Goal: Navigation & Orientation: Find specific page/section

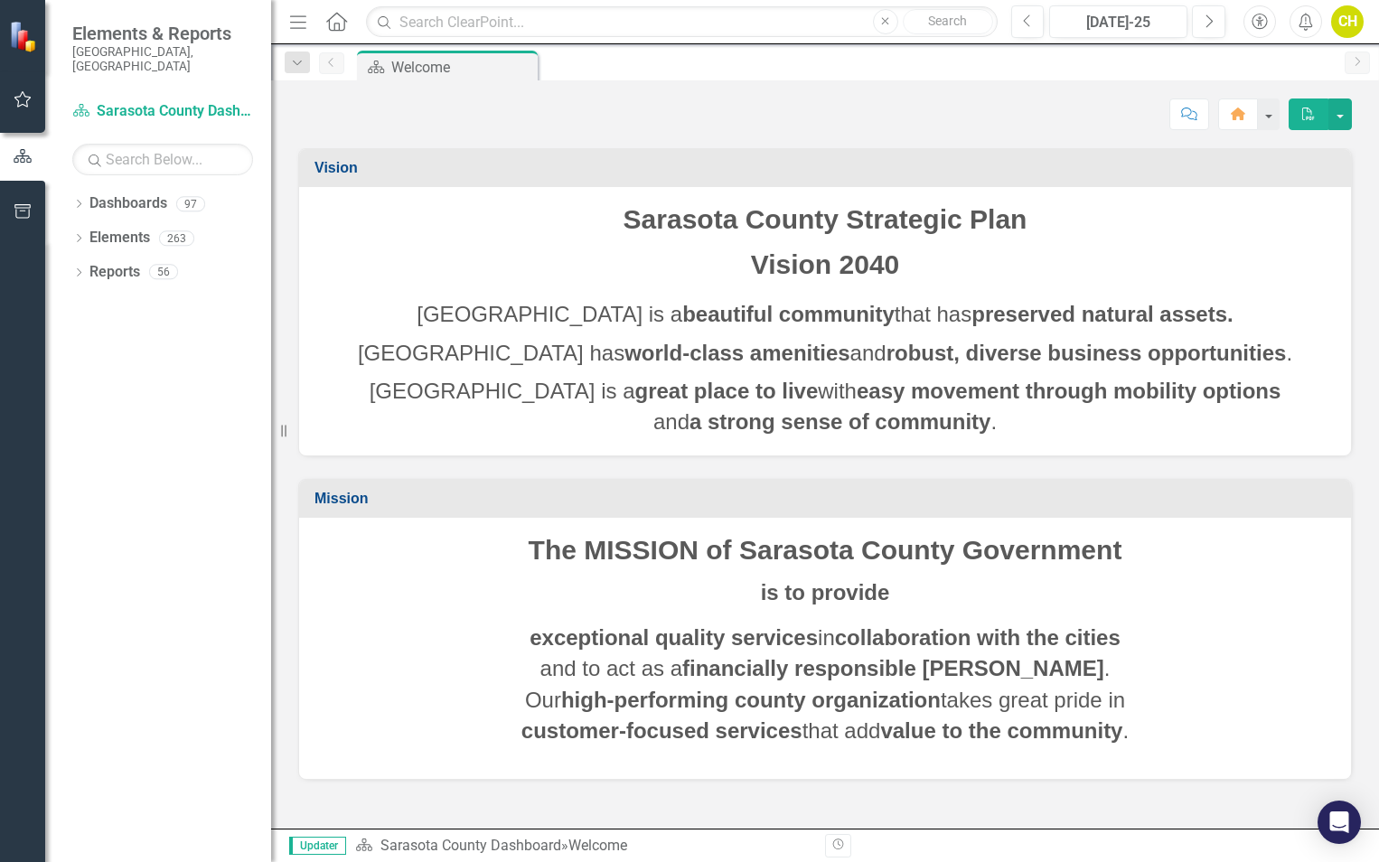
click at [71, 189] on div "Dropdown Dashboards 97 2026 DRAFT Strategic Plan Sarasota County Dashboard Demo…" at bounding box center [158, 525] width 226 height 673
click at [85, 201] on icon "Dropdown" at bounding box center [78, 206] width 13 height 10
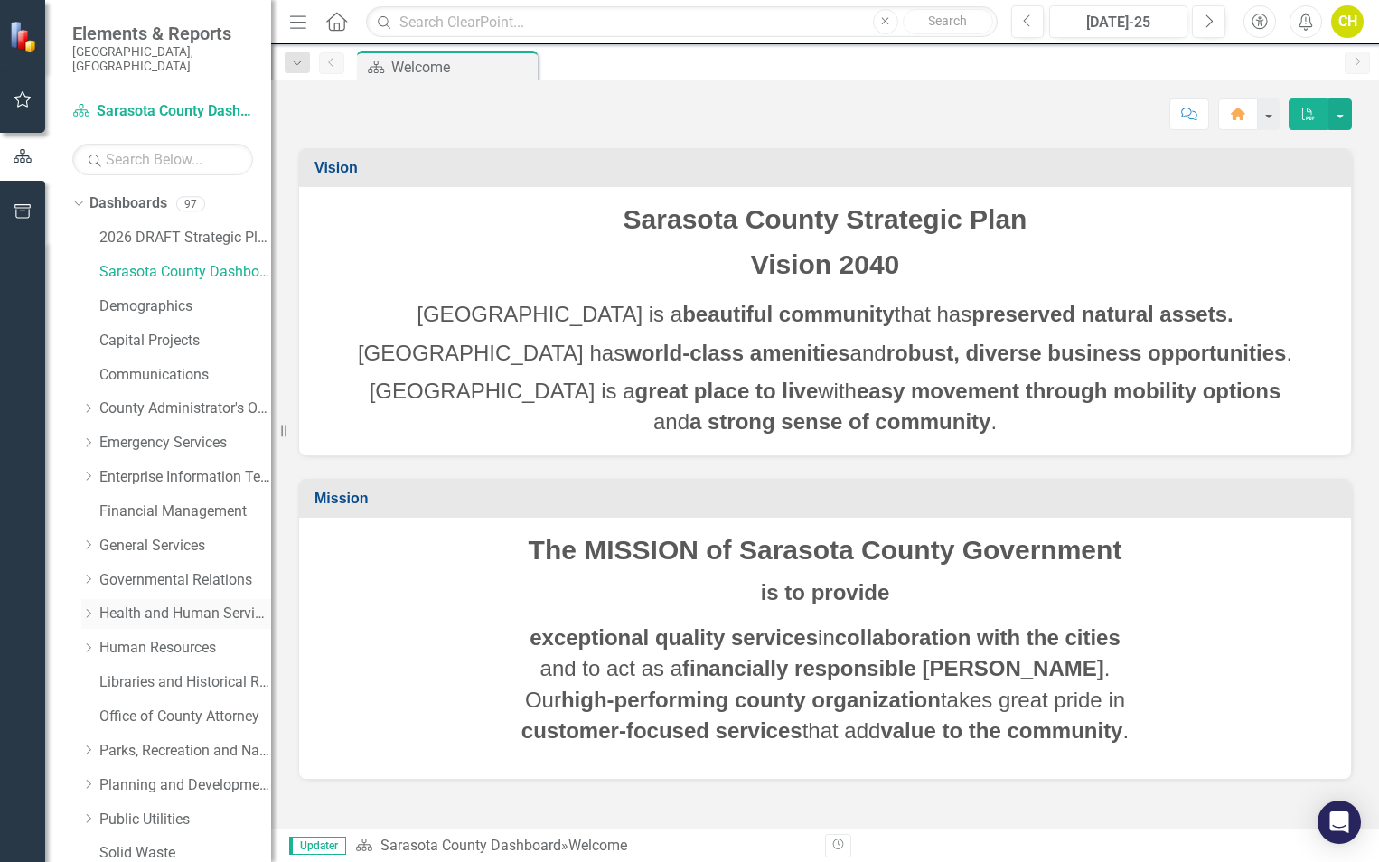
click at [169, 604] on link "Health and Human Services" at bounding box center [185, 614] width 172 height 21
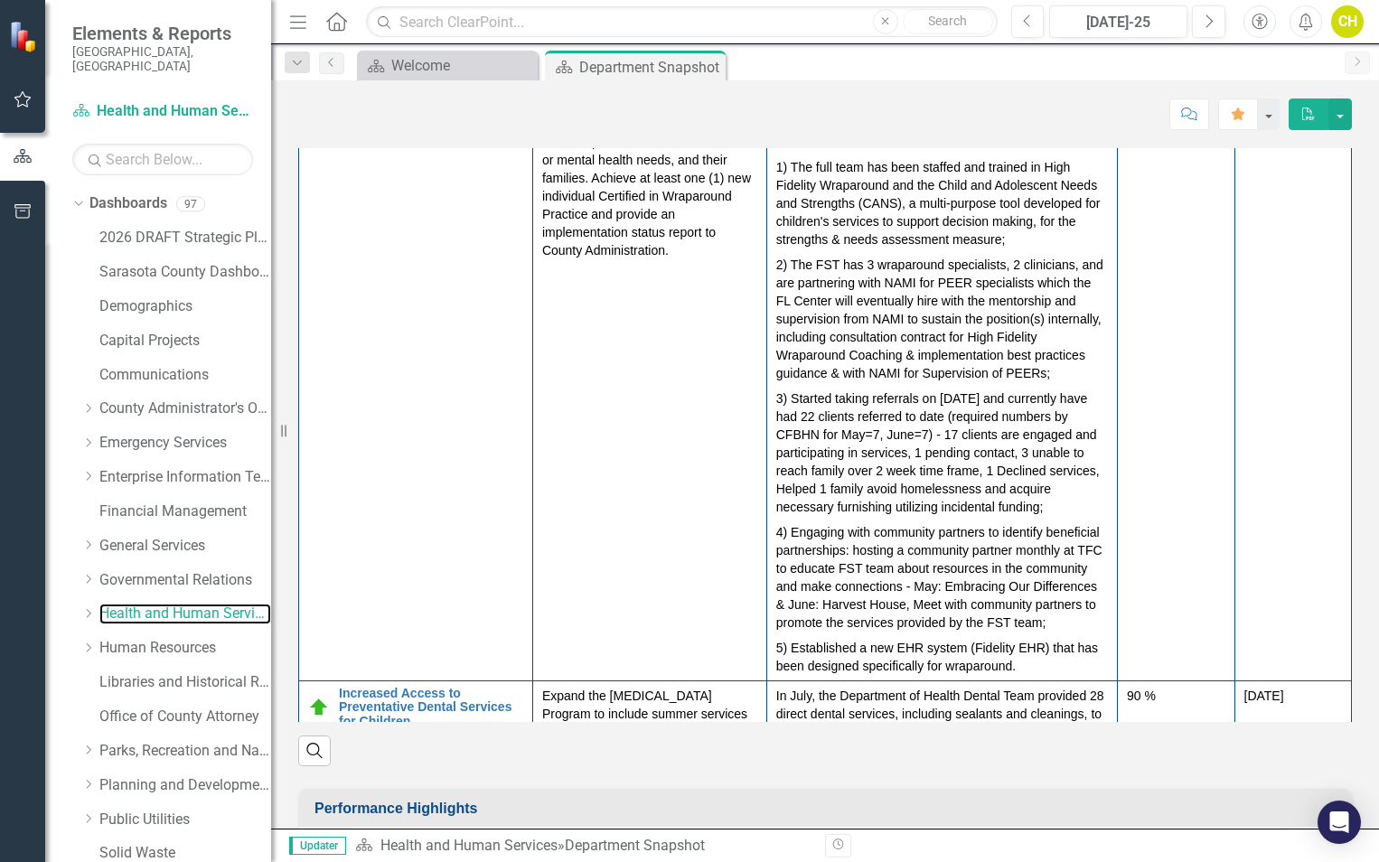
scroll to position [557, 0]
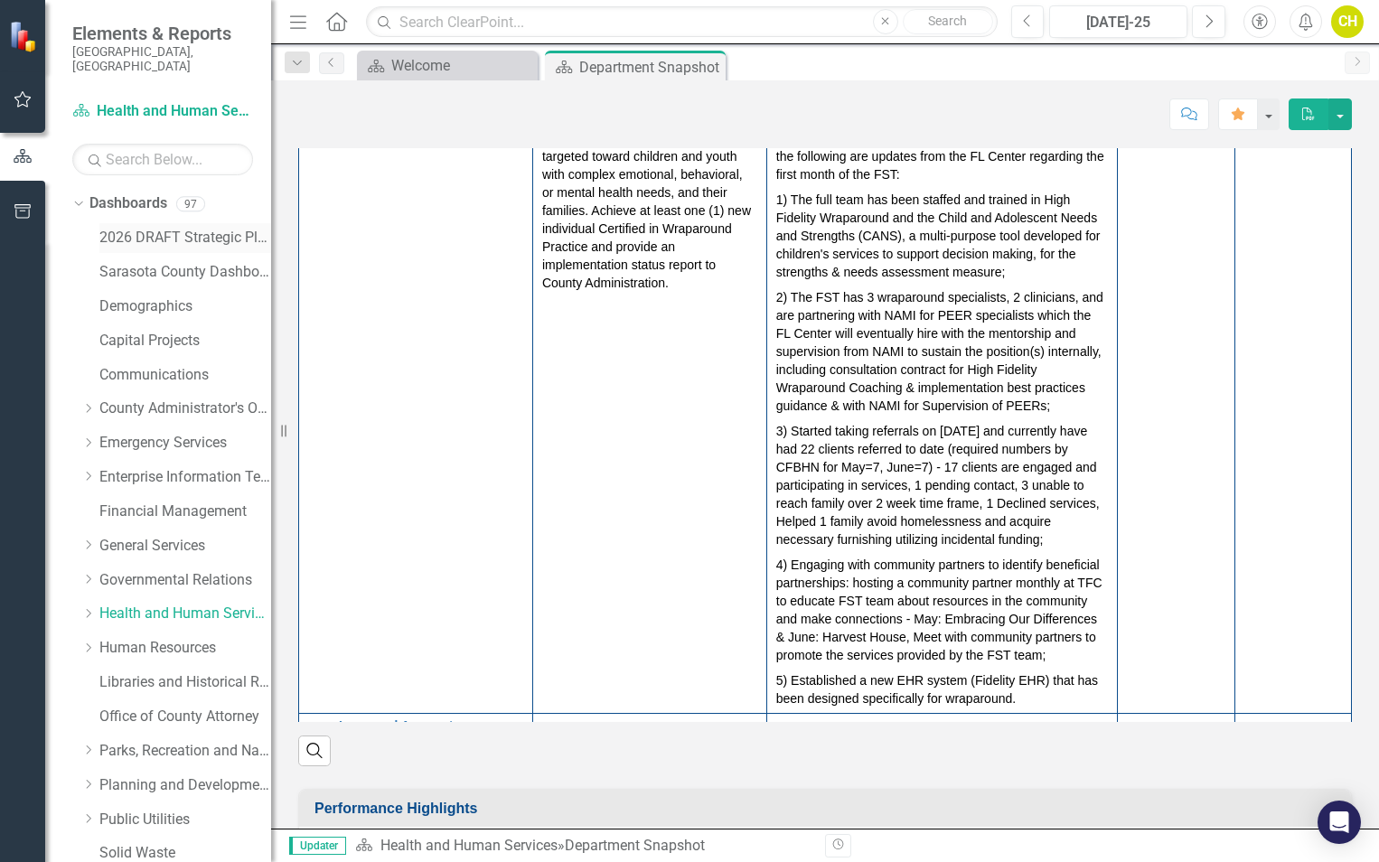
click at [126, 228] on link "2026 DRAFT Strategic Plan" at bounding box center [185, 238] width 172 height 21
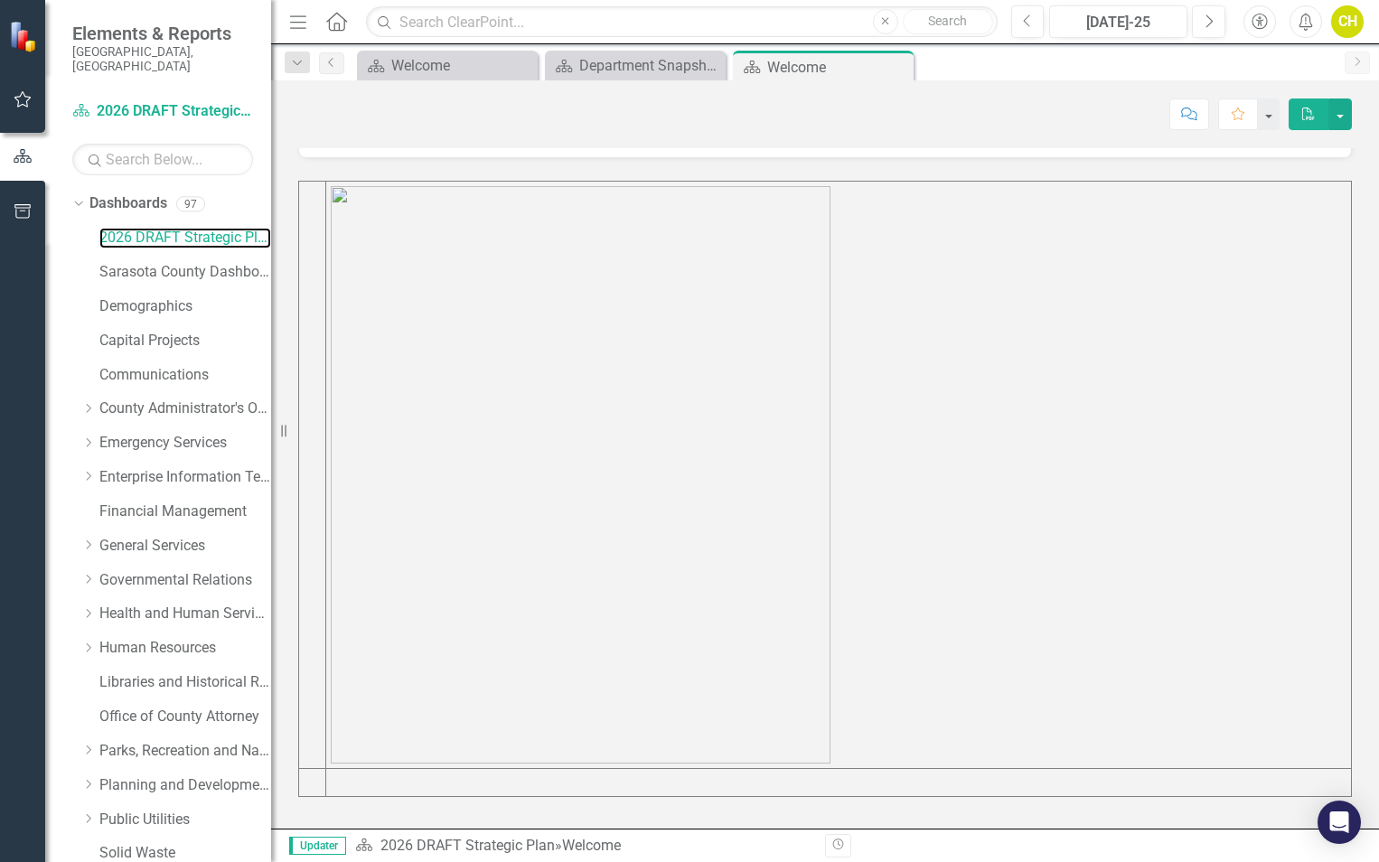
scroll to position [727, 0]
click at [108, 604] on link "Health and Human Services" at bounding box center [185, 614] width 172 height 21
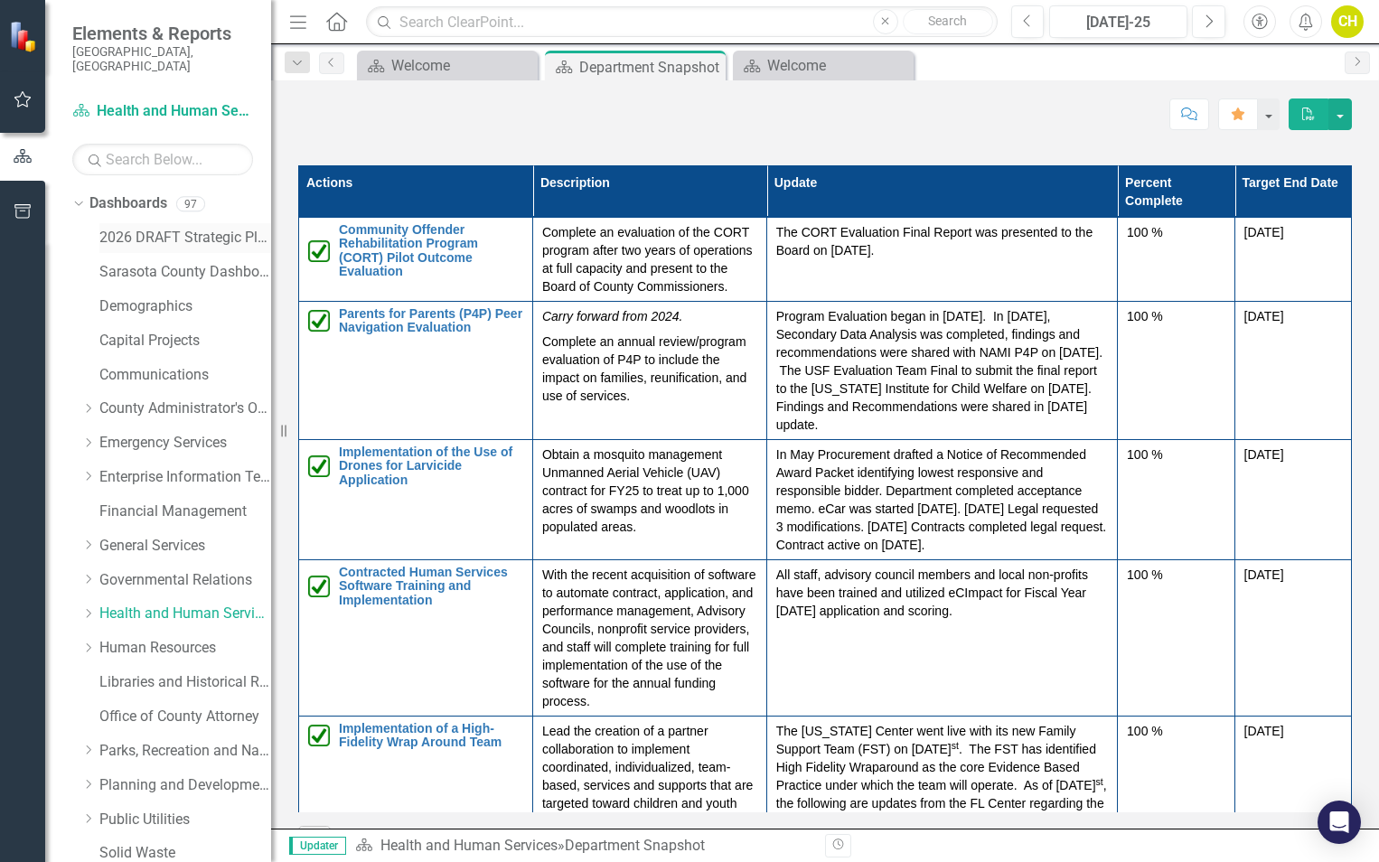
click at [123, 228] on link "2026 DRAFT Strategic Plan" at bounding box center [185, 238] width 172 height 21
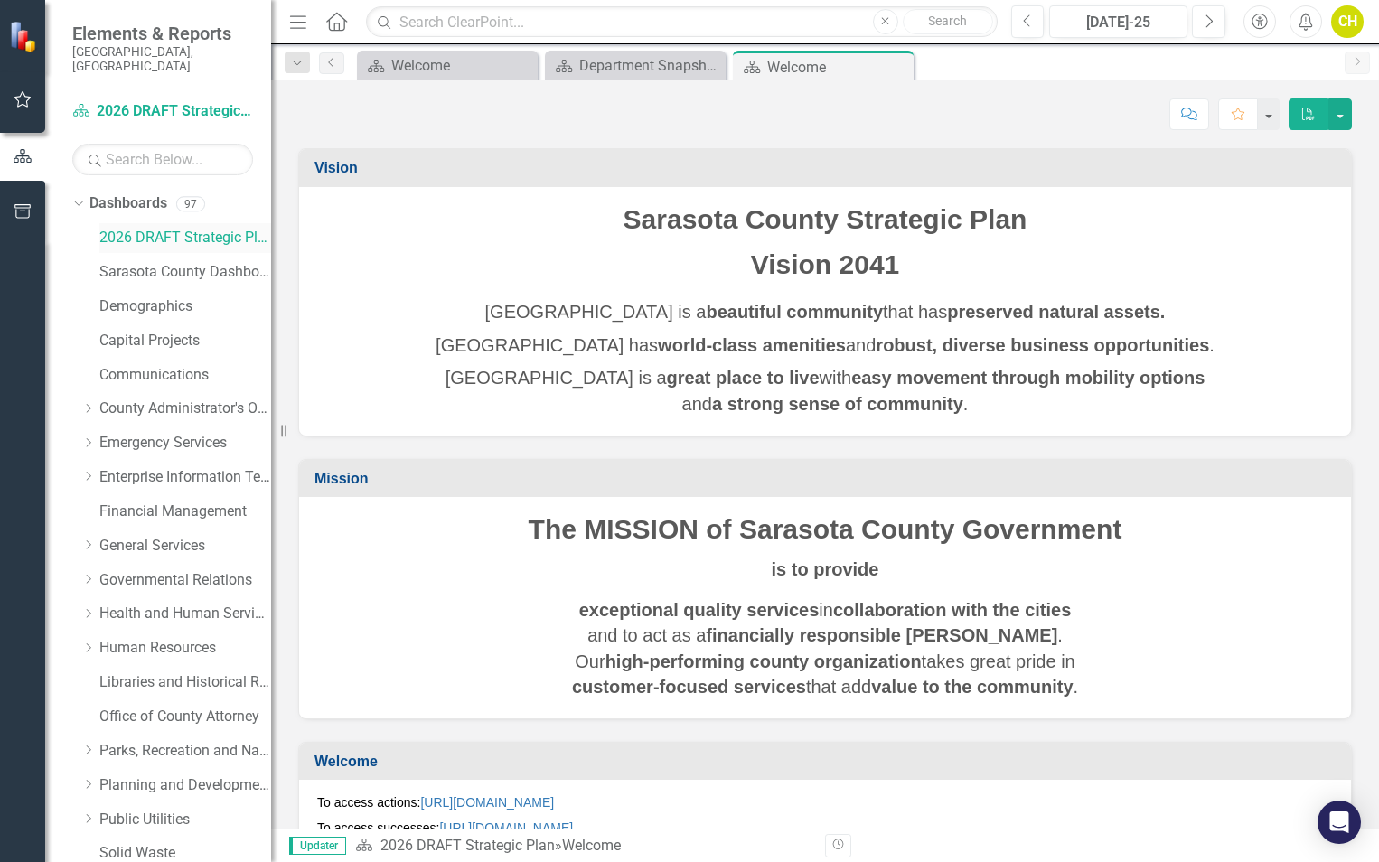
click at [185, 228] on link "2026 DRAFT Strategic Plan" at bounding box center [185, 238] width 172 height 21
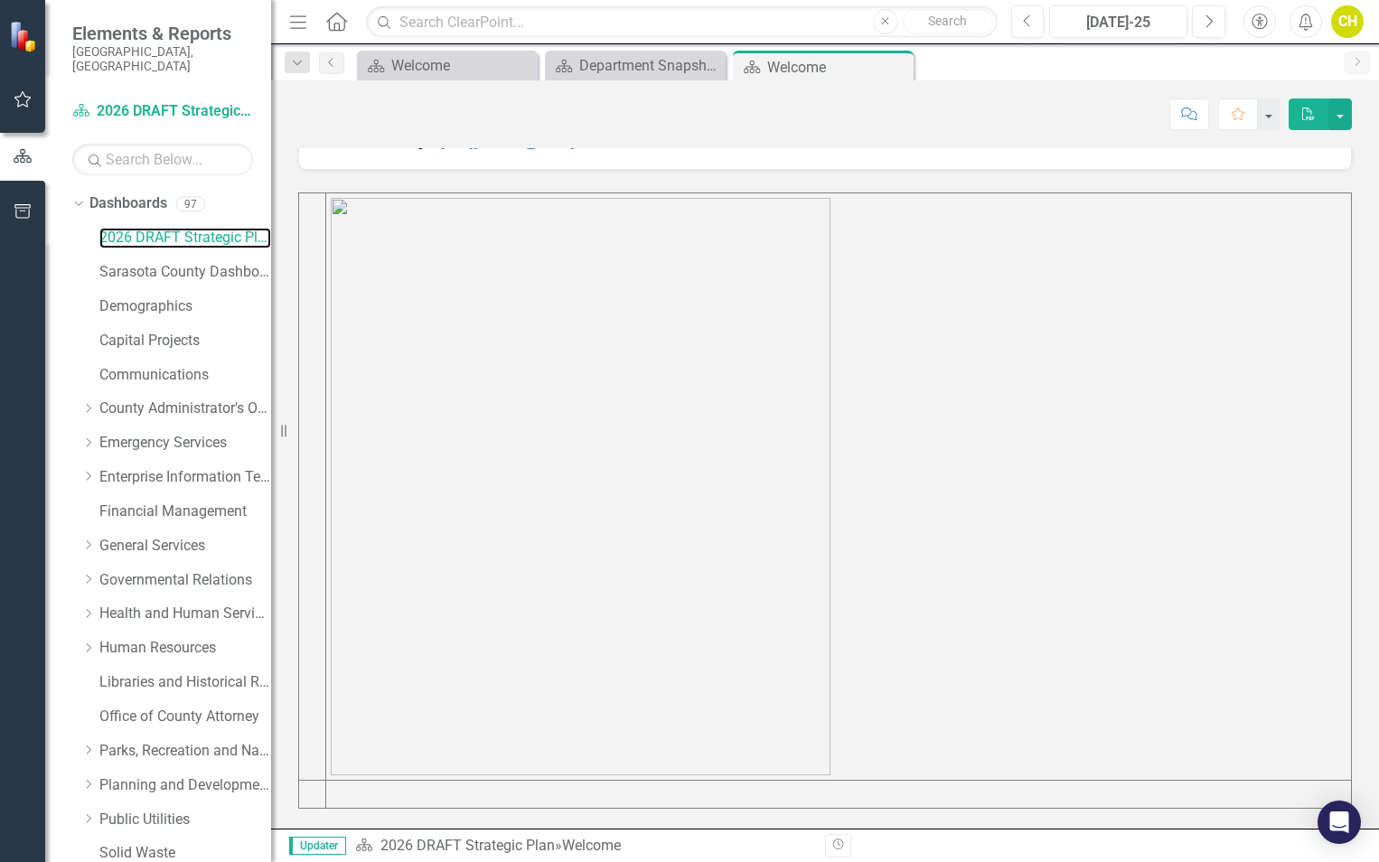
scroll to position [727, 0]
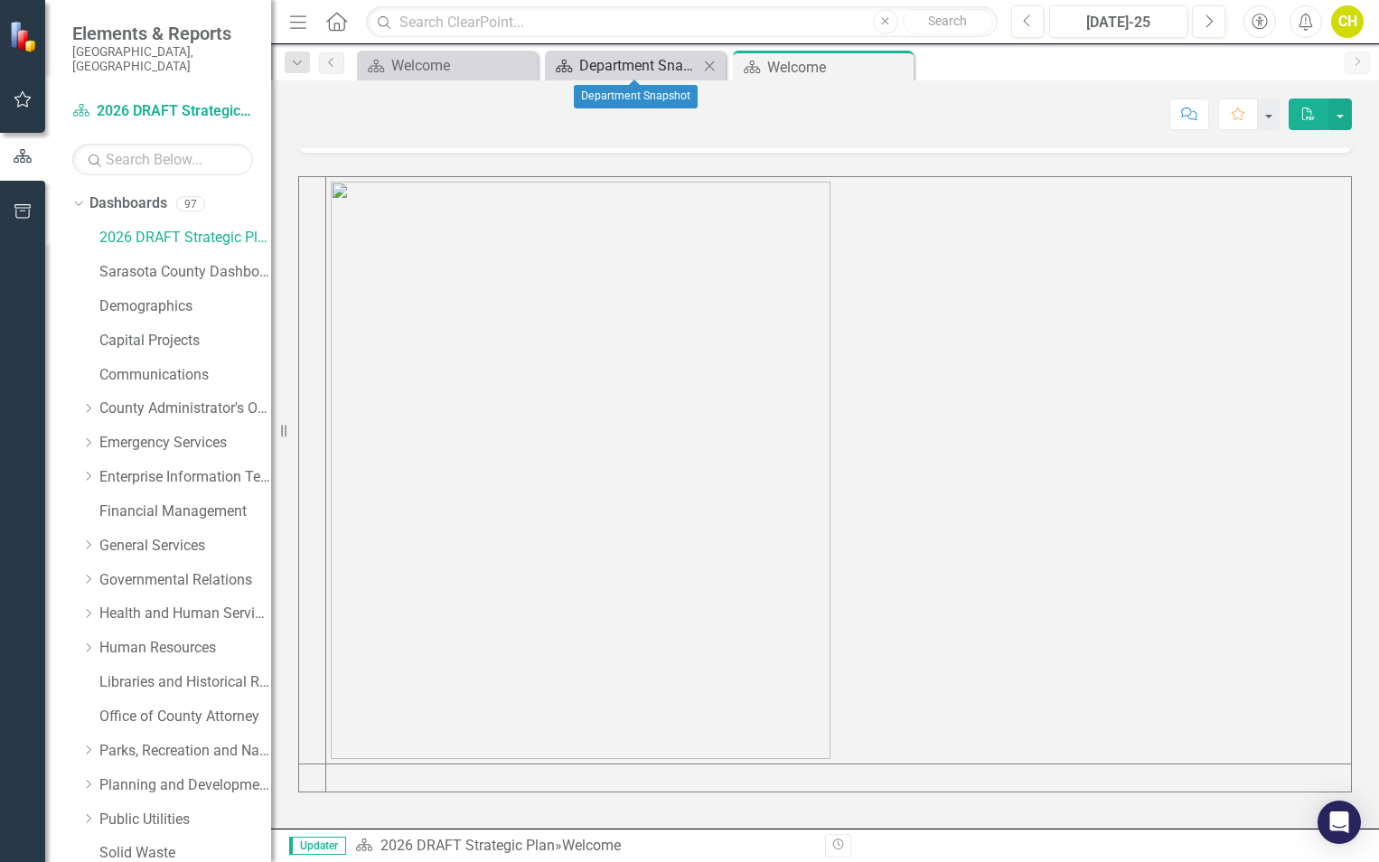
click at [607, 70] on div "Department Snapshot" at bounding box center [638, 65] width 119 height 23
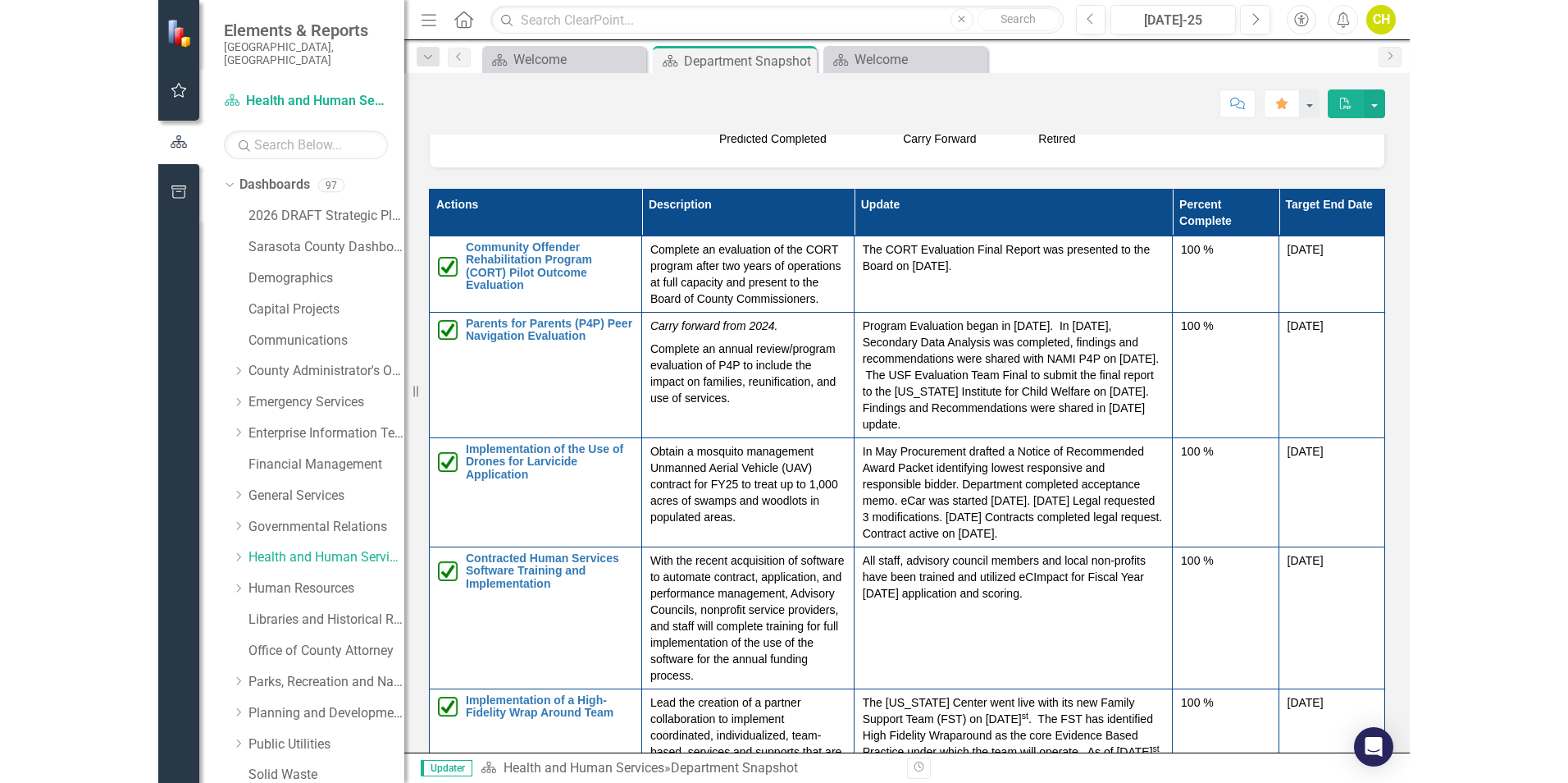
scroll to position [1806, 0]
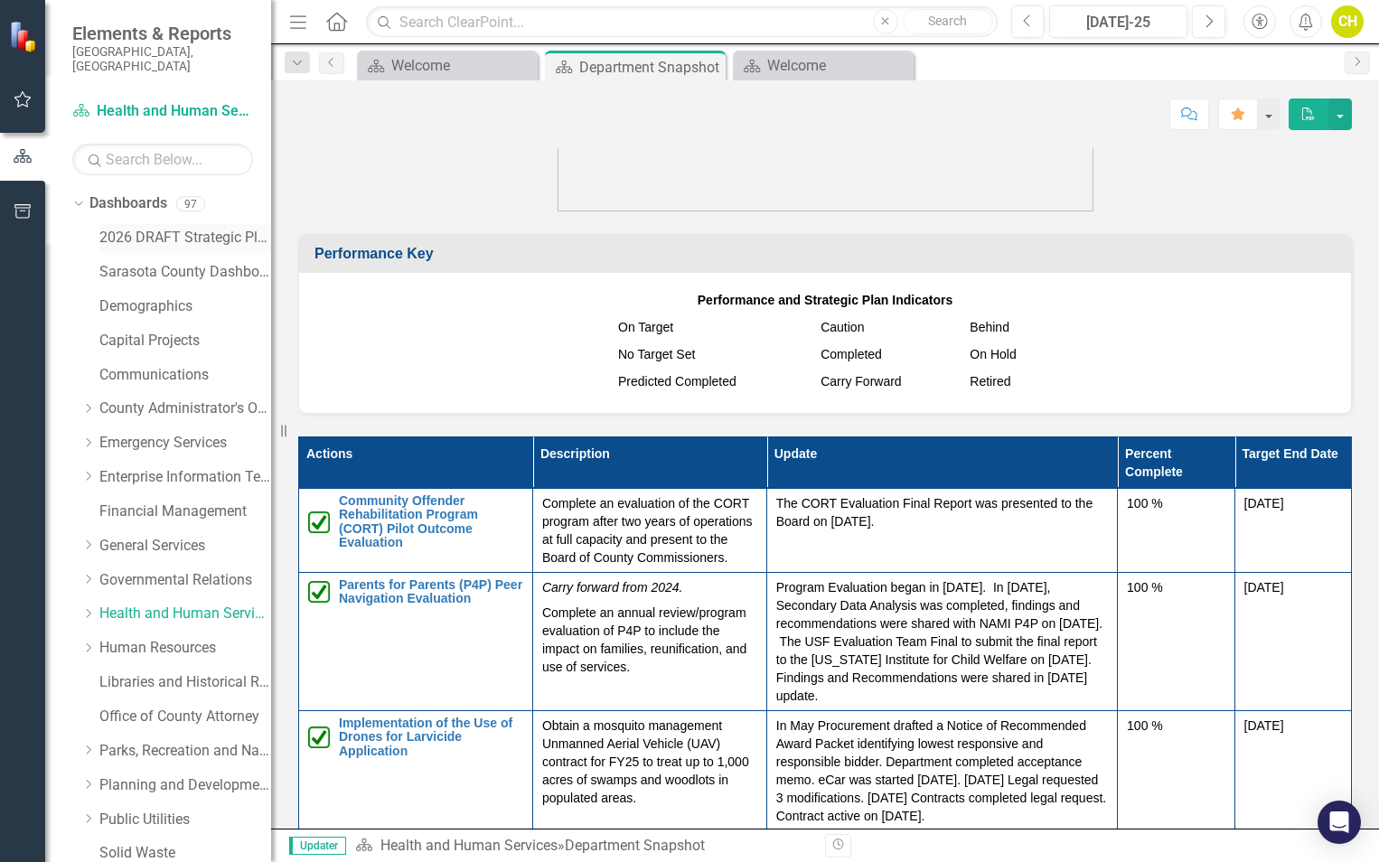
click at [248, 228] on link "2026 DRAFT Strategic Plan" at bounding box center [185, 238] width 172 height 21
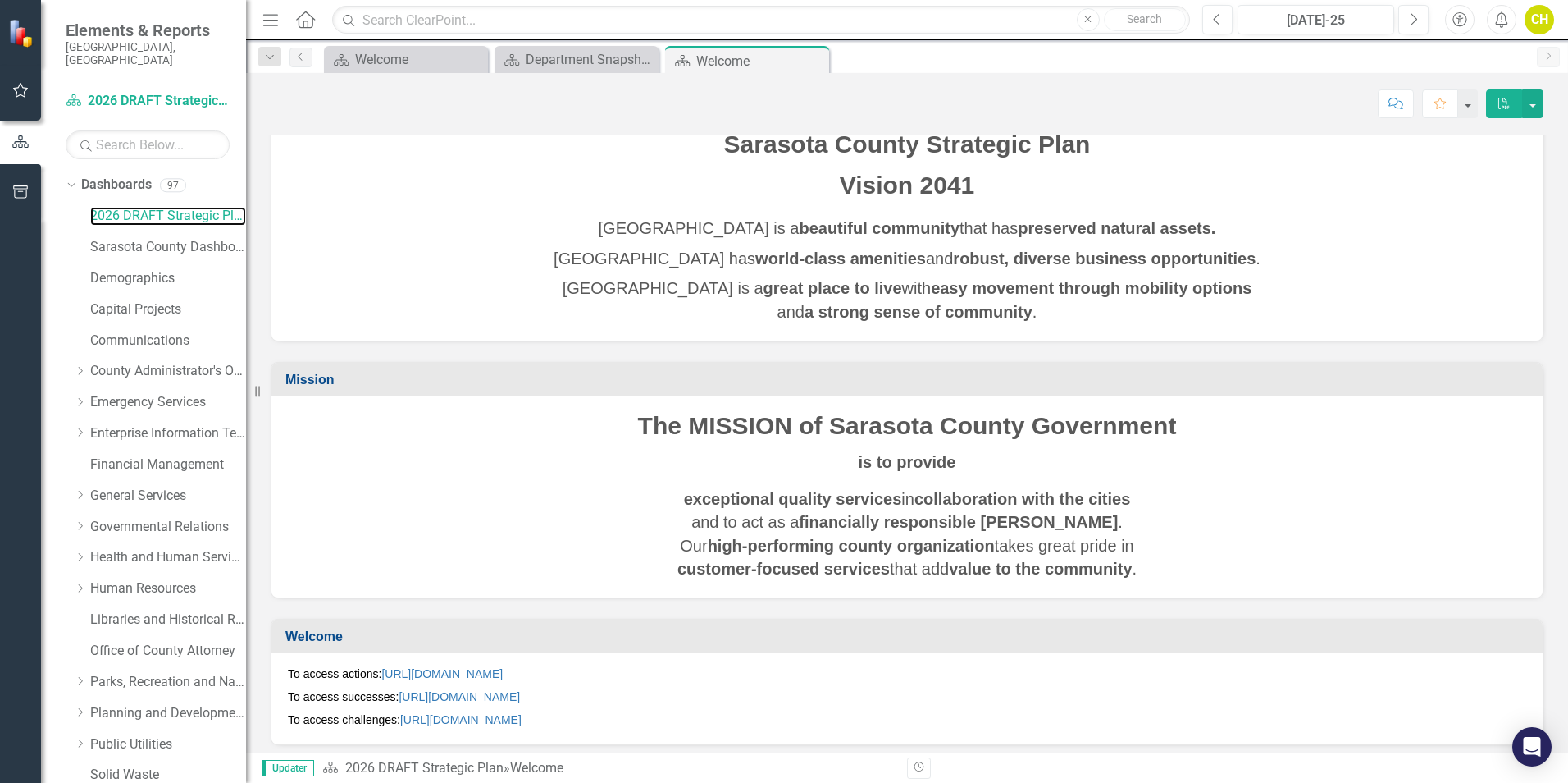
scroll to position [82, 0]
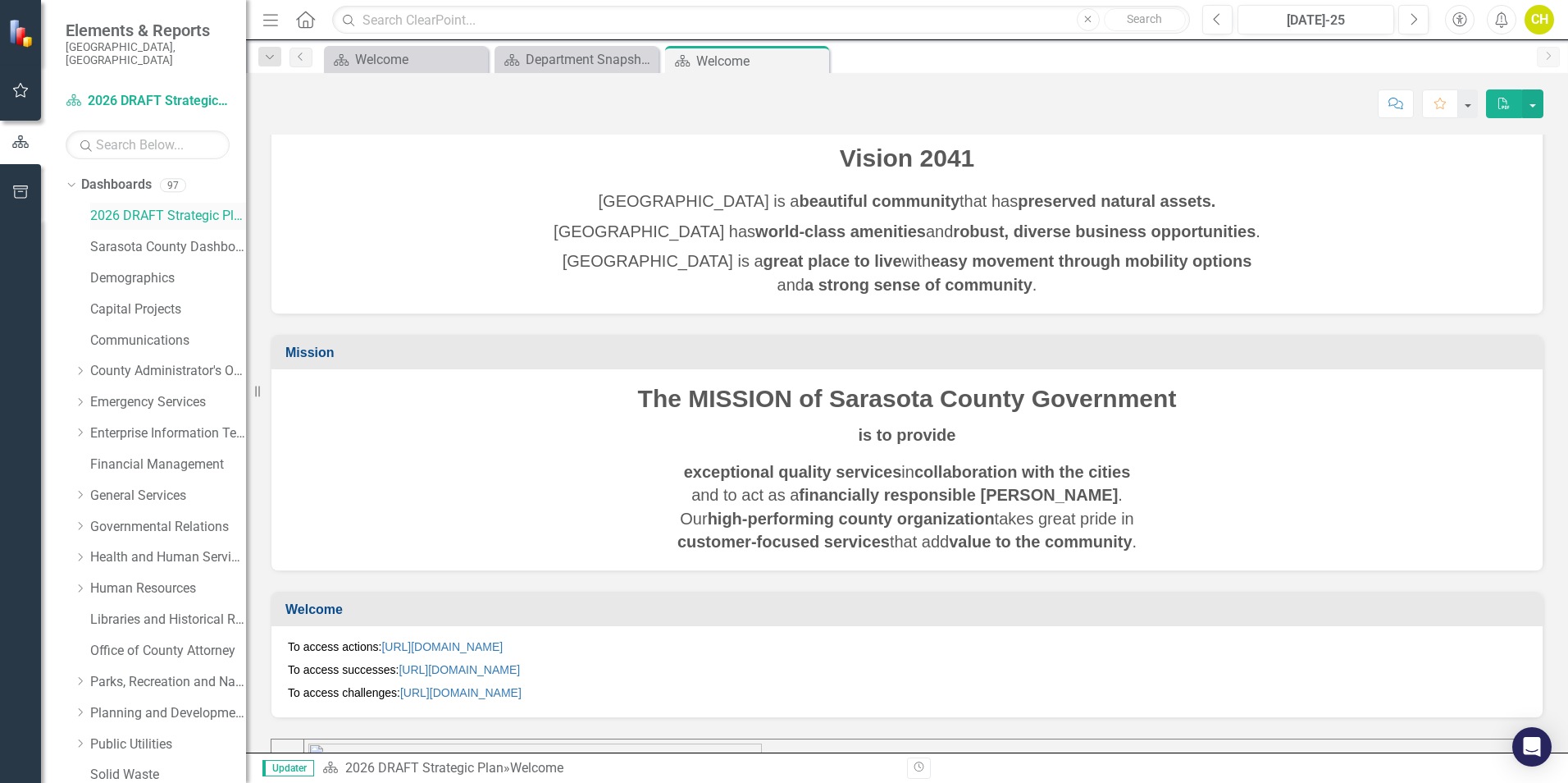
click at [129, 207] on link "2026 DRAFT Strategic Plan" at bounding box center [168, 216] width 156 height 19
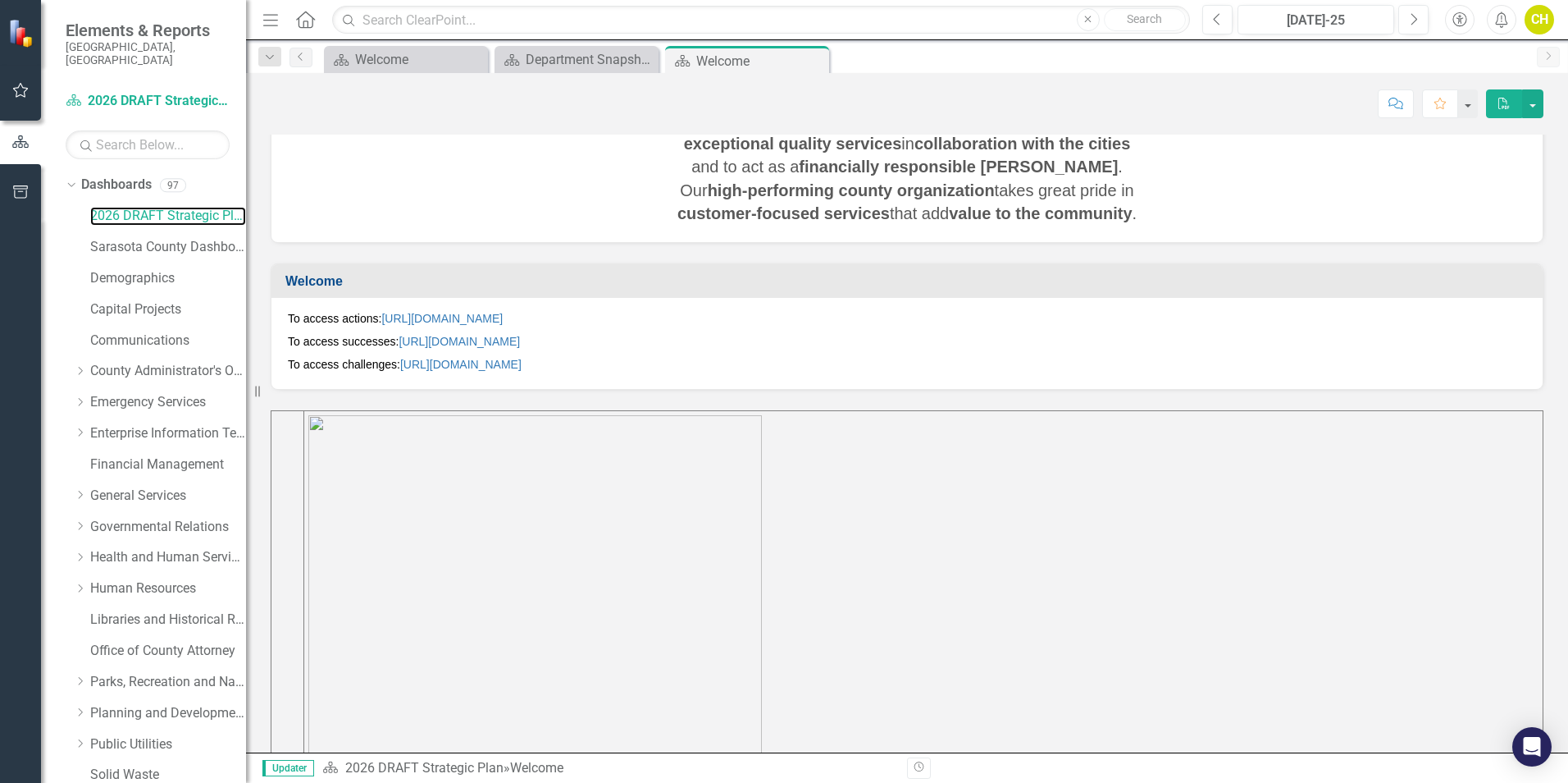
scroll to position [660, 0]
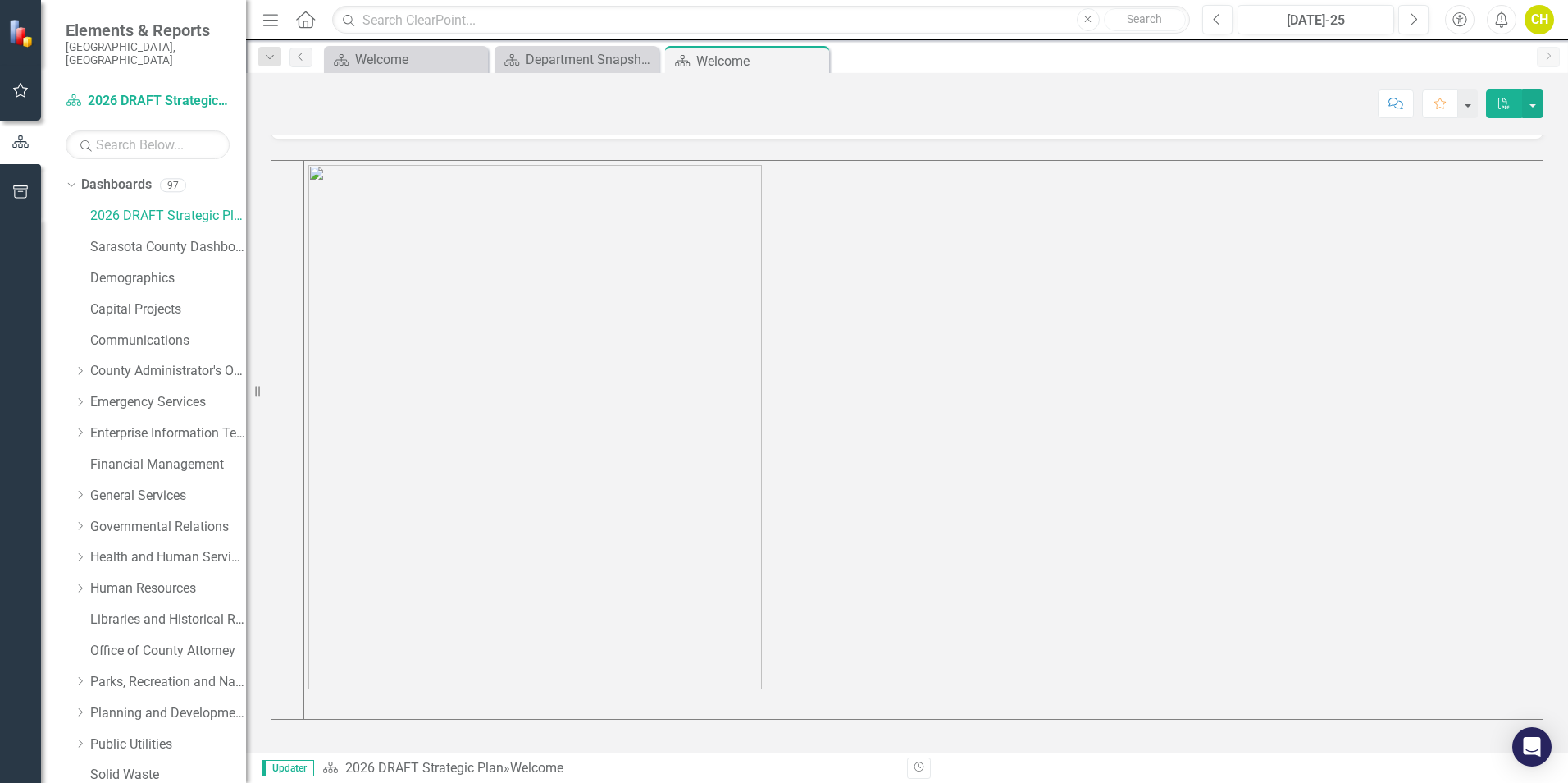
click at [289, 768] on span "Updater" at bounding box center [288, 768] width 52 height 16
click at [923, 768] on icon "button" at bounding box center [919, 767] width 10 height 10
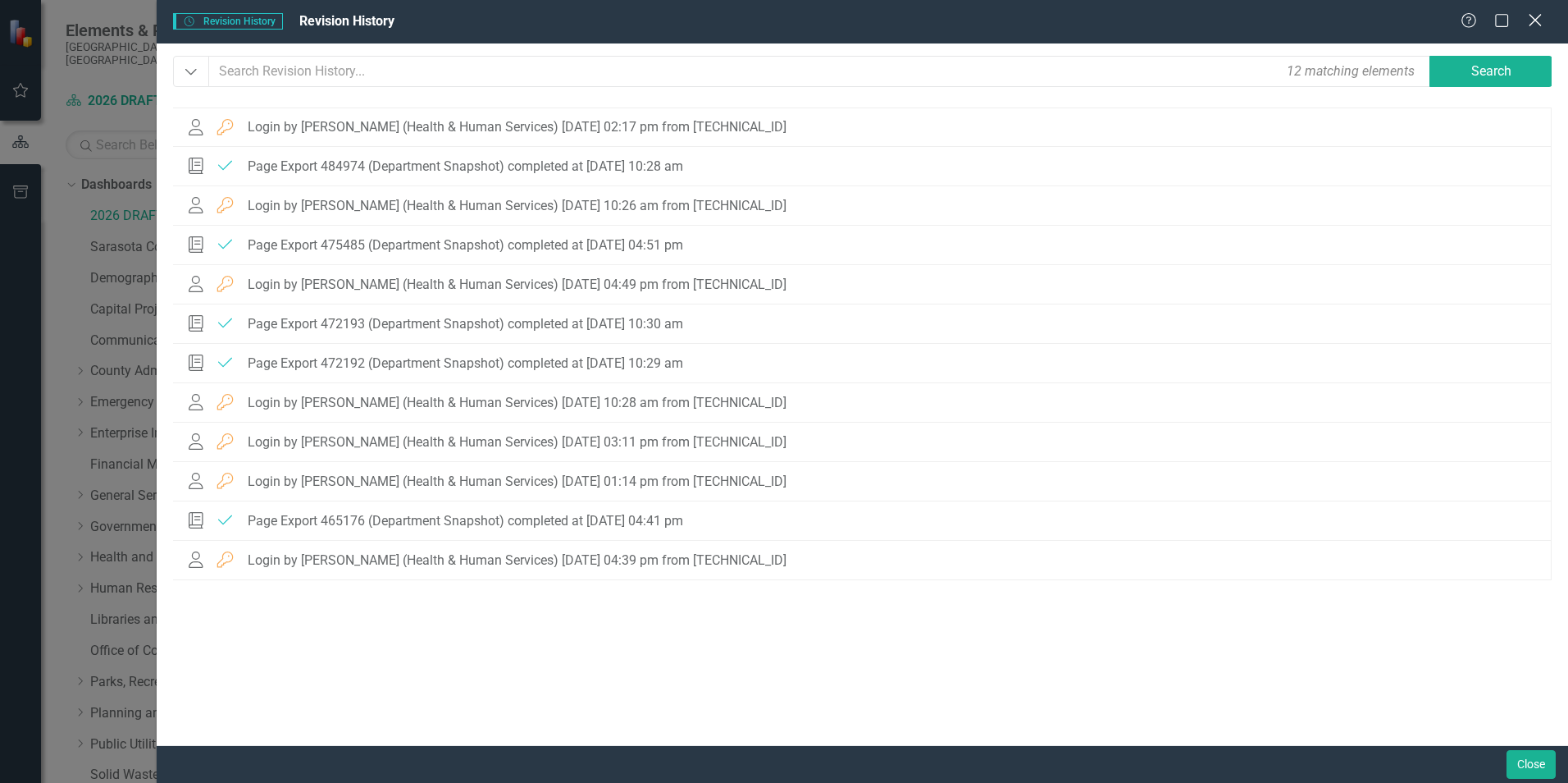
click at [1251, 21] on icon at bounding box center [1535, 20] width 13 height 13
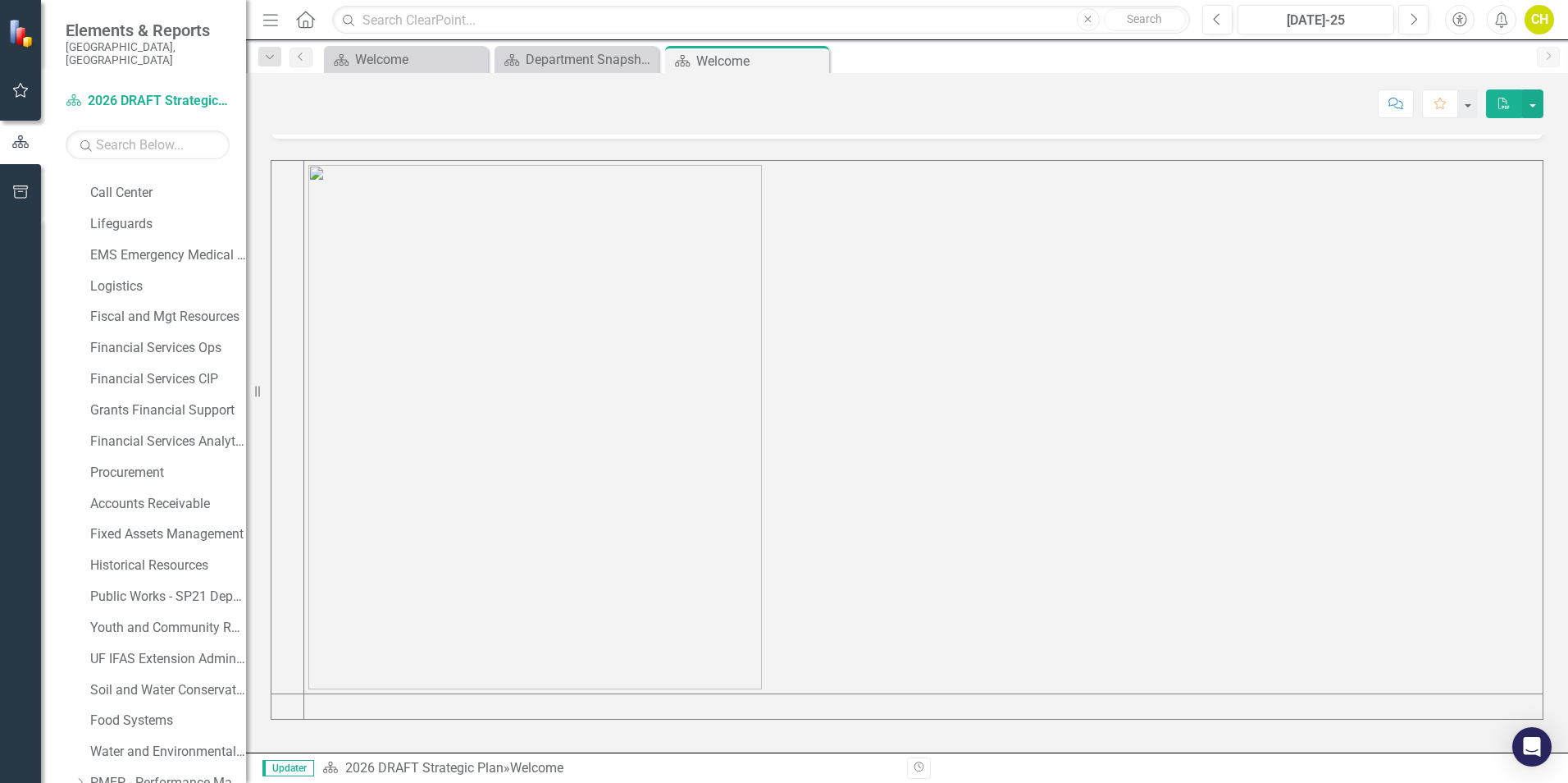
scroll to position [928, 0]
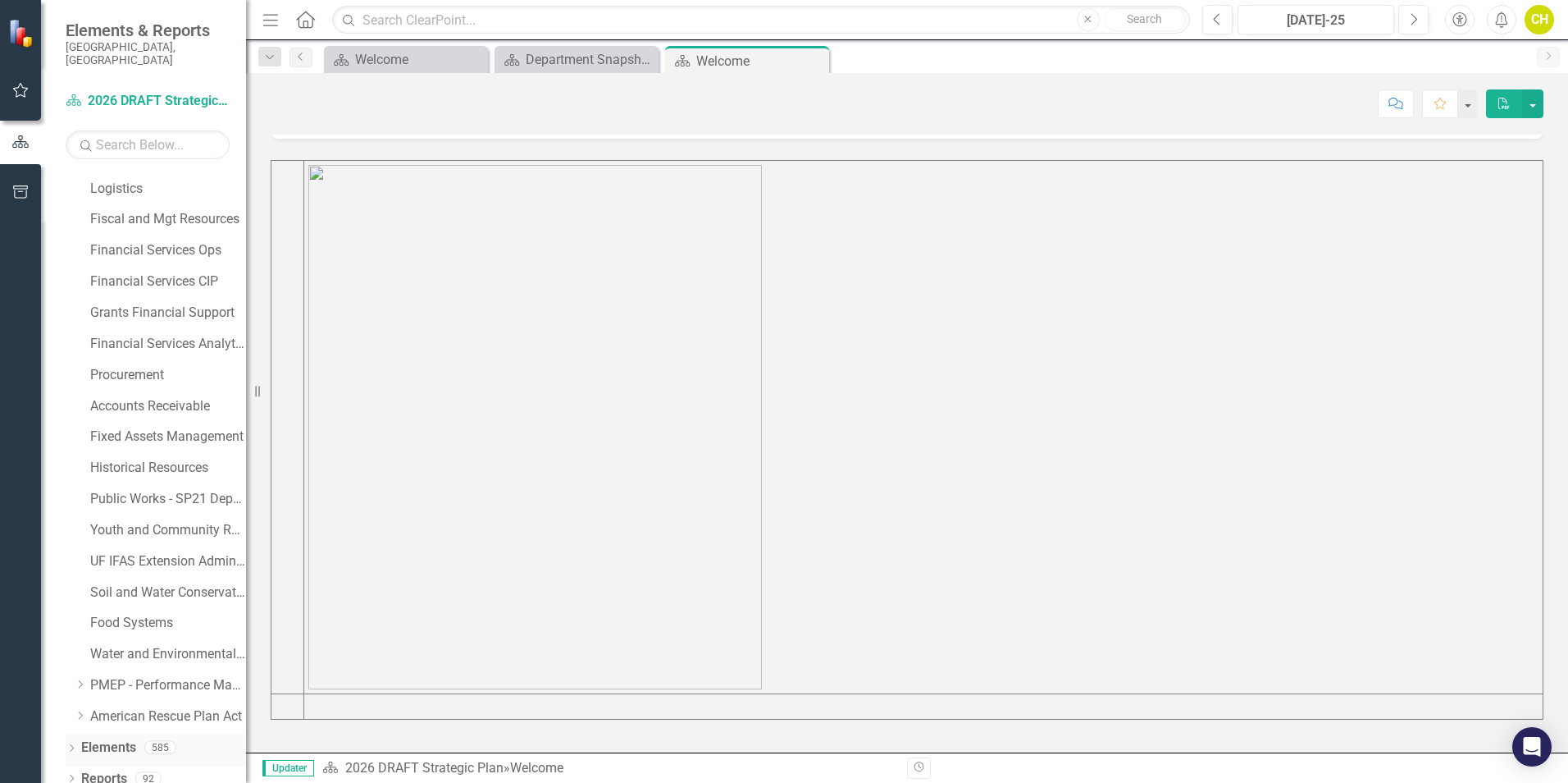
click at [71, 745] on icon "Dropdown" at bounding box center [71, 749] width 12 height 9
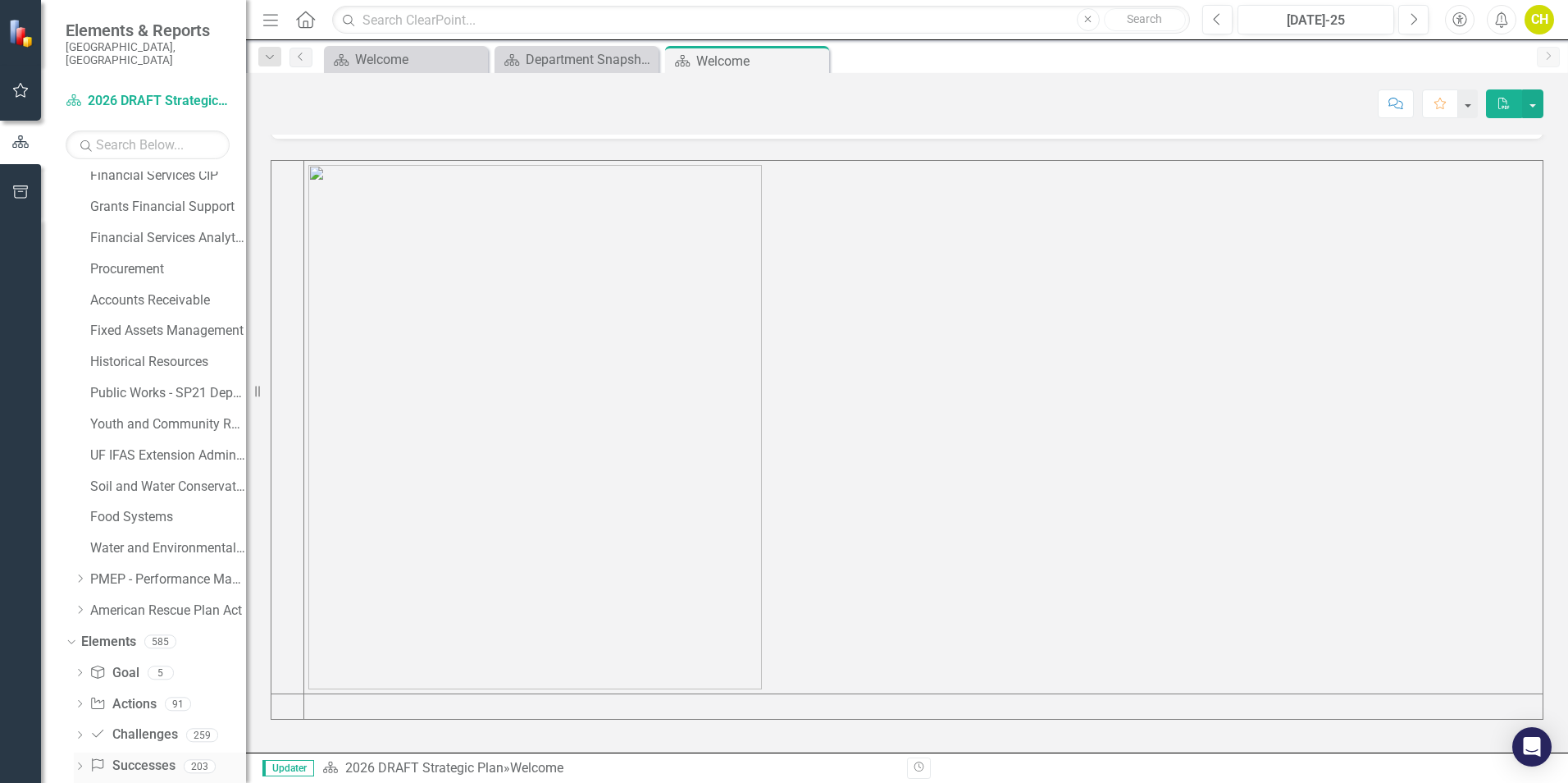
scroll to position [1053, 0]
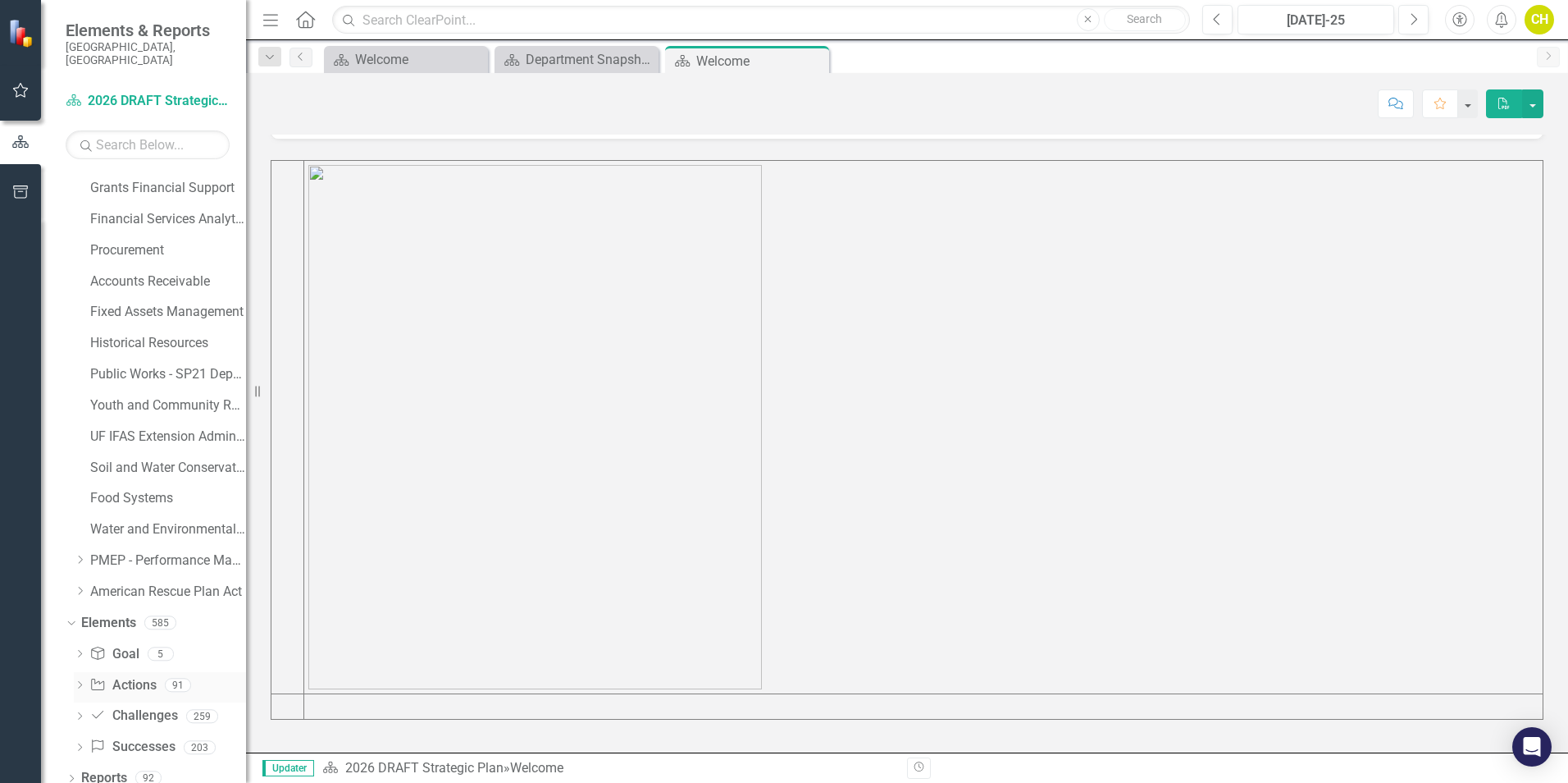
click at [80, 682] on icon "Dropdown" at bounding box center [79, 687] width 12 height 9
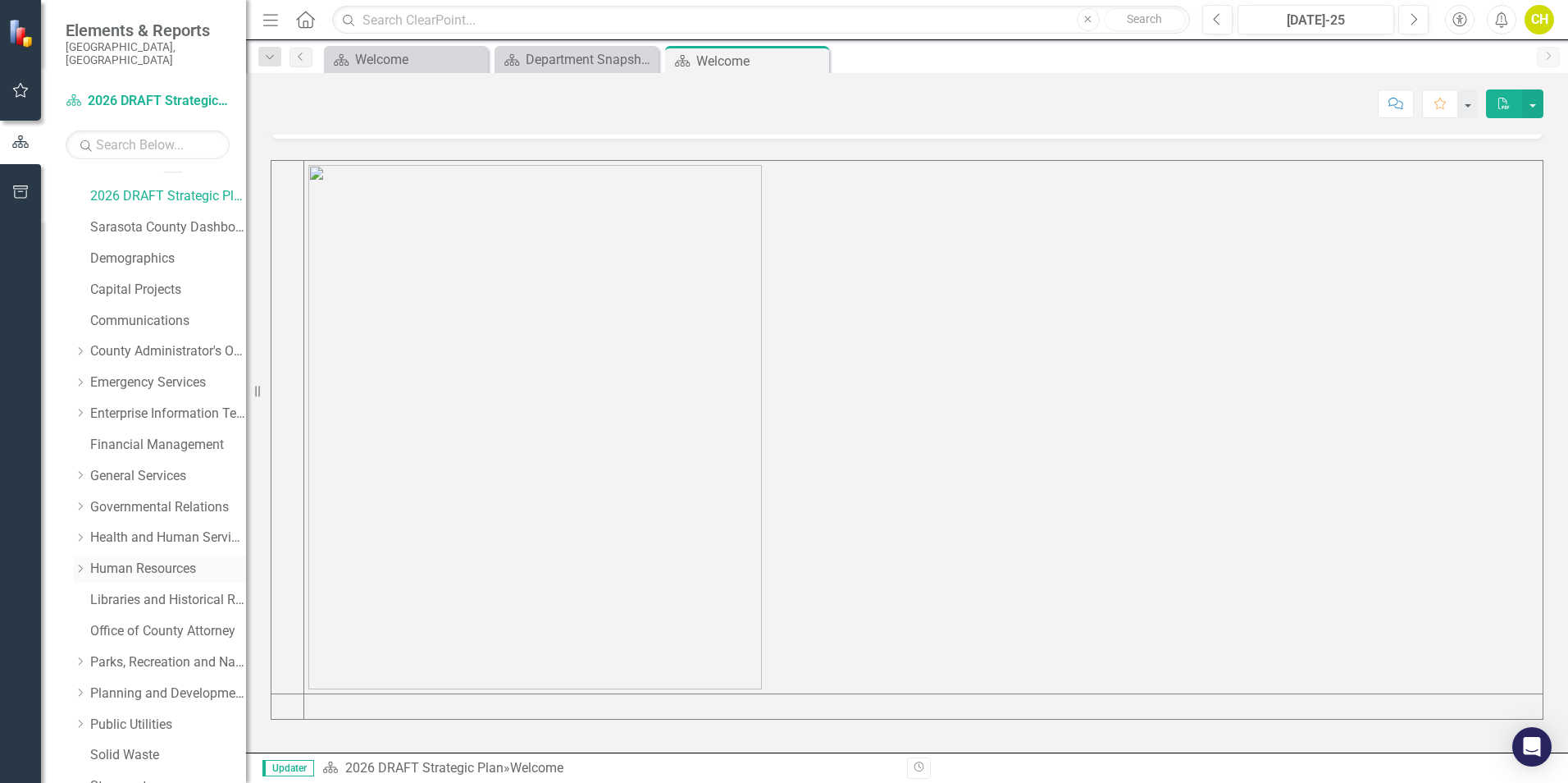
scroll to position [0, 0]
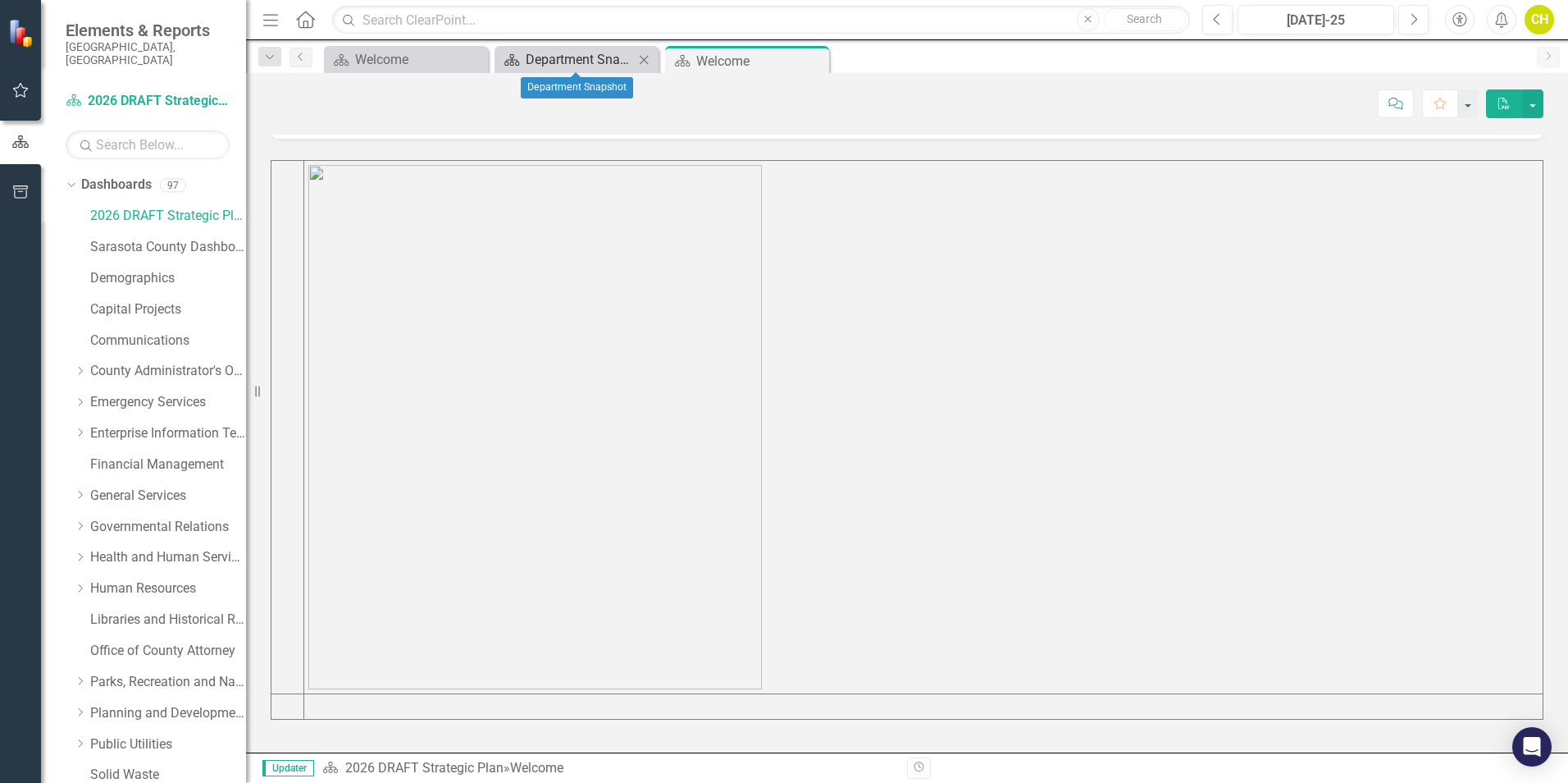
click at [545, 63] on div "Department Snapshot" at bounding box center [579, 59] width 108 height 21
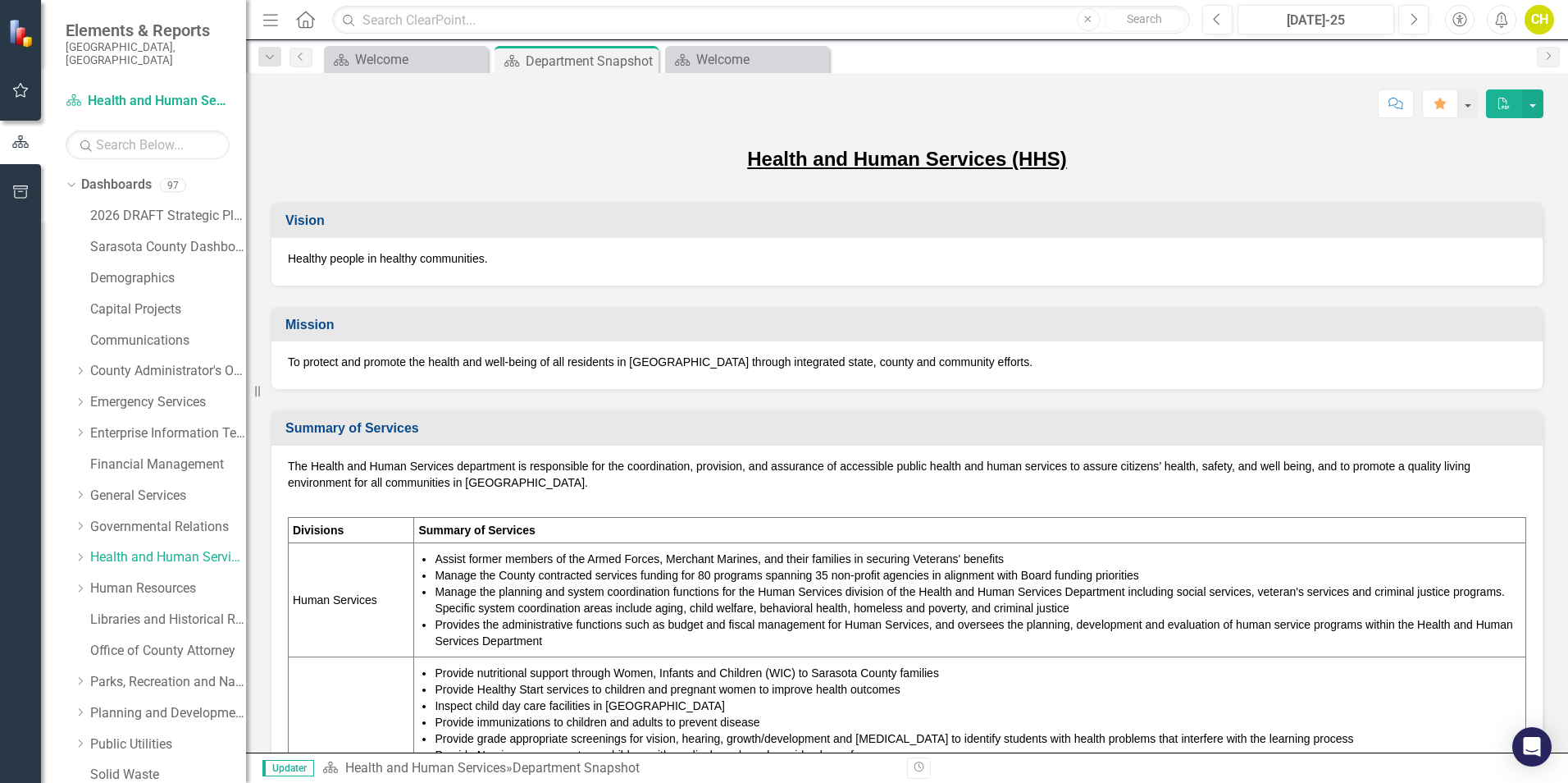
click at [268, 19] on icon "Menu" at bounding box center [270, 19] width 21 height 17
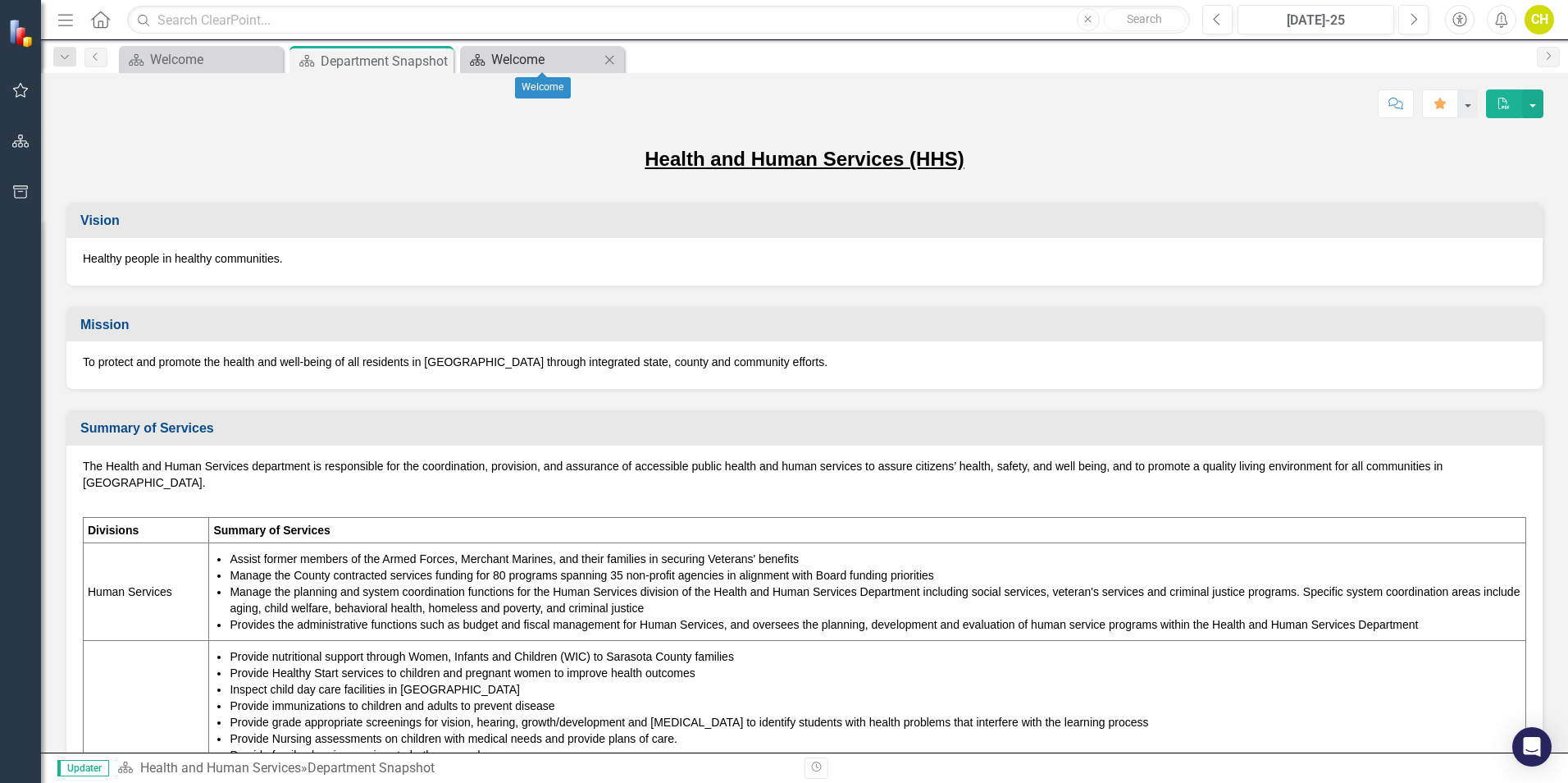
click at [579, 62] on div "Welcome" at bounding box center [545, 59] width 108 height 21
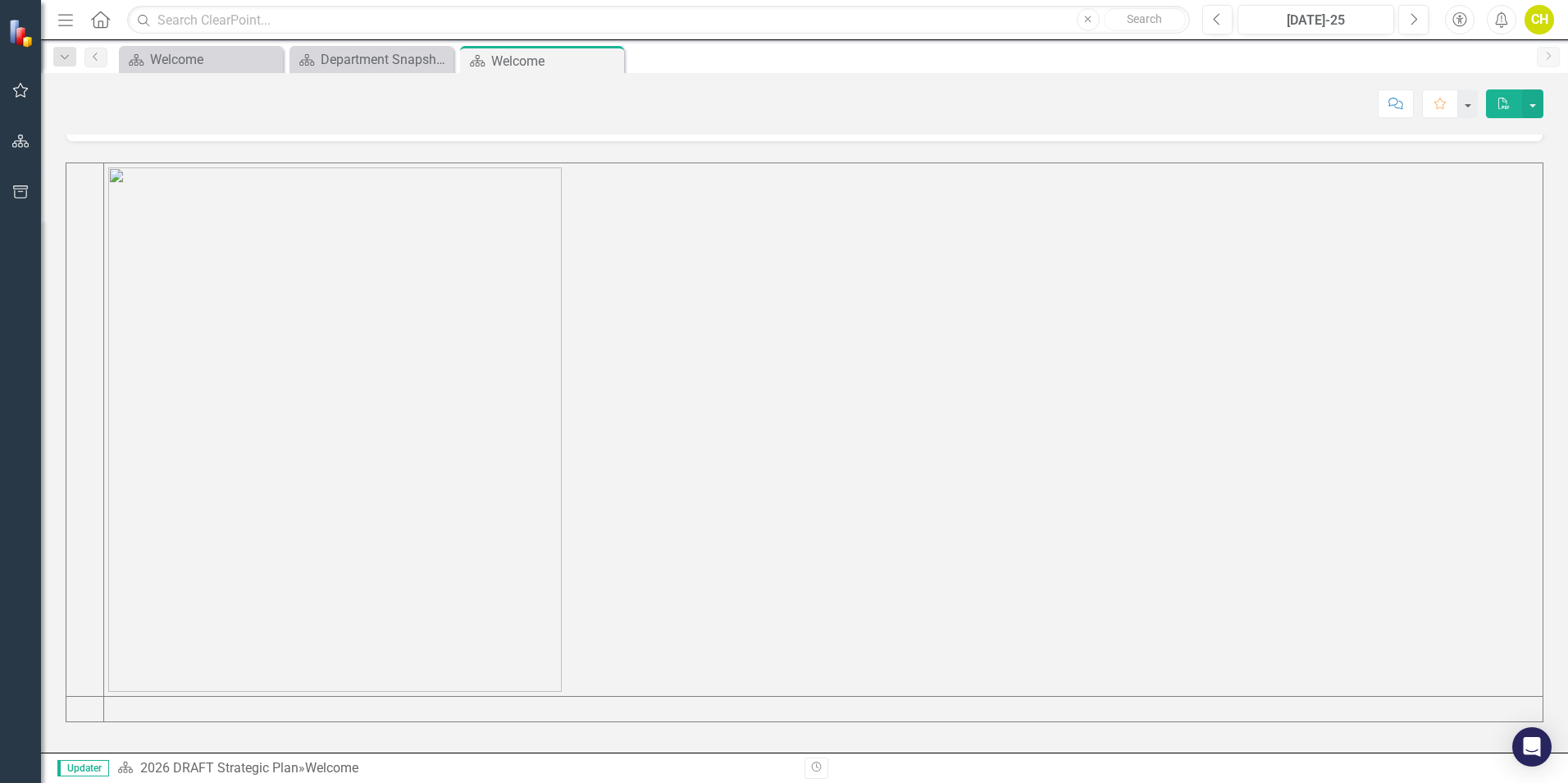
scroll to position [660, 0]
click at [65, 16] on icon "Menu" at bounding box center [65, 19] width 21 height 17
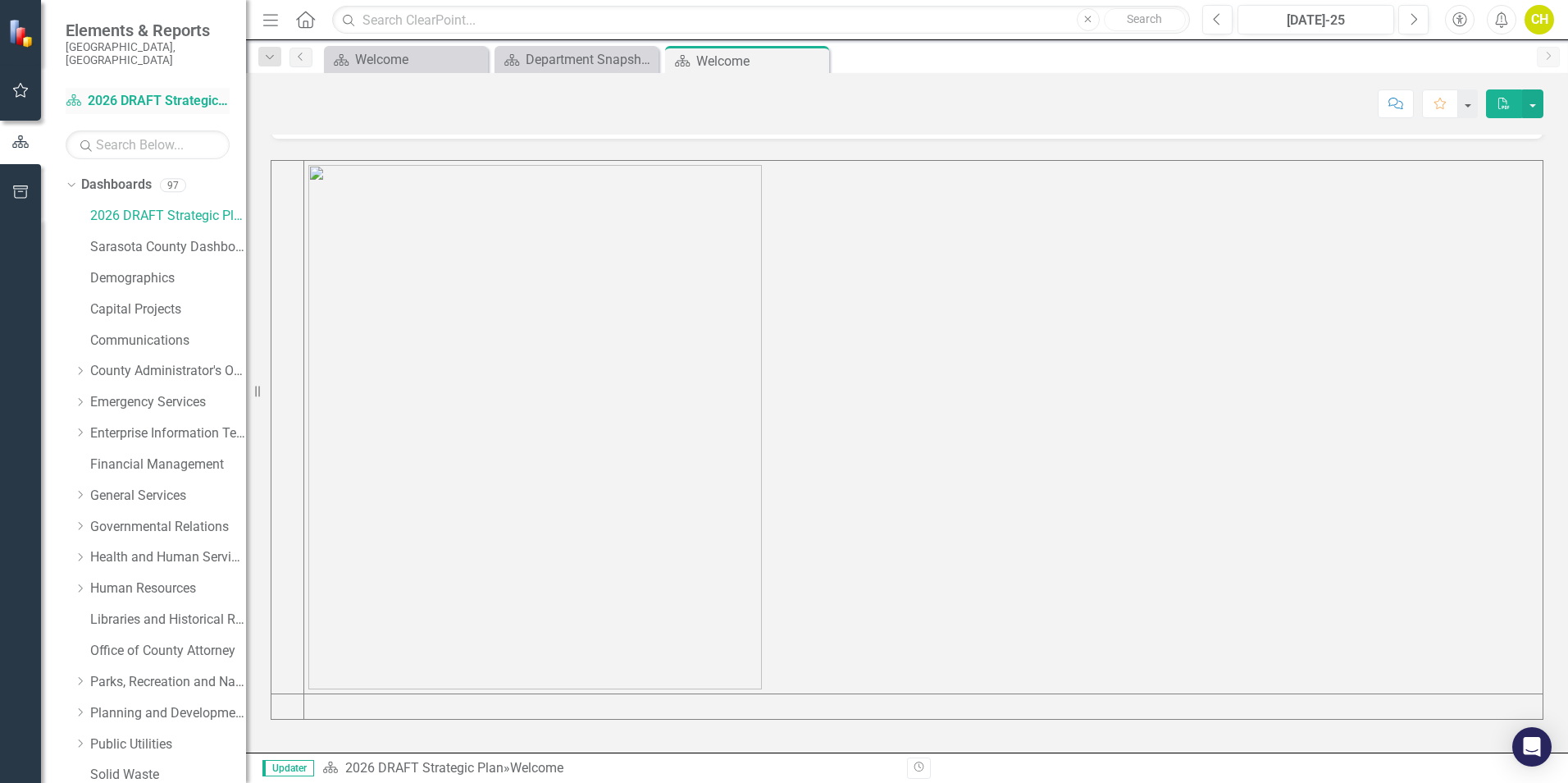
click at [109, 92] on link "Dashboard 2026 DRAFT Strategic Plan" at bounding box center [147, 101] width 164 height 19
click at [18, 144] on icon "button" at bounding box center [21, 142] width 18 height 15
click at [16, 149] on icon "button" at bounding box center [21, 142] width 18 height 15
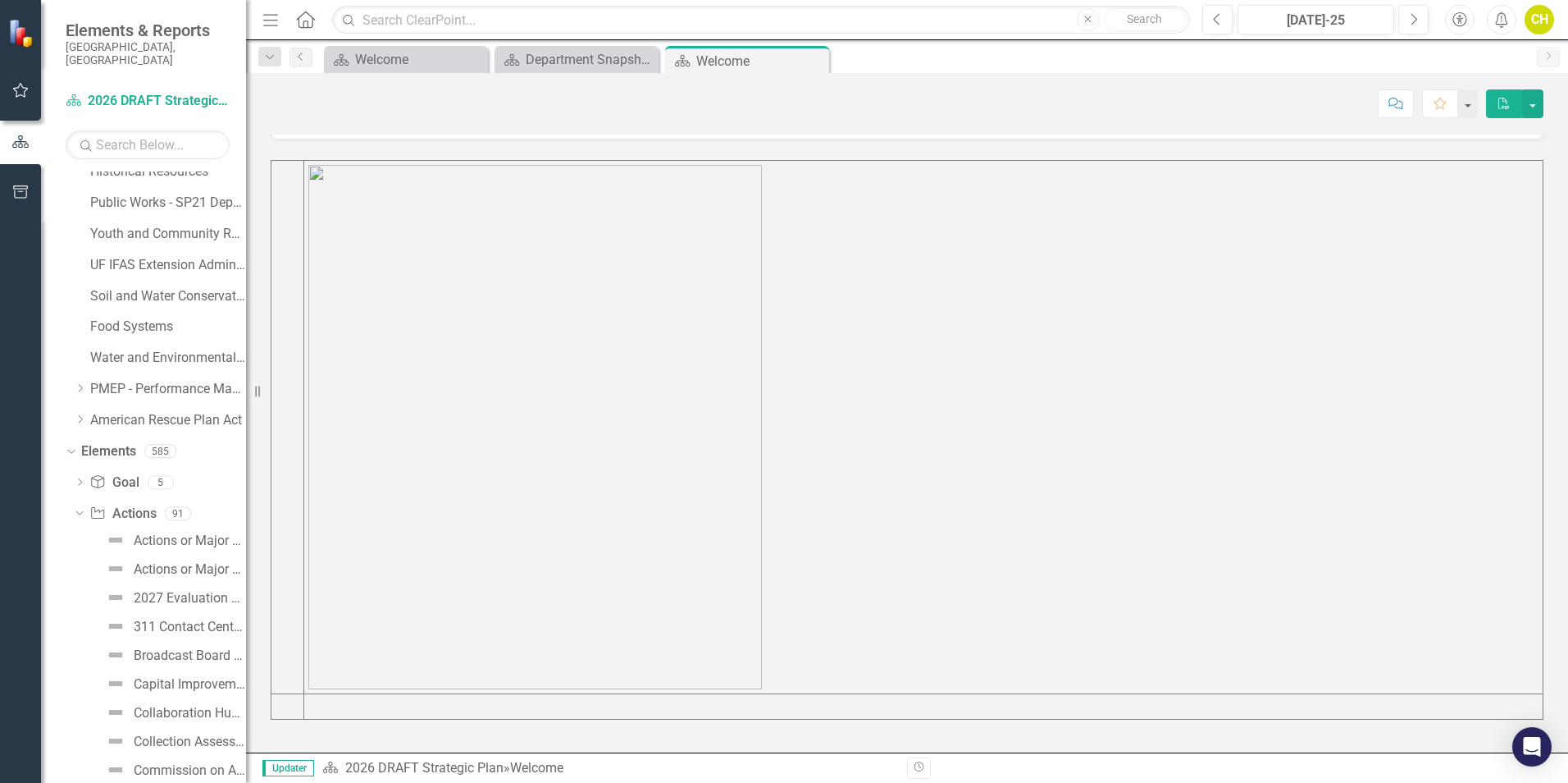
scroll to position [1231, 0]
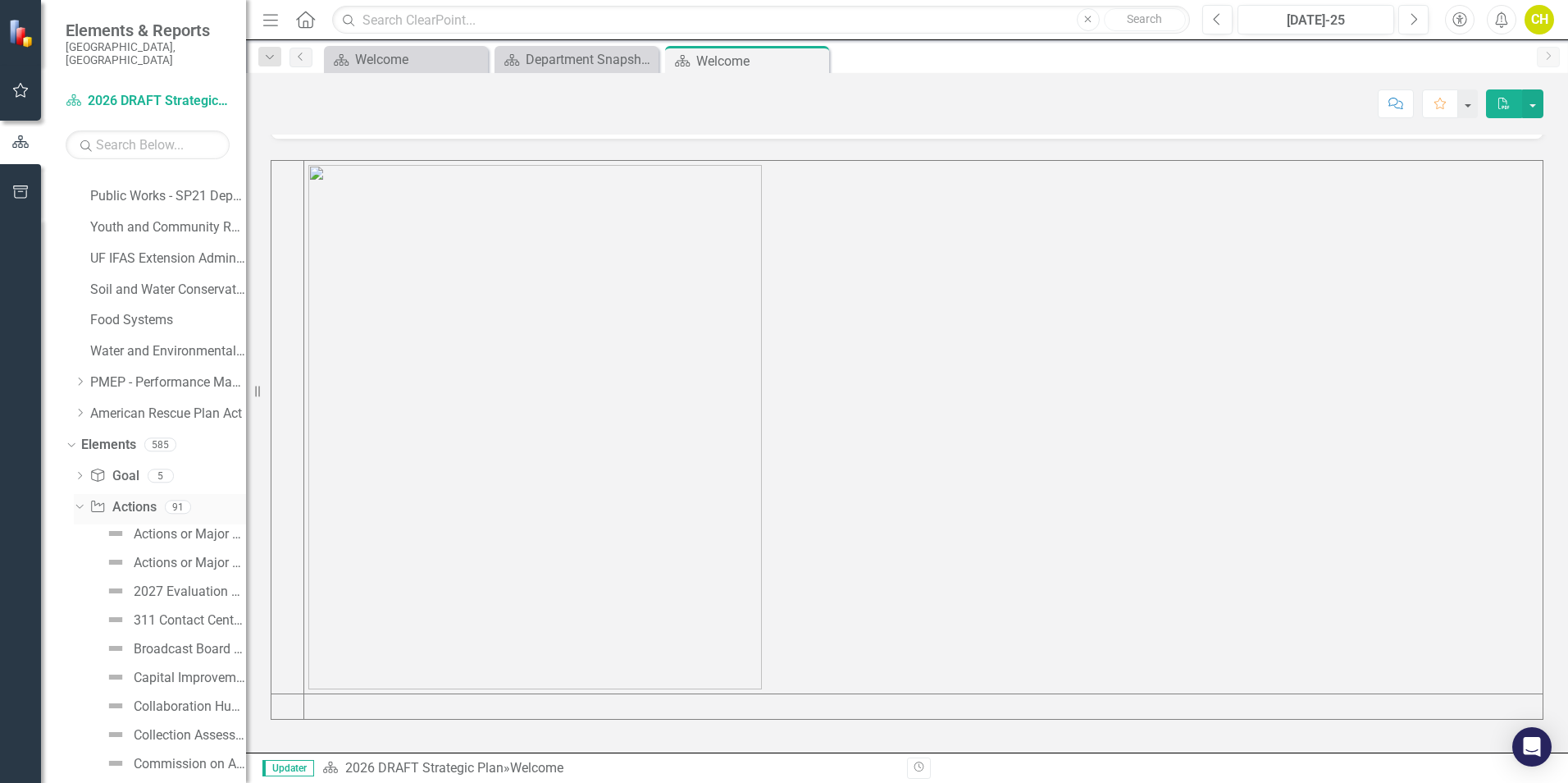
click at [76, 501] on icon "Dropdown" at bounding box center [77, 506] width 9 height 12
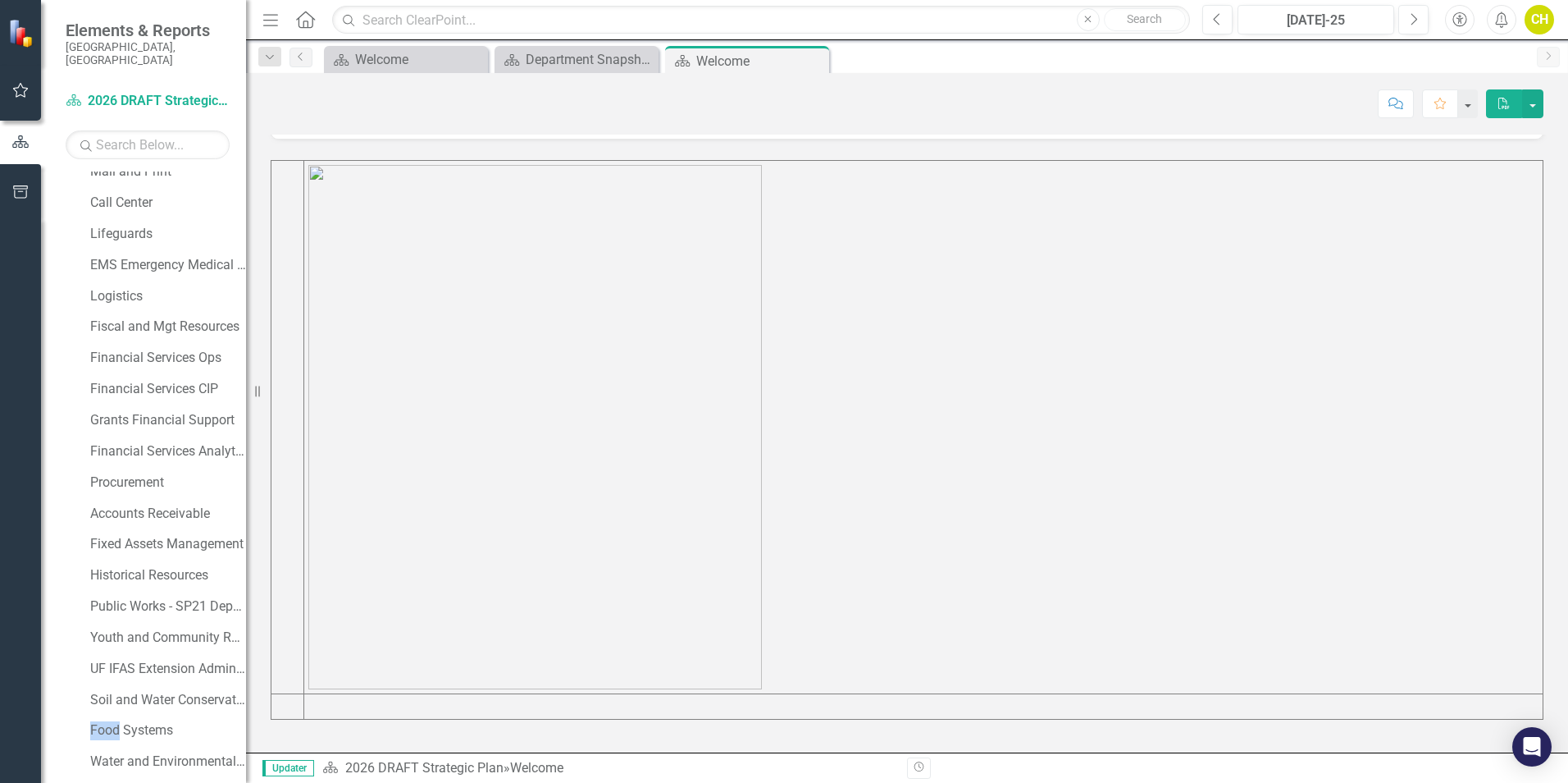
scroll to position [1053, 0]
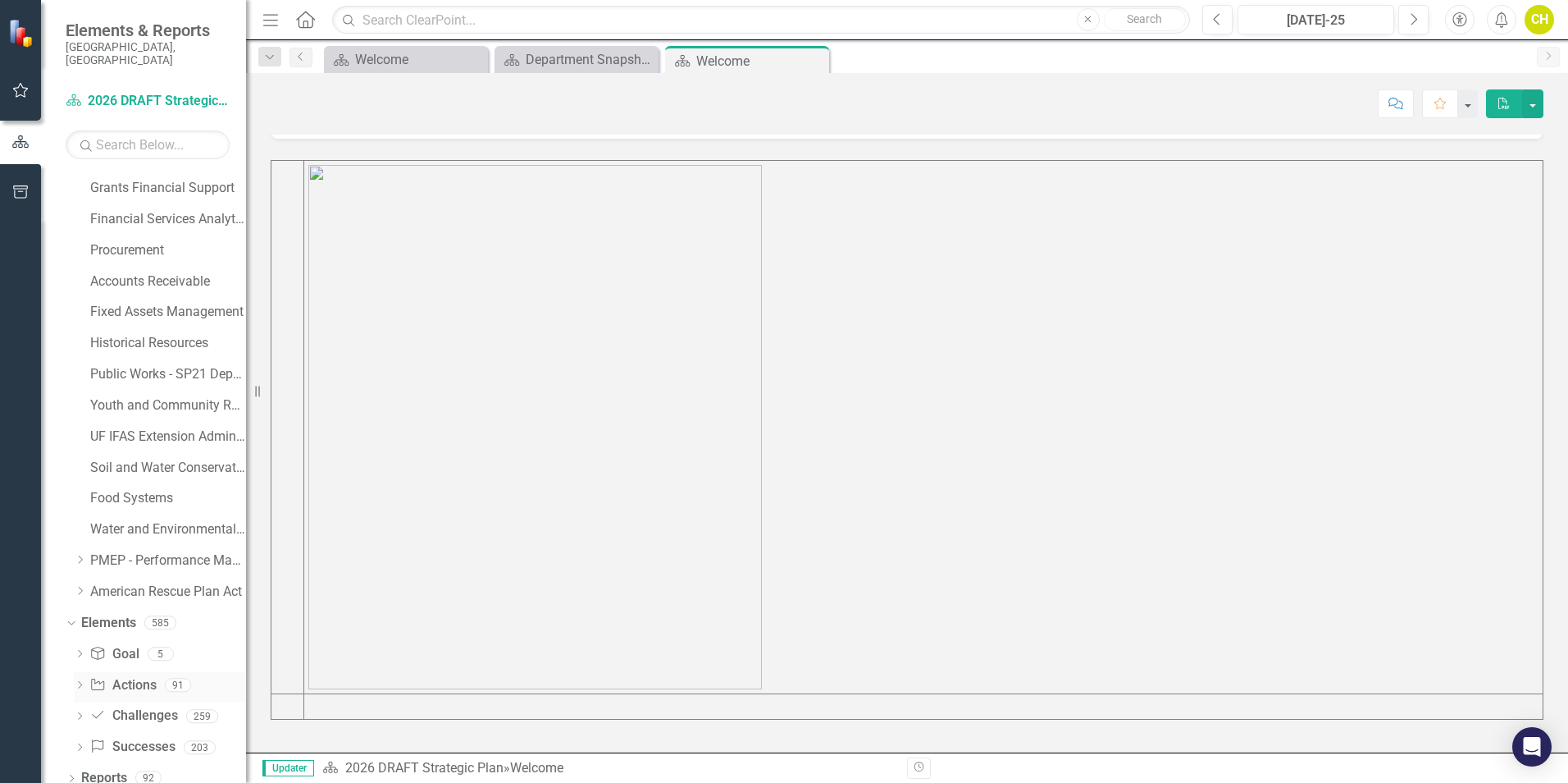
click at [80, 682] on icon "Dropdown" at bounding box center [79, 687] width 12 height 9
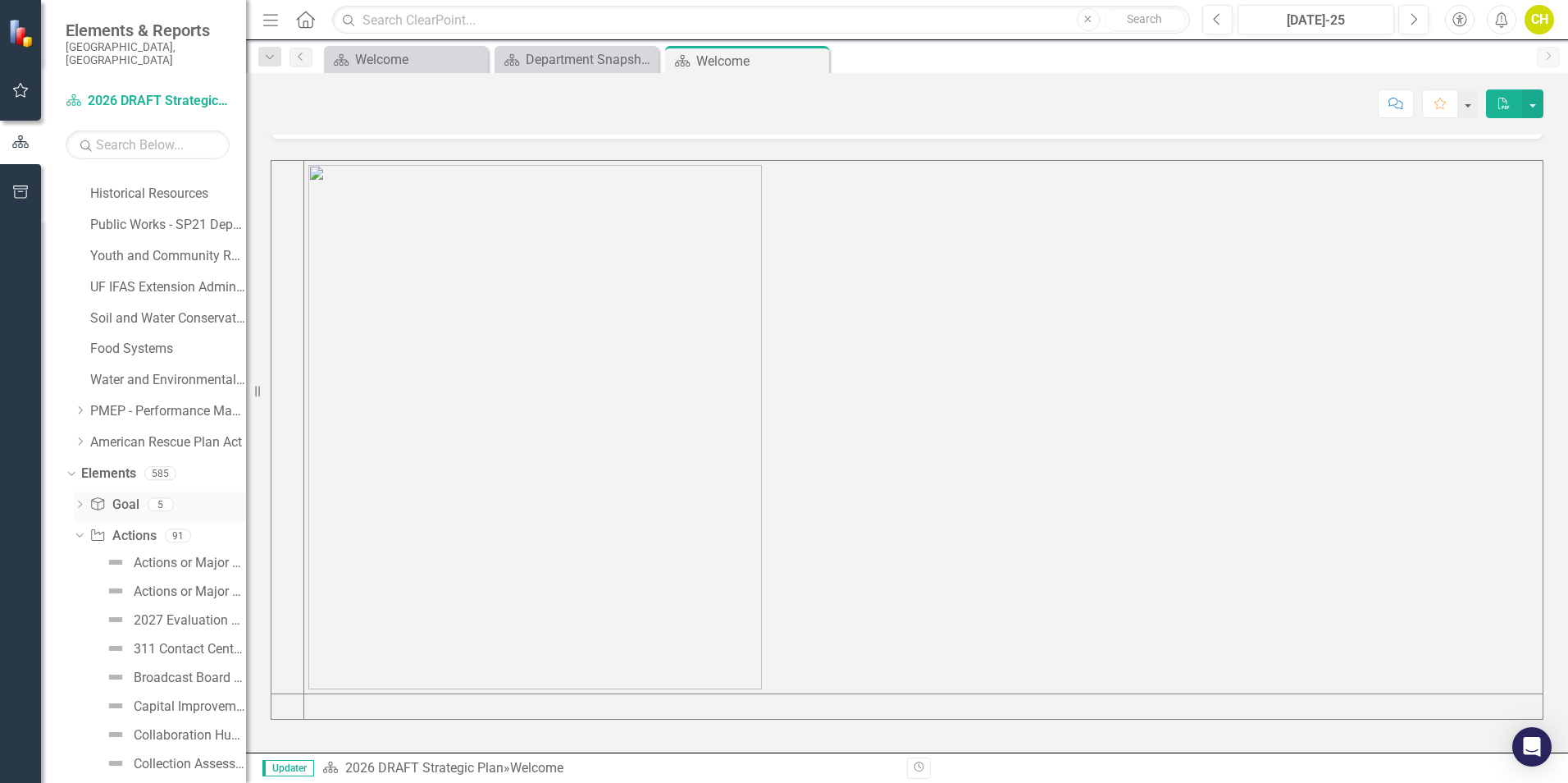
scroll to position [1217, 0]
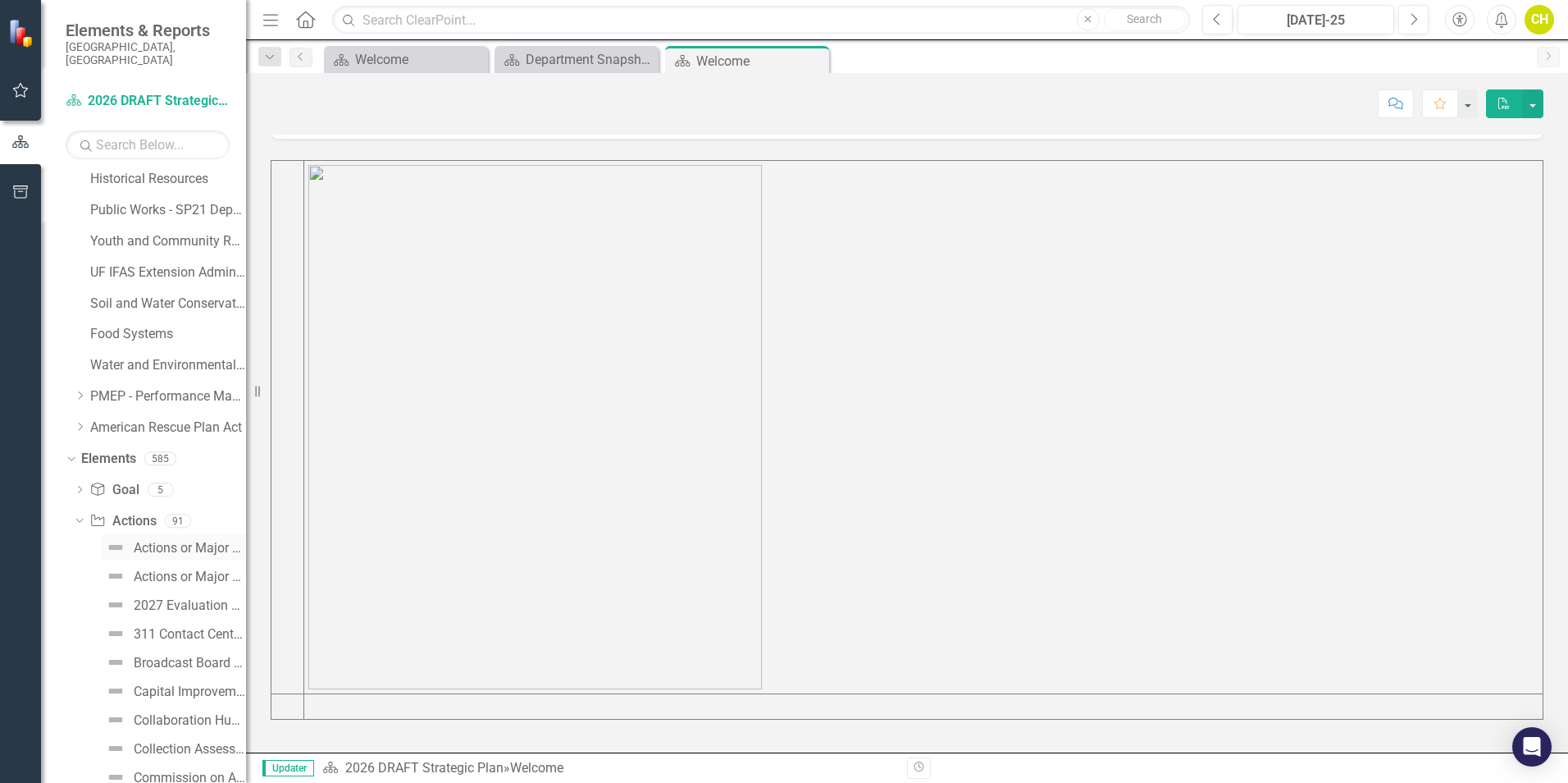
click at [222, 540] on div "Actions or Major Project Sample (Rationale and Impact)" at bounding box center [190, 548] width 113 height 15
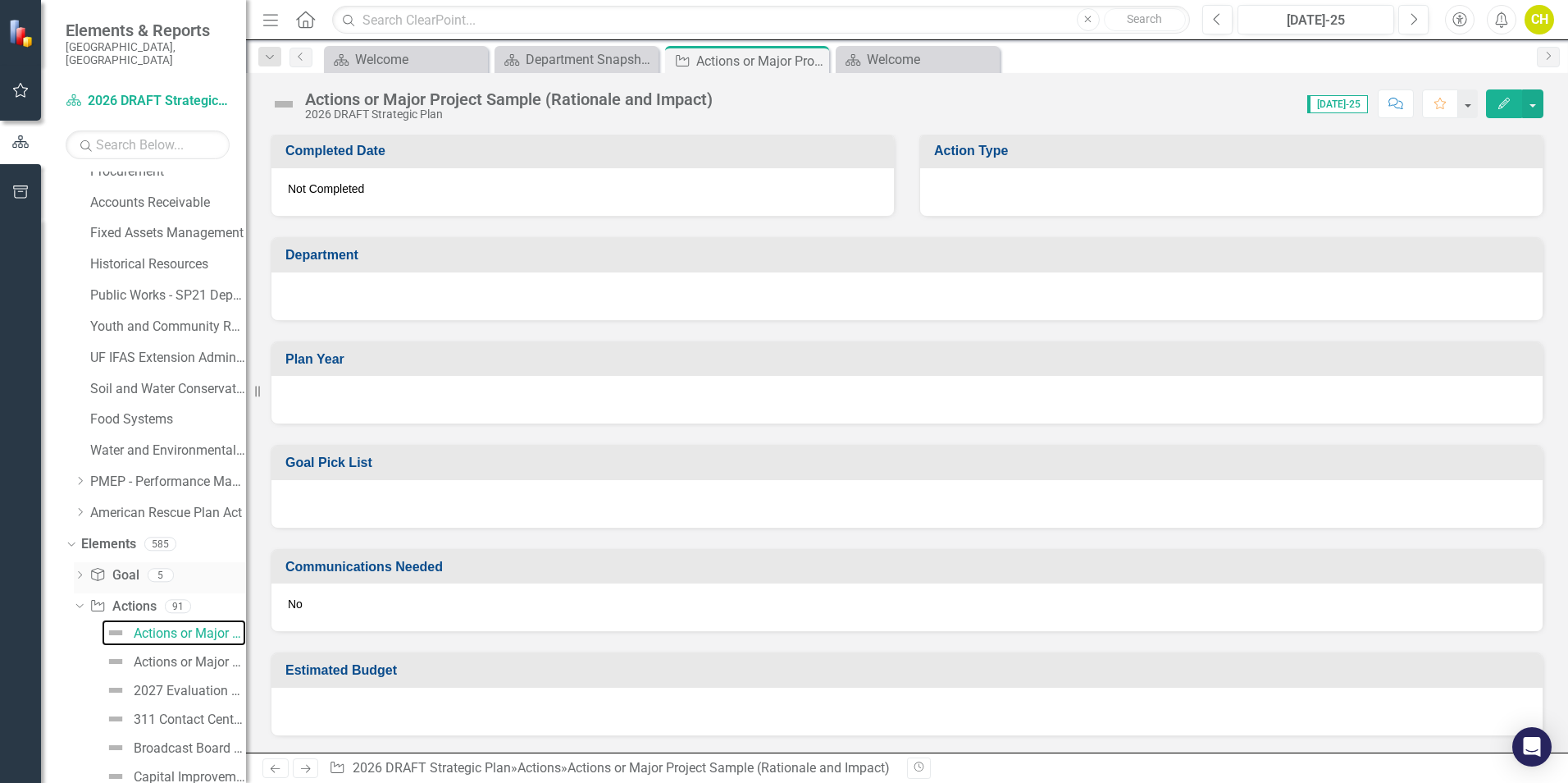
scroll to position [1145, 0]
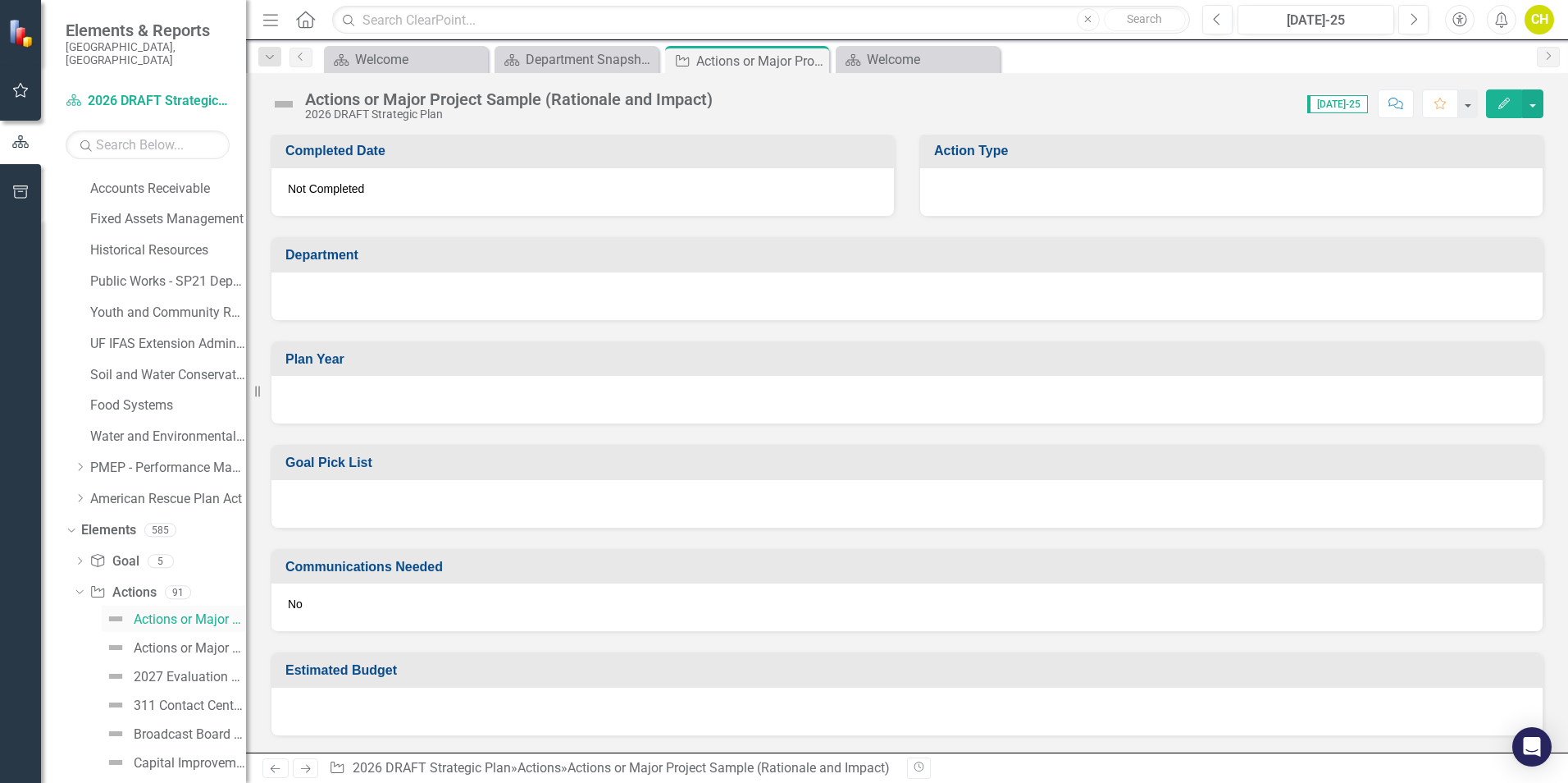
click at [224, 612] on div "Actions or Major Project Sample (Rationale and Impact)" at bounding box center [190, 619] width 113 height 15
click at [222, 612] on div "Actions or Major Project Sample (Rationale and Impact)" at bounding box center [190, 619] width 113 height 15
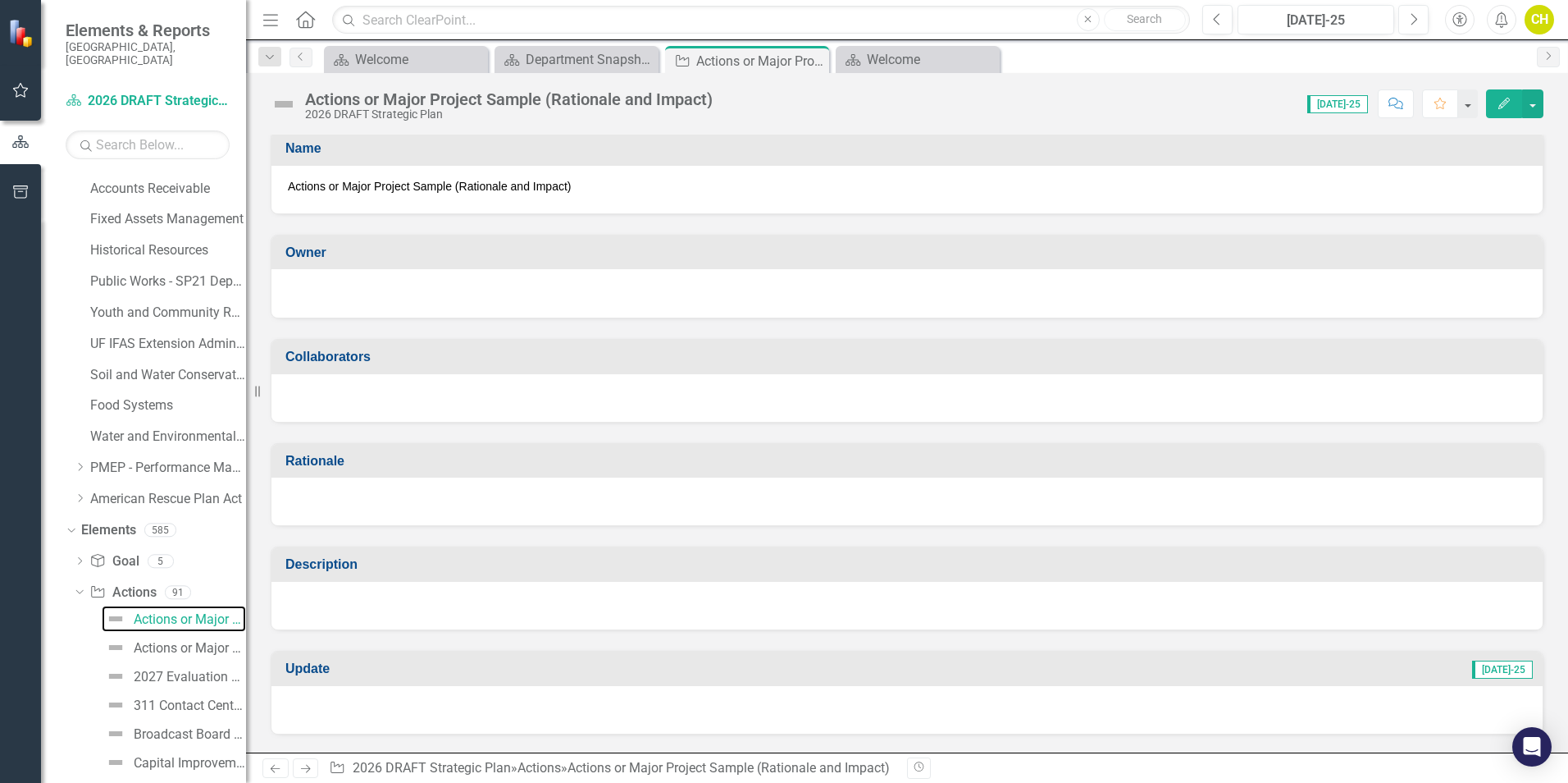
scroll to position [0, 0]
click at [1251, 106] on icon "button" at bounding box center [1504, 104] width 12 height 12
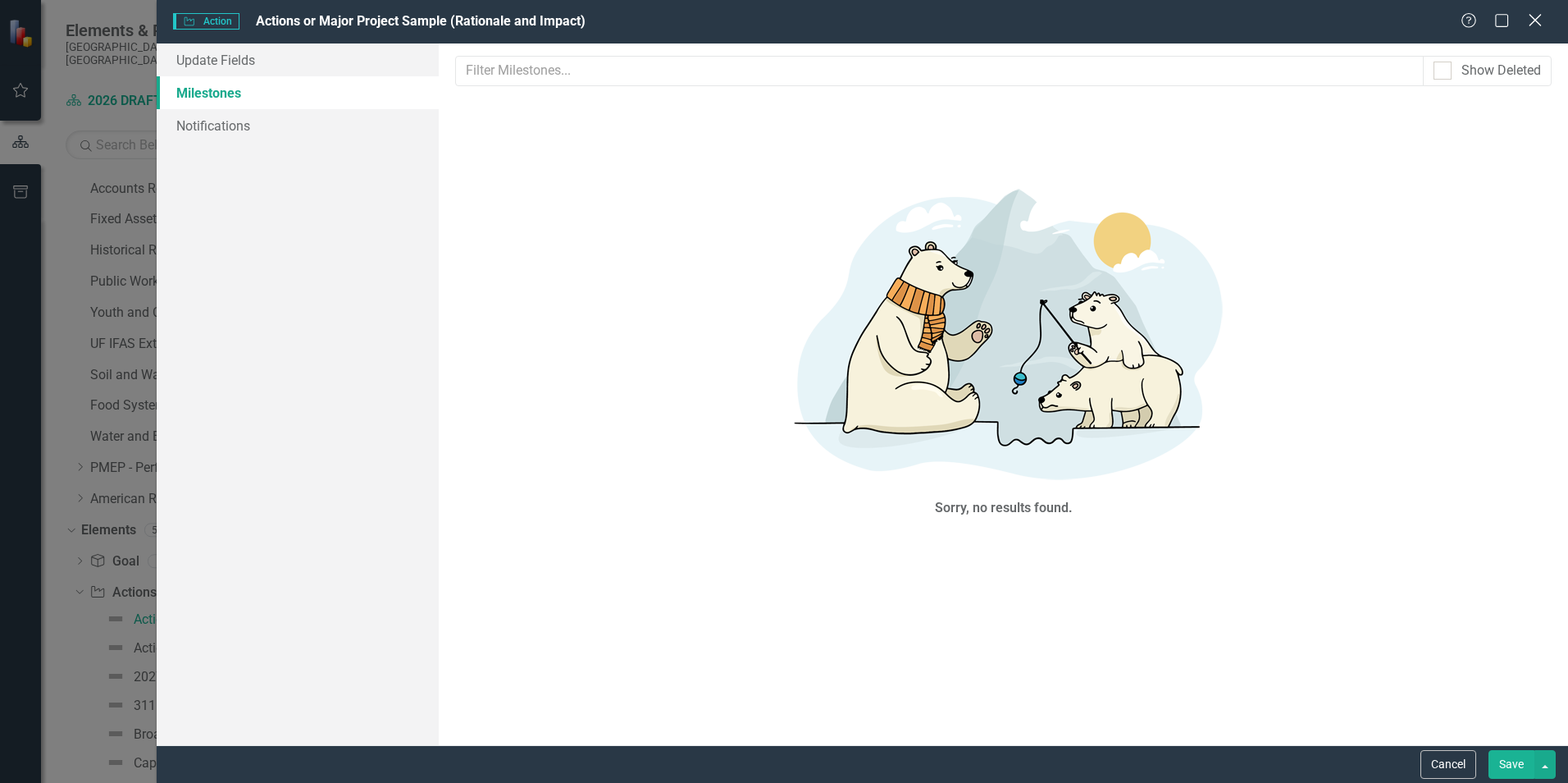
click at [1251, 19] on icon at bounding box center [1535, 20] width 13 height 13
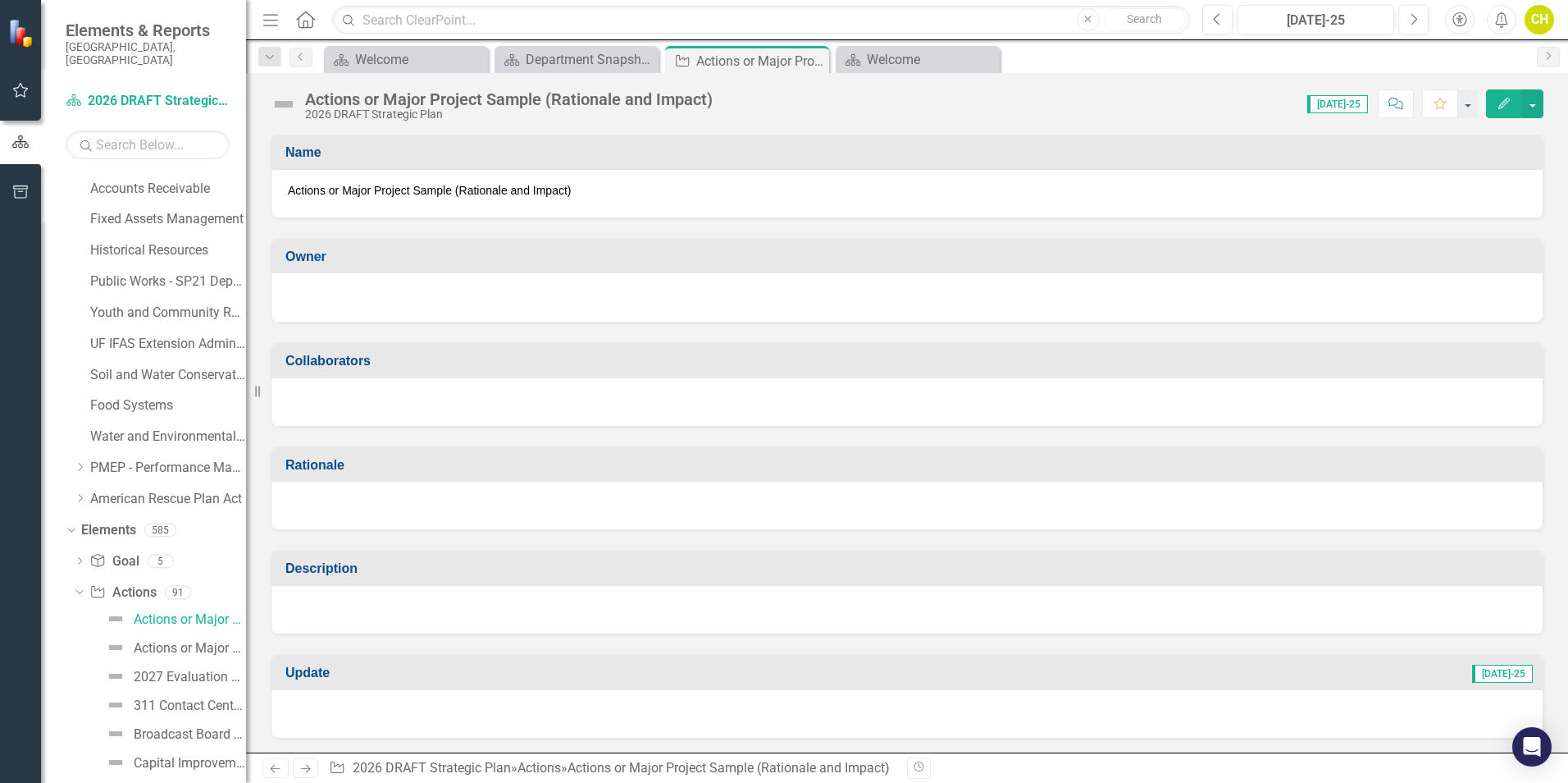
click at [486, 193] on span "Actions or Major Project Sample (Rationale and Impact)" at bounding box center [907, 191] width 1238 height 16
click at [307, 193] on span "Actions or Major Project Sample (Rationale and Impact)" at bounding box center [907, 191] width 1238 height 16
click at [1251, 104] on button "button" at bounding box center [1467, 104] width 21 height 29
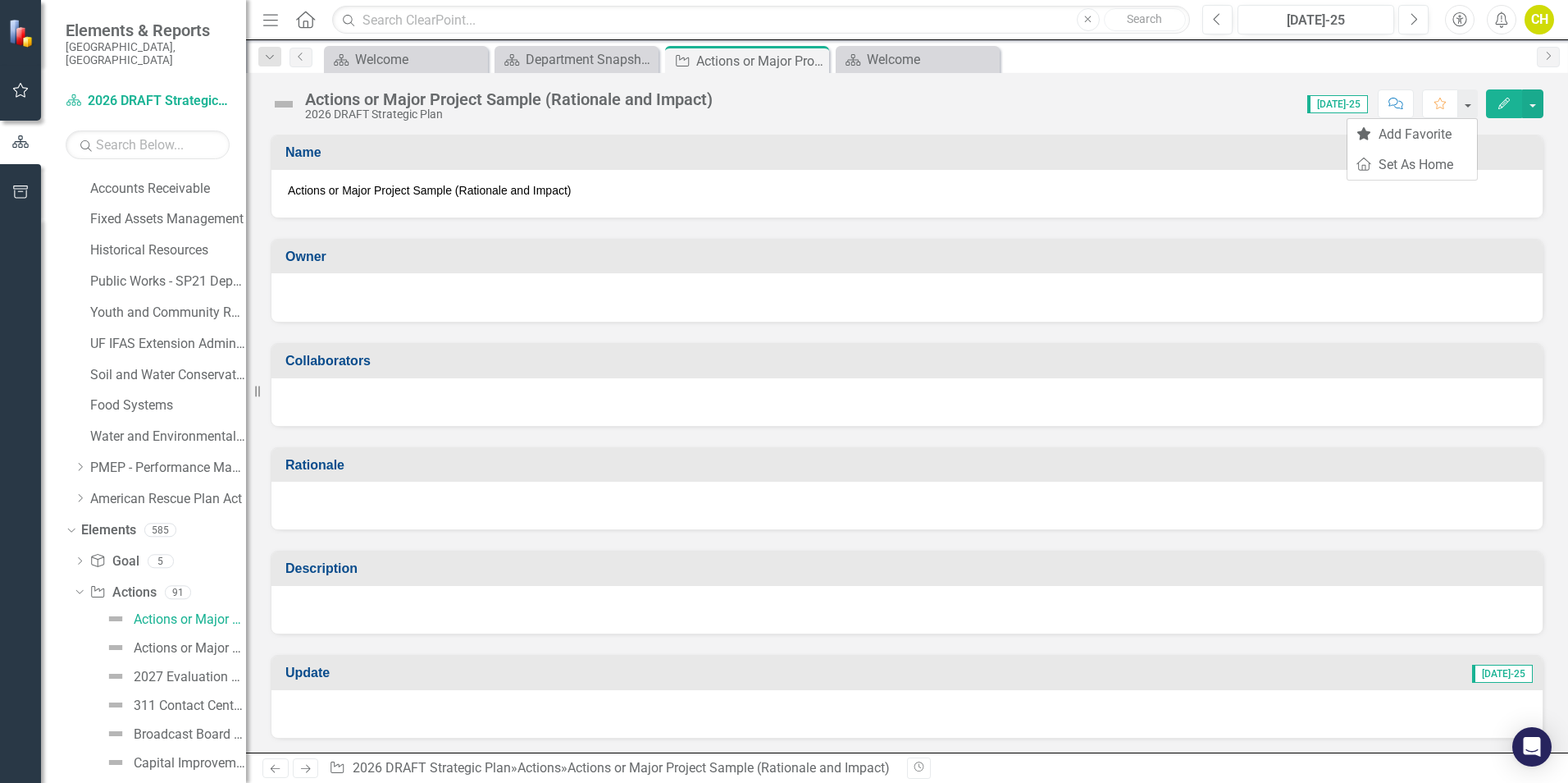
click at [1215, 119] on div "Actions or Major Project Sample (Rationale and Impact) 2026 DRAFT Strategic Pla…" at bounding box center [907, 97] width 1322 height 49
click at [1251, 103] on button "button" at bounding box center [1533, 104] width 21 height 29
click at [1251, 134] on link "Edit Edit Action" at bounding box center [1444, 134] width 200 height 30
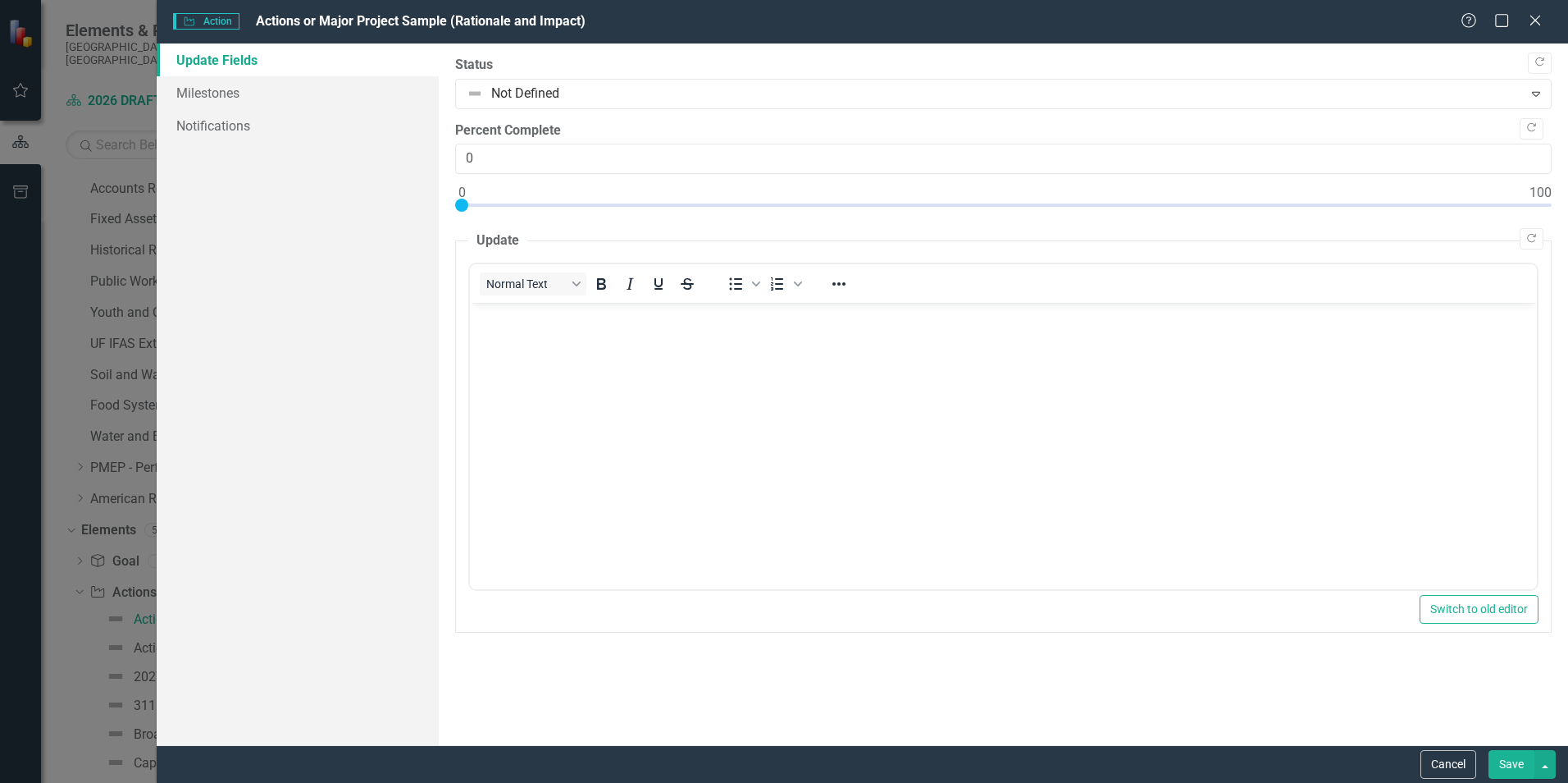
click at [217, 58] on link "Update Fields" at bounding box center [298, 60] width 282 height 33
click at [1251, 761] on button "Cancel" at bounding box center [1448, 765] width 55 height 29
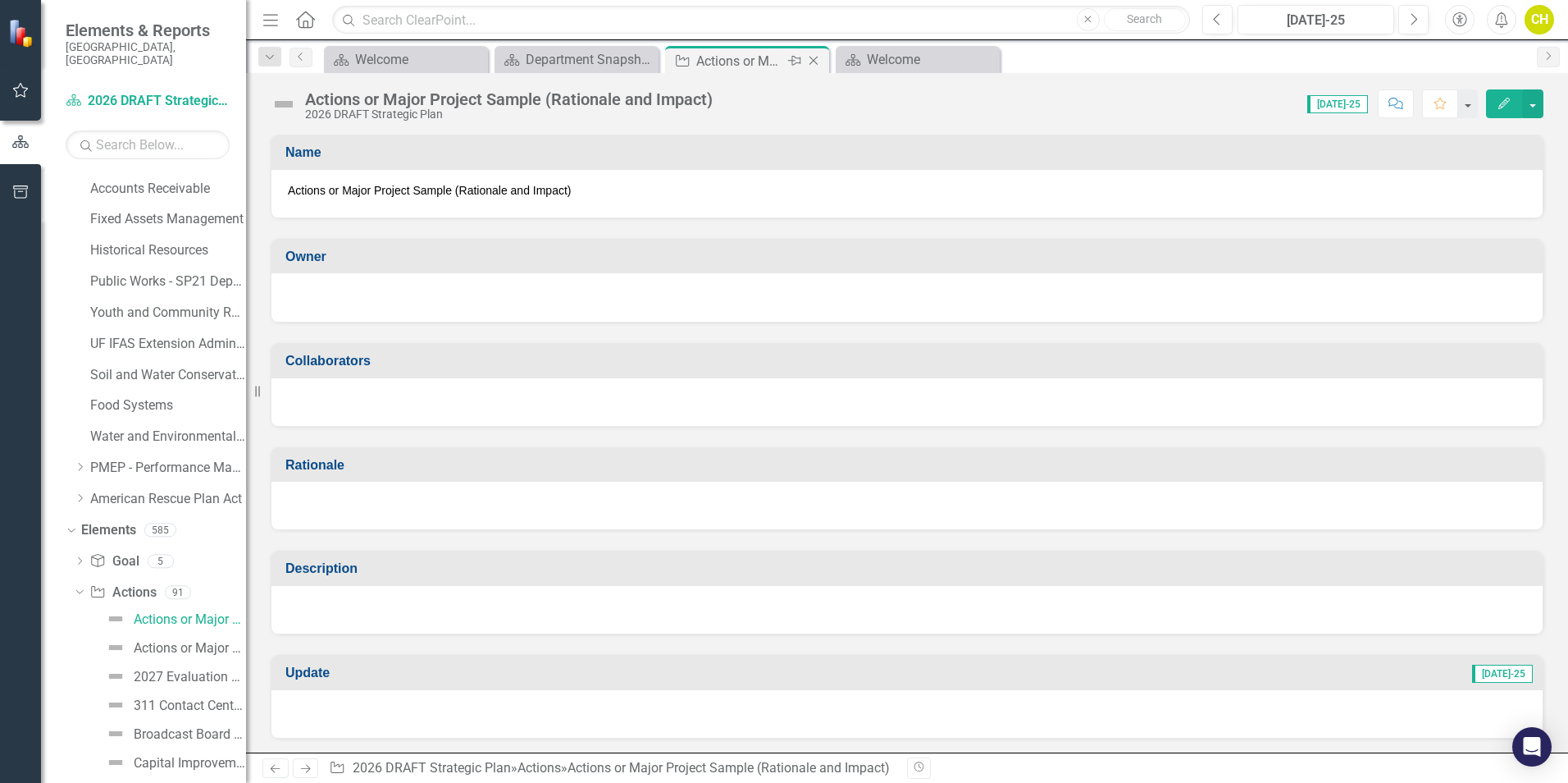
click at [713, 61] on div "Actions or Major Project Sample (Rationale and Impact)" at bounding box center [740, 61] width 88 height 21
click at [271, 104] on img at bounding box center [283, 104] width 26 height 26
click at [306, 196] on span "Actions or Major Project Sample (Rationale and Impact)" at bounding box center [907, 191] width 1238 height 16
click at [298, 147] on h3 "Name" at bounding box center [910, 153] width 1249 height 15
click at [330, 230] on div "Owner" at bounding box center [907, 271] width 1297 height 105
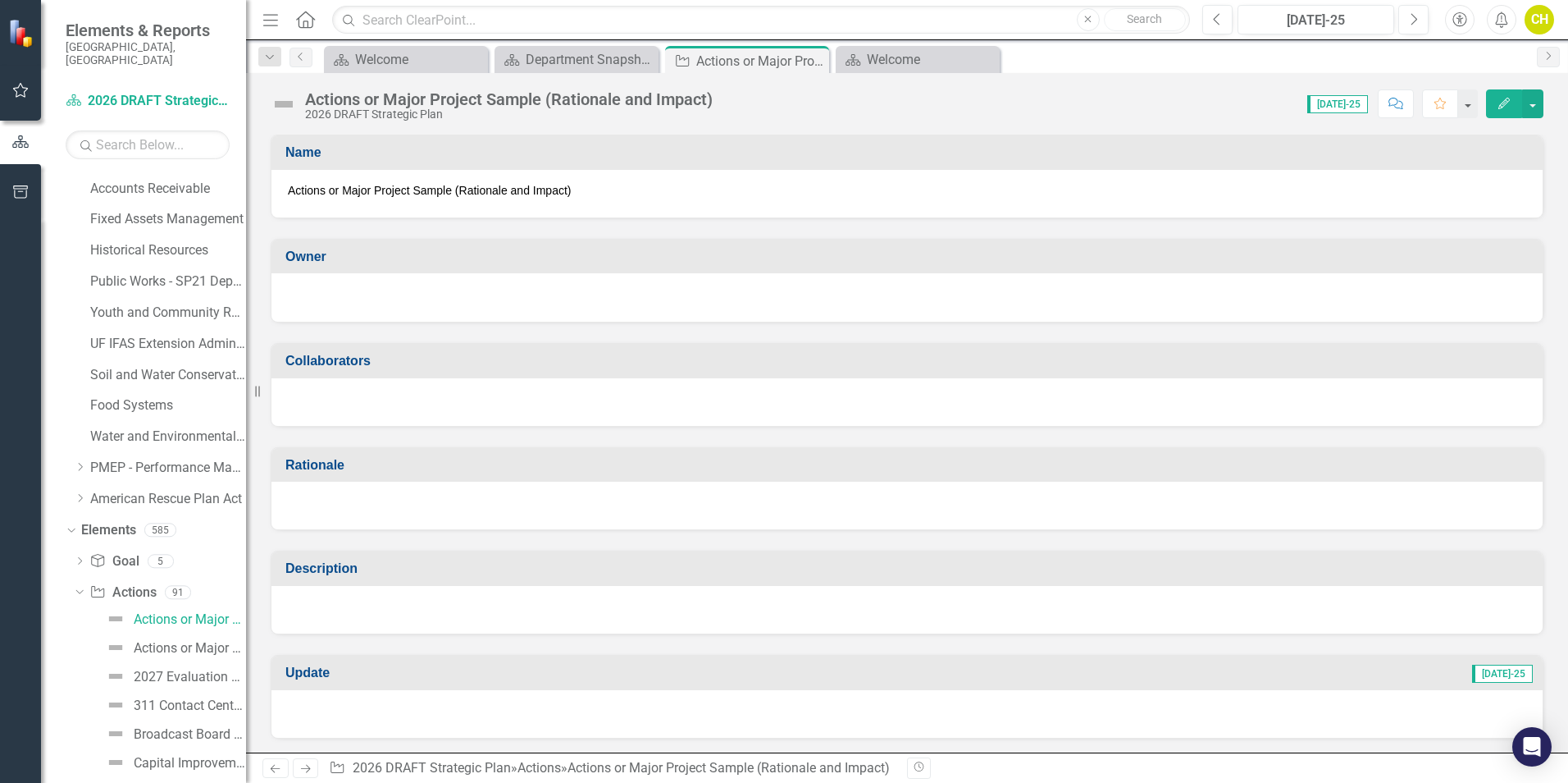
click at [330, 230] on div "Owner" at bounding box center [907, 271] width 1297 height 105
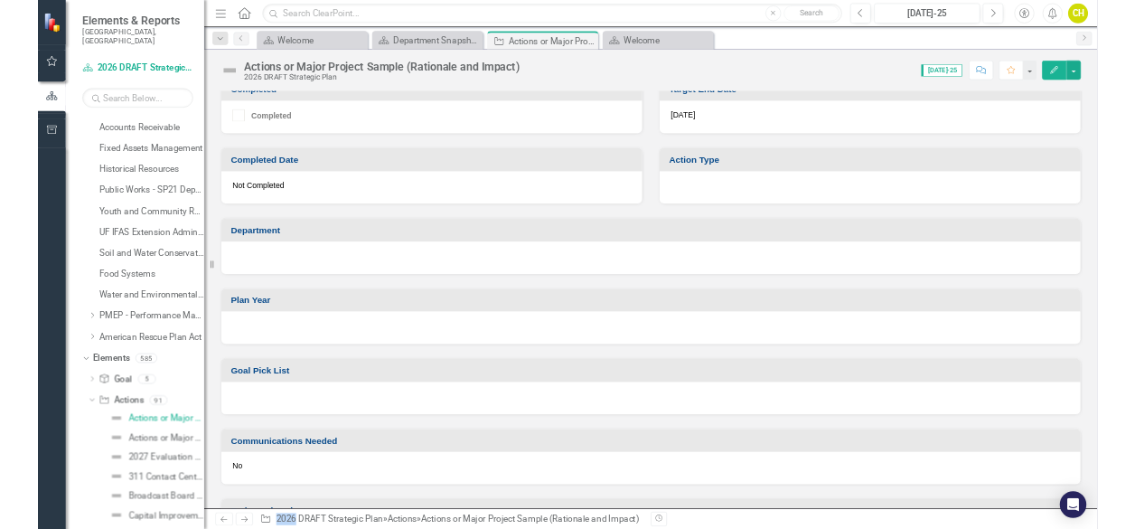
scroll to position [1032, 0]
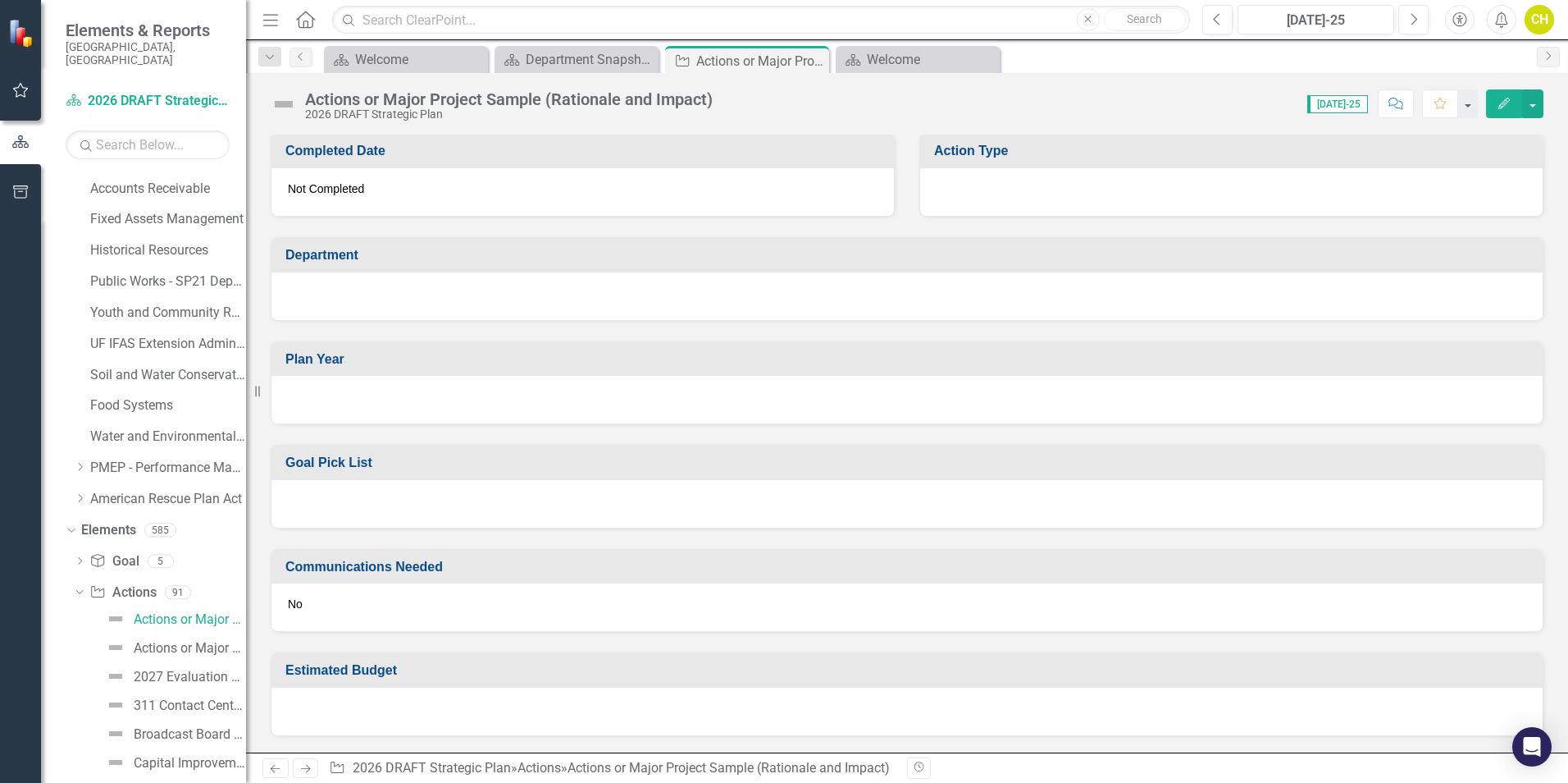
click at [875, 770] on div "Actions or Major Project Sample (Rationale and Impact)" at bounding box center [728, 768] width 322 height 15
click at [880, 774] on div "Actions or Major Project Sample (Rationale and Impact)" at bounding box center [728, 768] width 322 height 15
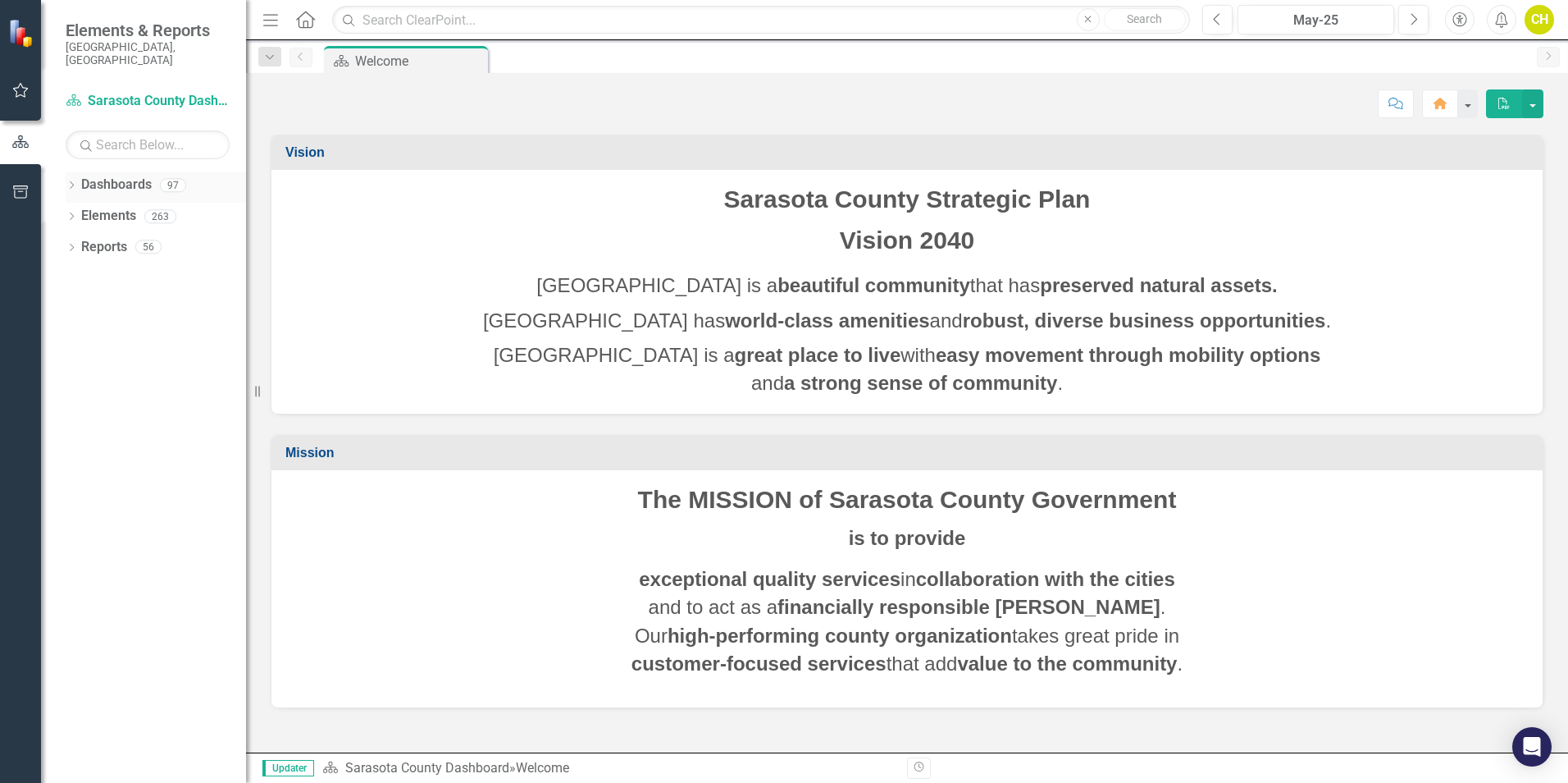
click at [80, 174] on div "Dropdown Dashboards 97" at bounding box center [155, 187] width 181 height 31
click at [69, 183] on icon "Dropdown" at bounding box center [71, 187] width 12 height 9
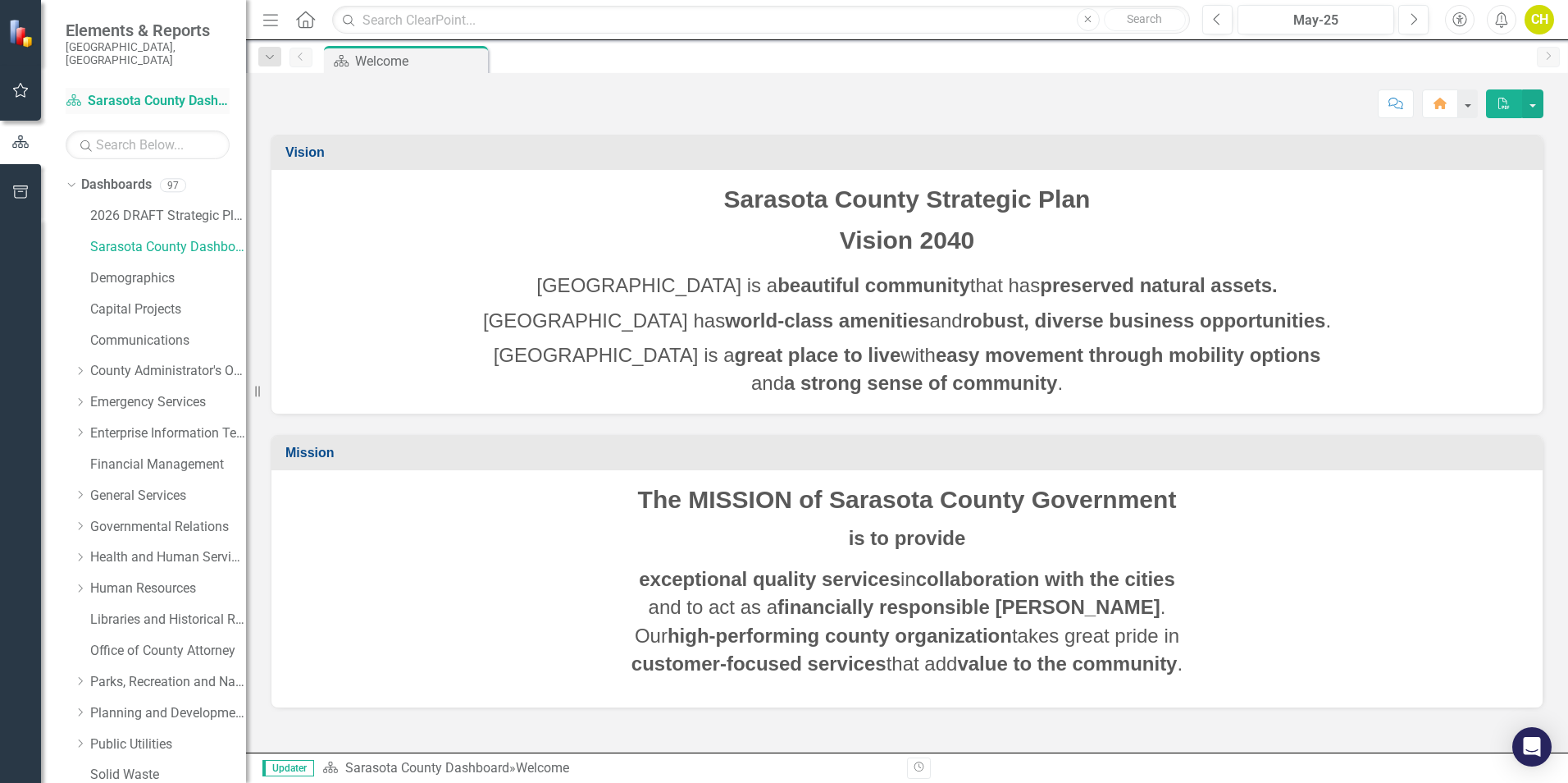
click at [99, 92] on link "Dashboard Sarasota County Dashboard" at bounding box center [147, 101] width 164 height 19
click at [99, 25] on span "Elements & Reports" at bounding box center [147, 31] width 164 height 20
click at [234, 25] on div "Elements & Reports [GEOGRAPHIC_DATA], [GEOGRAPHIC_DATA]" at bounding box center [143, 44] width 205 height 88
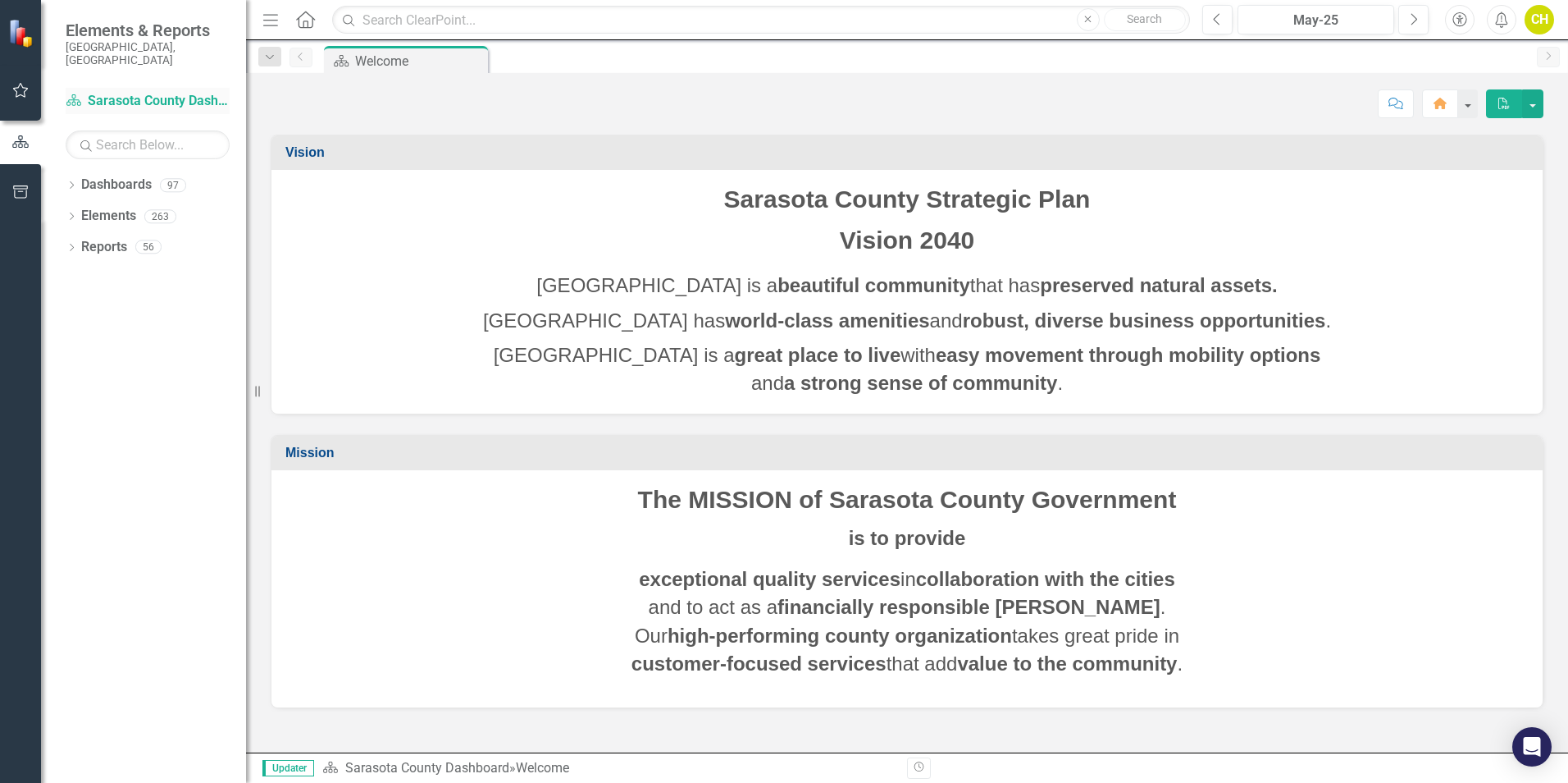
click at [151, 92] on link "Dashboard Sarasota County Dashboard" at bounding box center [147, 101] width 164 height 19
click at [271, 19] on icon "Menu" at bounding box center [270, 19] width 21 height 17
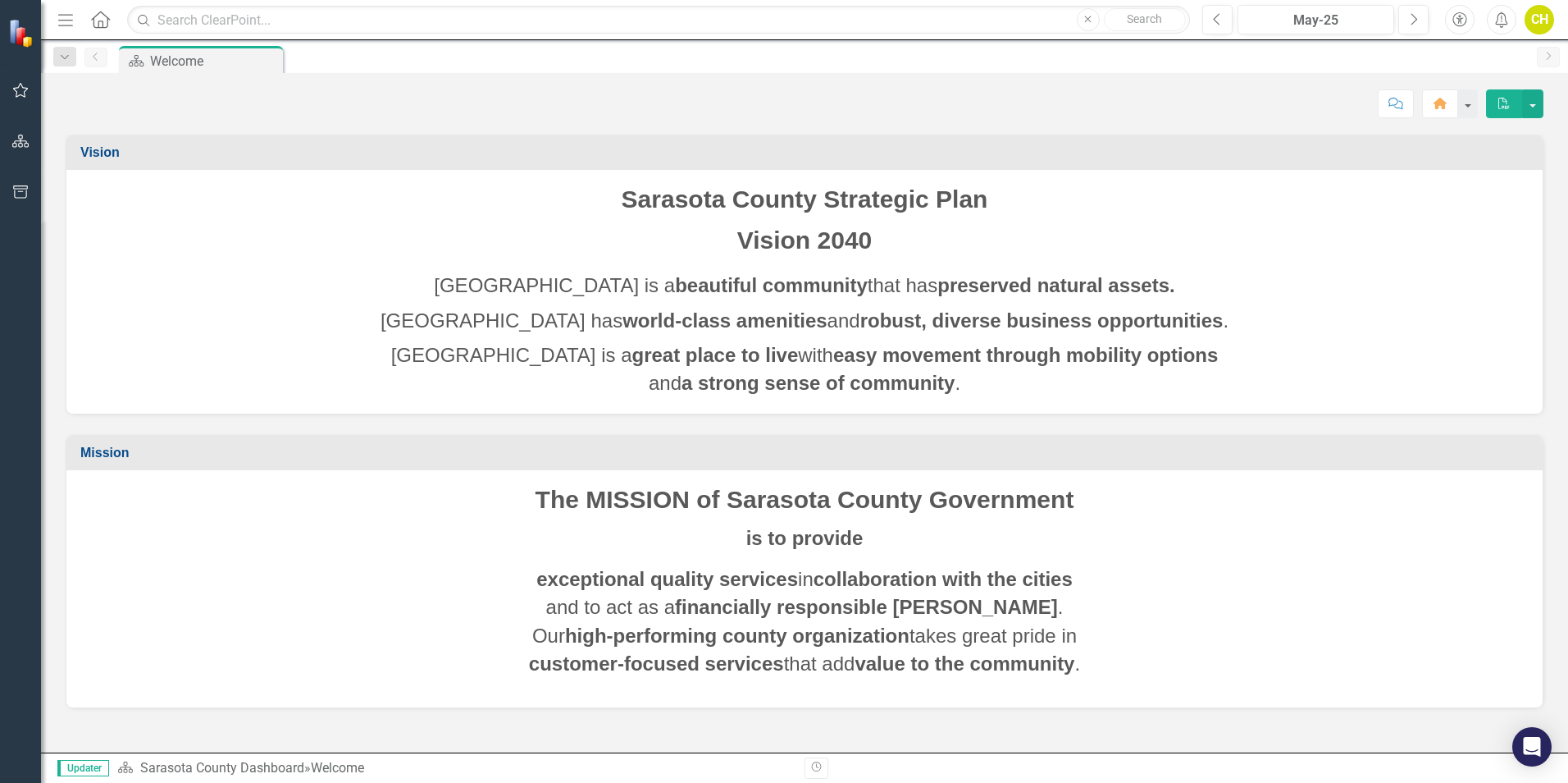
click at [67, 18] on icon "Menu" at bounding box center [65, 19] width 21 height 17
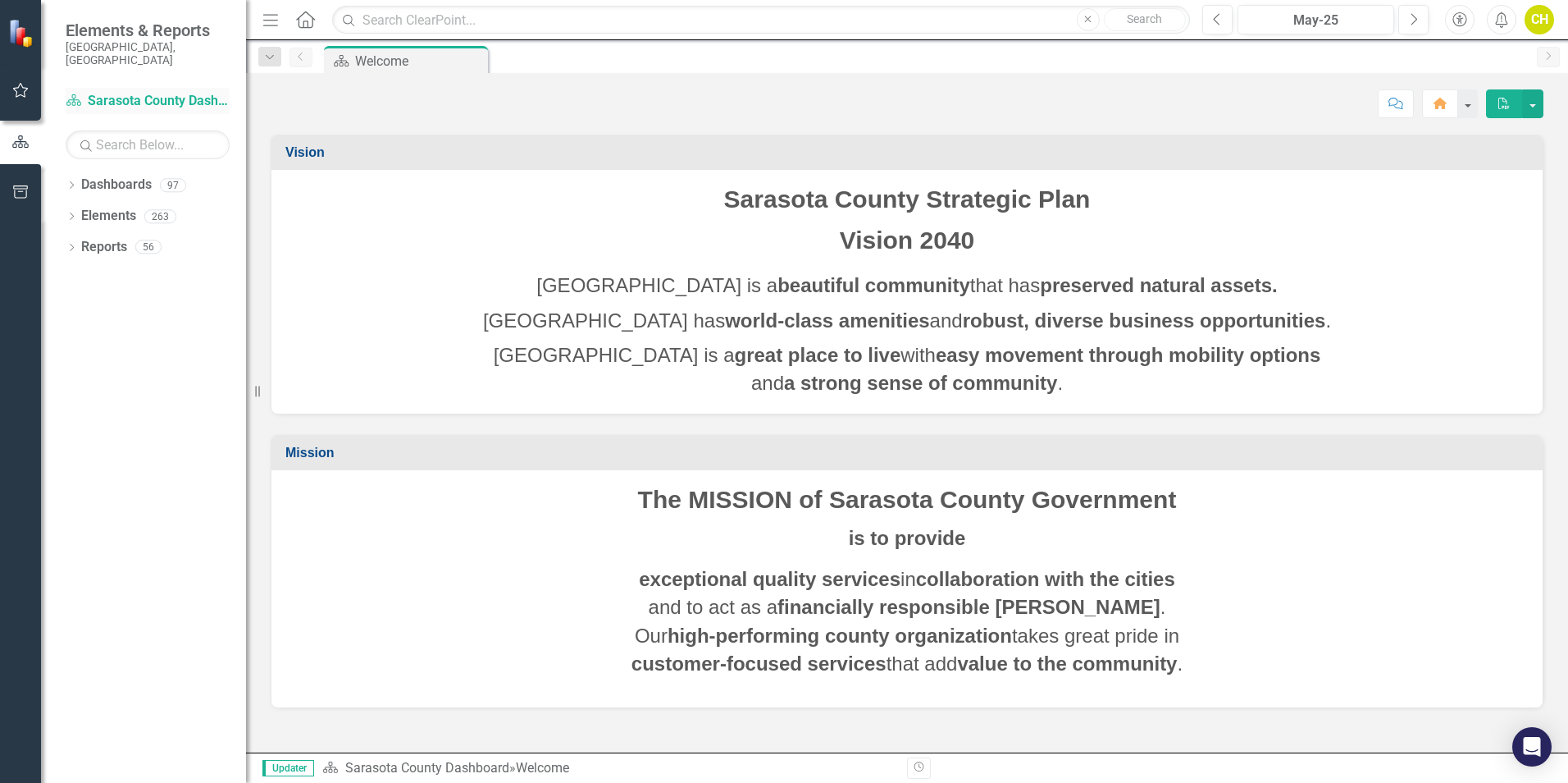
click at [131, 92] on link "Dashboard Sarasota County Dashboard" at bounding box center [147, 101] width 164 height 19
click at [73, 213] on icon "Dropdown" at bounding box center [71, 218] width 12 height 9
click at [84, 244] on icon "Dropdown" at bounding box center [79, 249] width 12 height 9
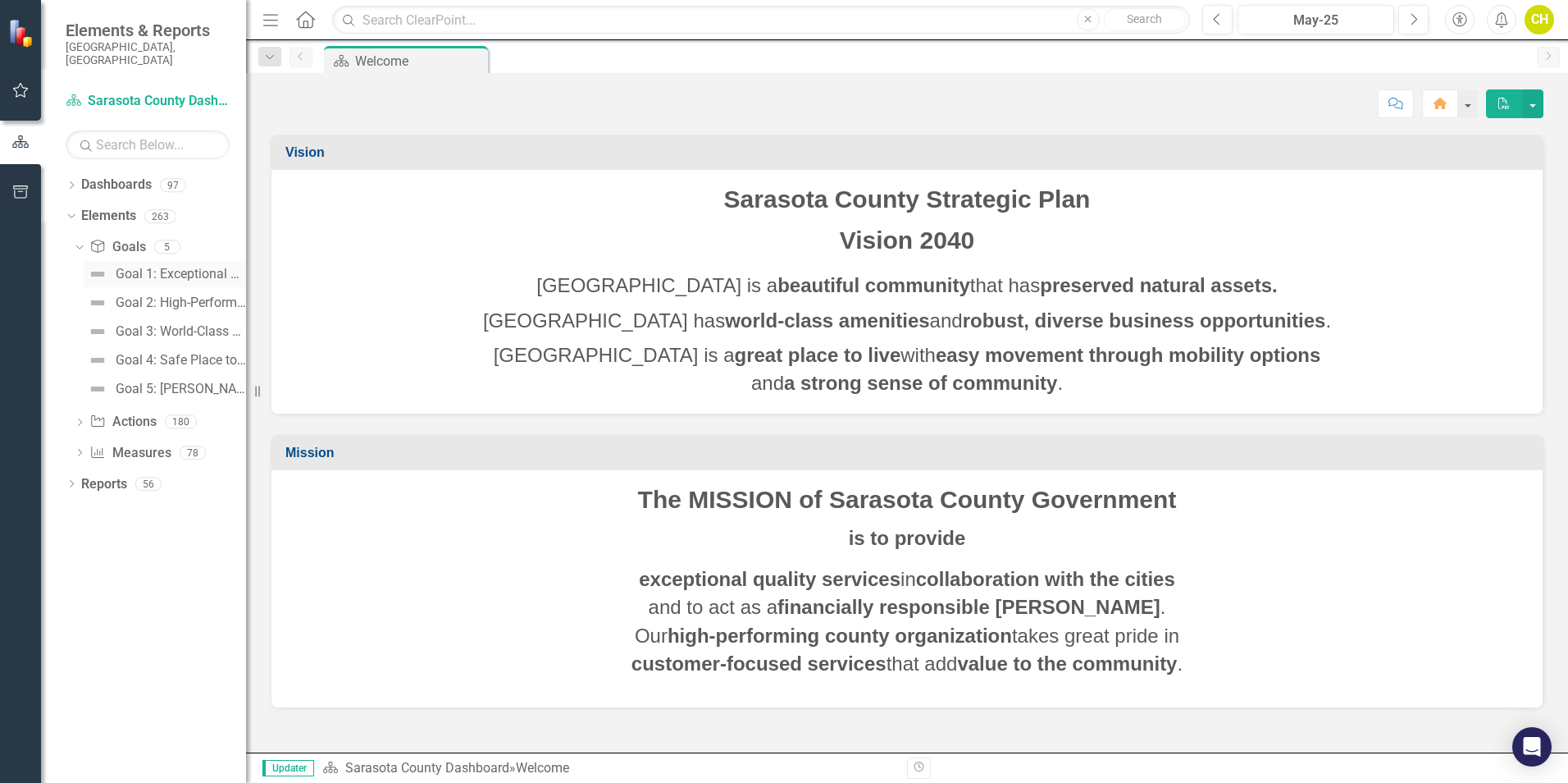
click at [182, 267] on div "Goal 1: Exceptional County Services Aligned with Resources" at bounding box center [181, 274] width 131 height 15
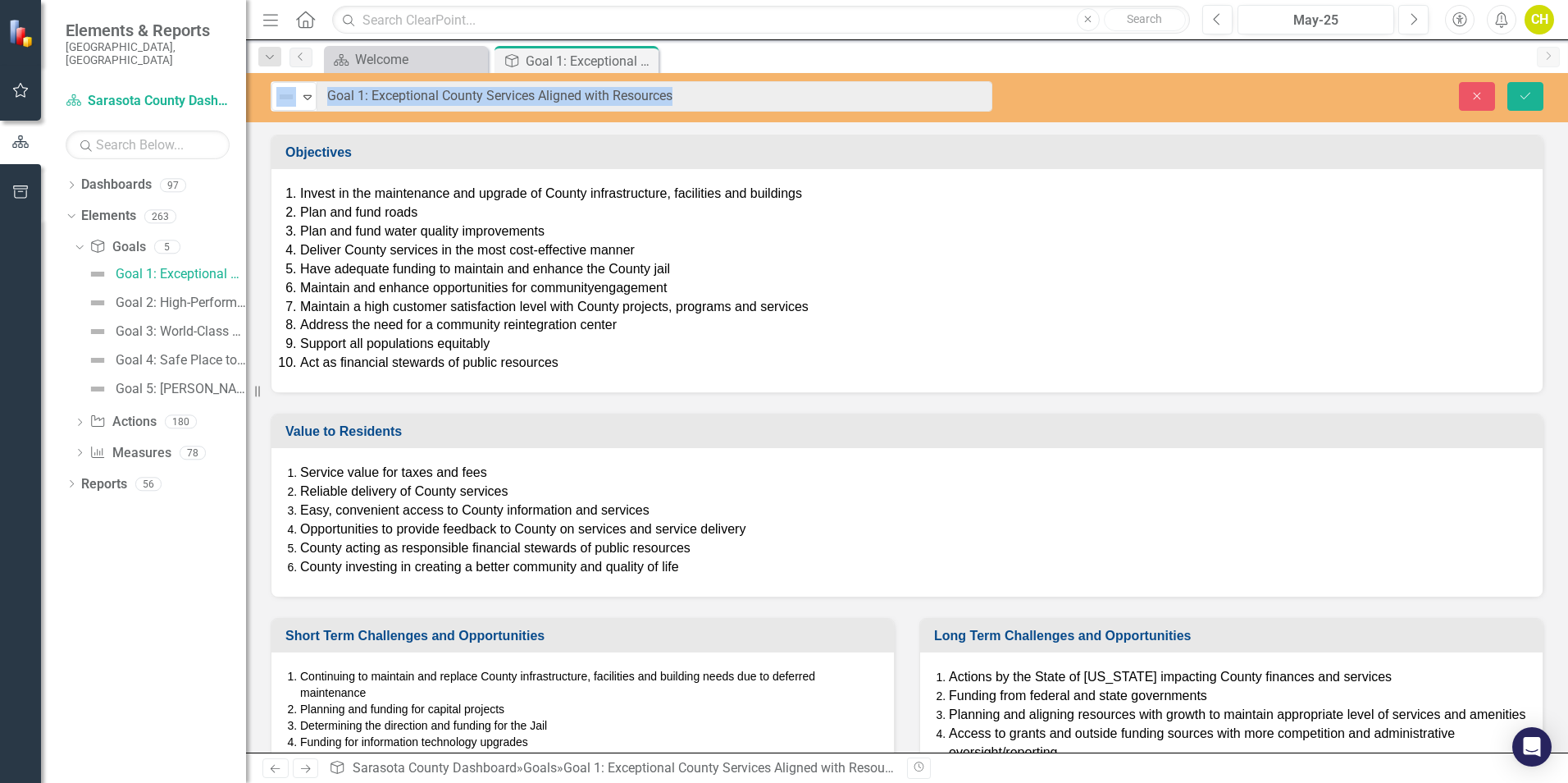
drag, startPoint x: 306, startPoint y: 98, endPoint x: 753, endPoint y: 362, distance: 519.1
drag, startPoint x: 753, startPoint y: 362, endPoint x: 767, endPoint y: 357, distance: 14.9
click at [768, 357] on li "Act as financial stewards of public resources" at bounding box center [913, 362] width 1227 height 19
click at [954, 321] on li "Address the need for a community reintegration center" at bounding box center [913, 325] width 1227 height 19
click at [718, 347] on li "Support all populations equitably" at bounding box center [913, 344] width 1227 height 19
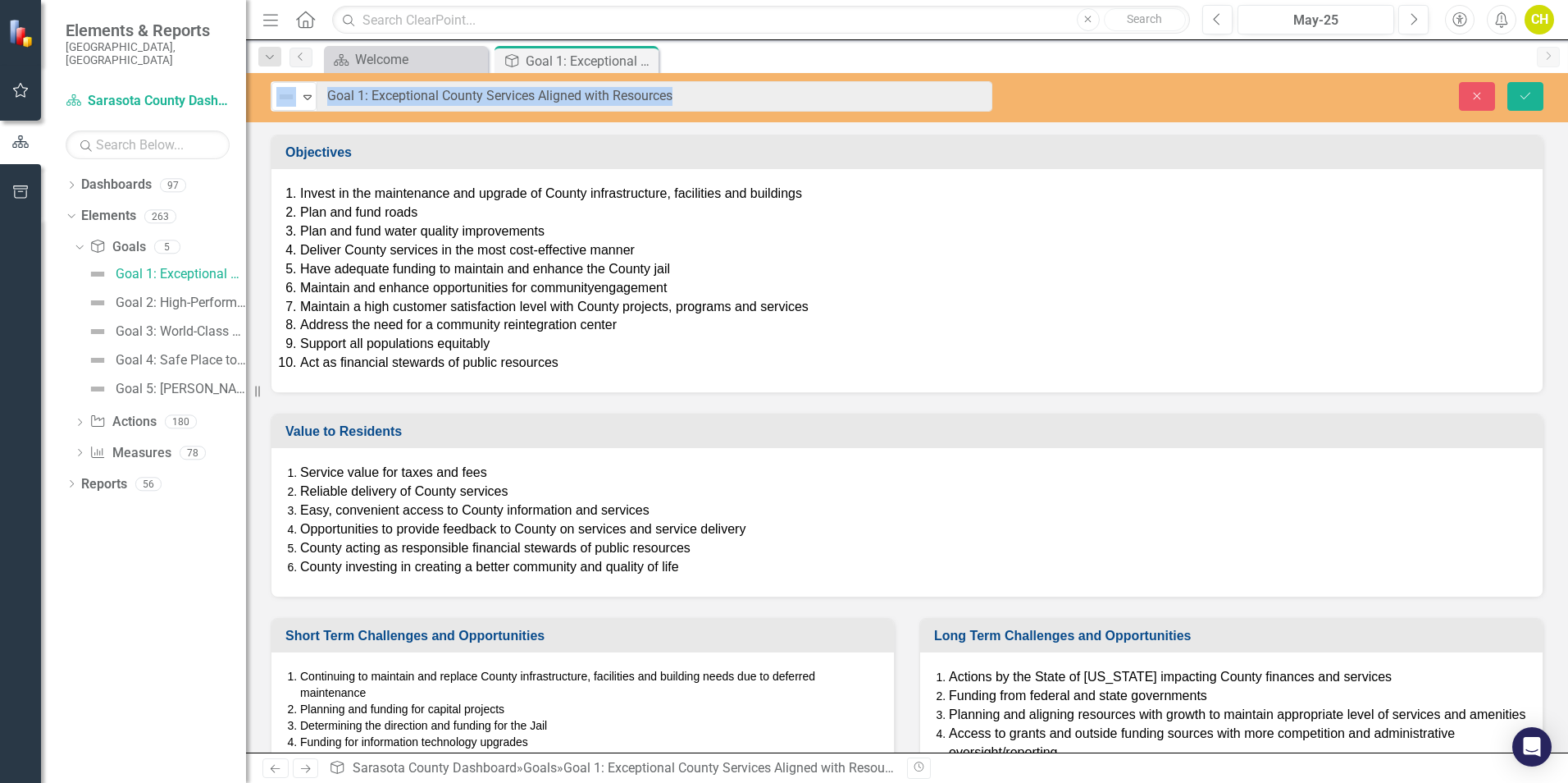
click at [548, 335] on li "Address the need for a community reintegration center" at bounding box center [913, 325] width 1227 height 19
click at [1125, 520] on li "Easy, convenient access to County information and services" at bounding box center [913, 510] width 1227 height 19
click at [157, 295] on div "Goal 2: High-Performing County Team" at bounding box center [181, 302] width 131 height 15
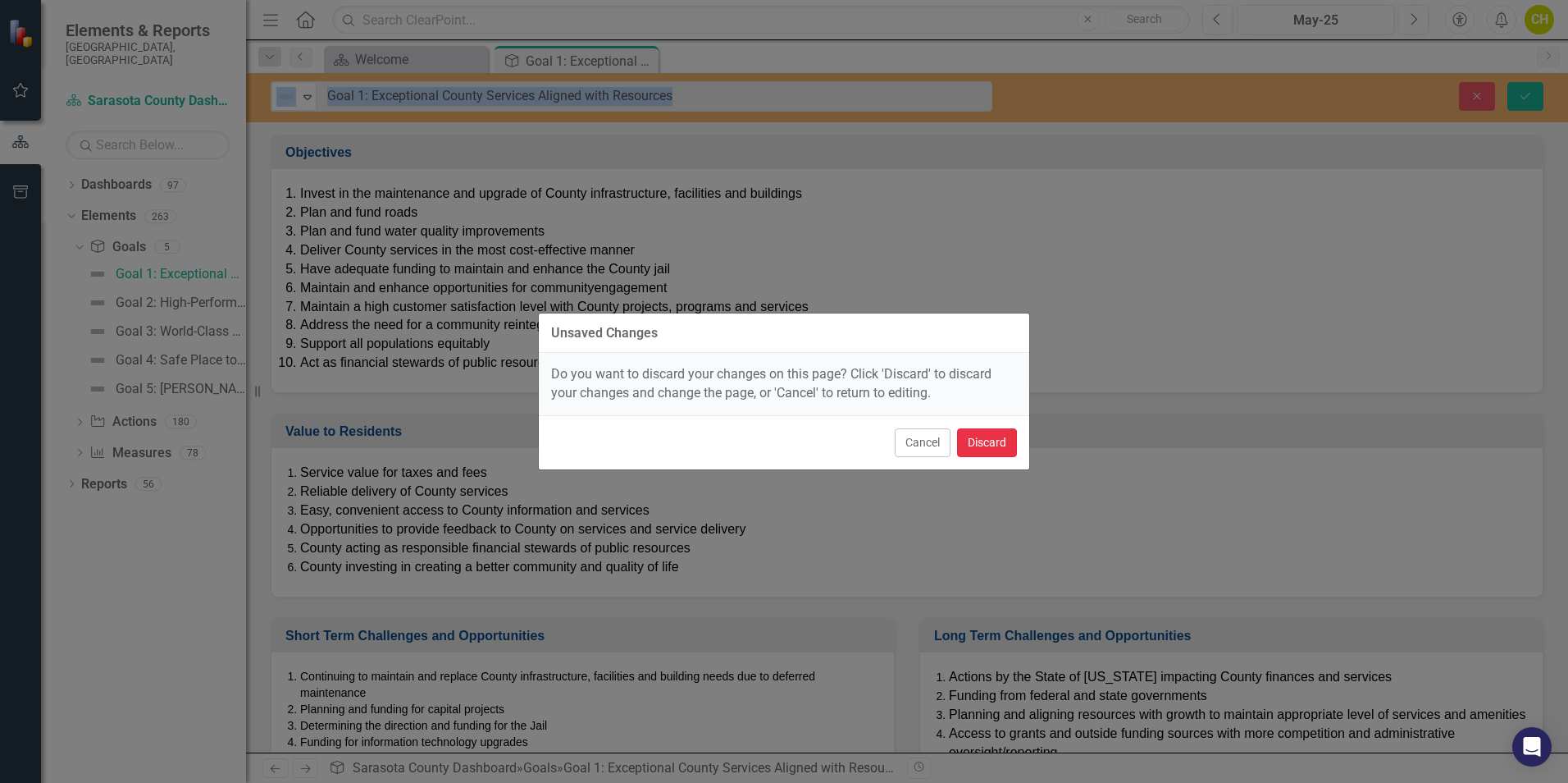
click at [998, 445] on button "Discard" at bounding box center [987, 443] width 60 height 29
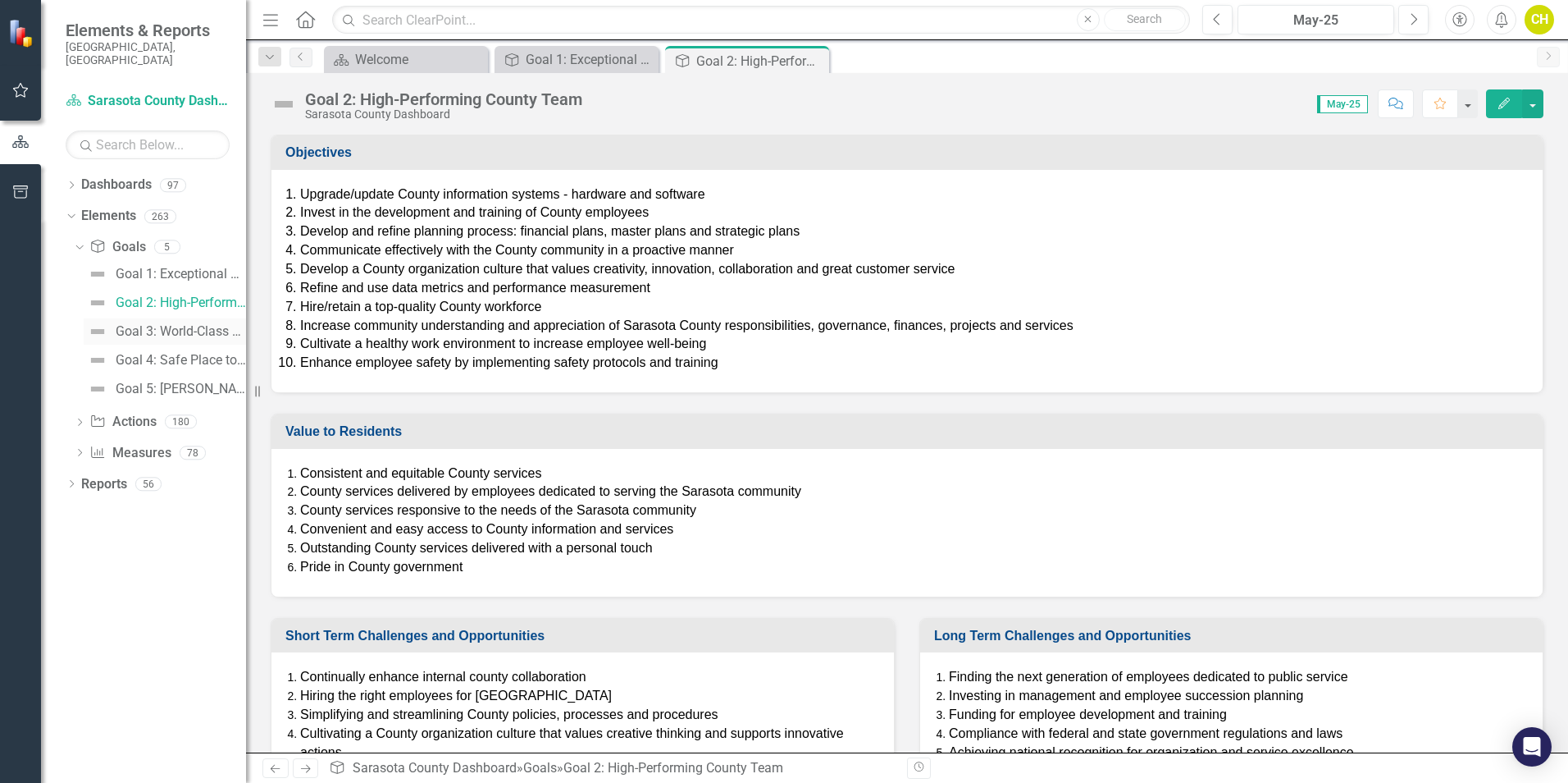
click at [164, 324] on div "Goal 3: World-Class Quality of Life Amenities" at bounding box center [181, 332] width 131 height 15
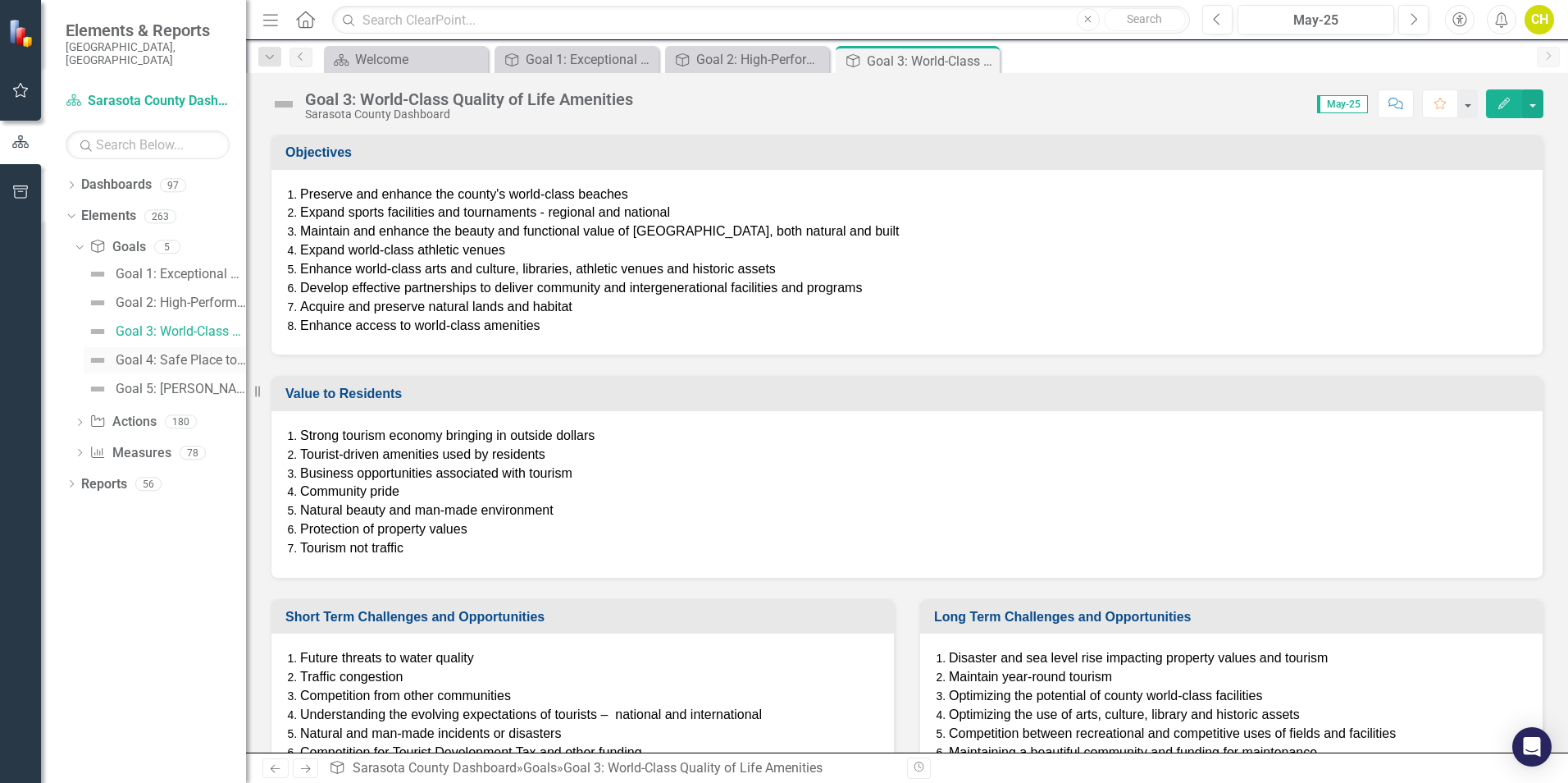
click at [133, 353] on div "Goal 4: Safe Place to Live, Work and Play" at bounding box center [181, 360] width 131 height 15
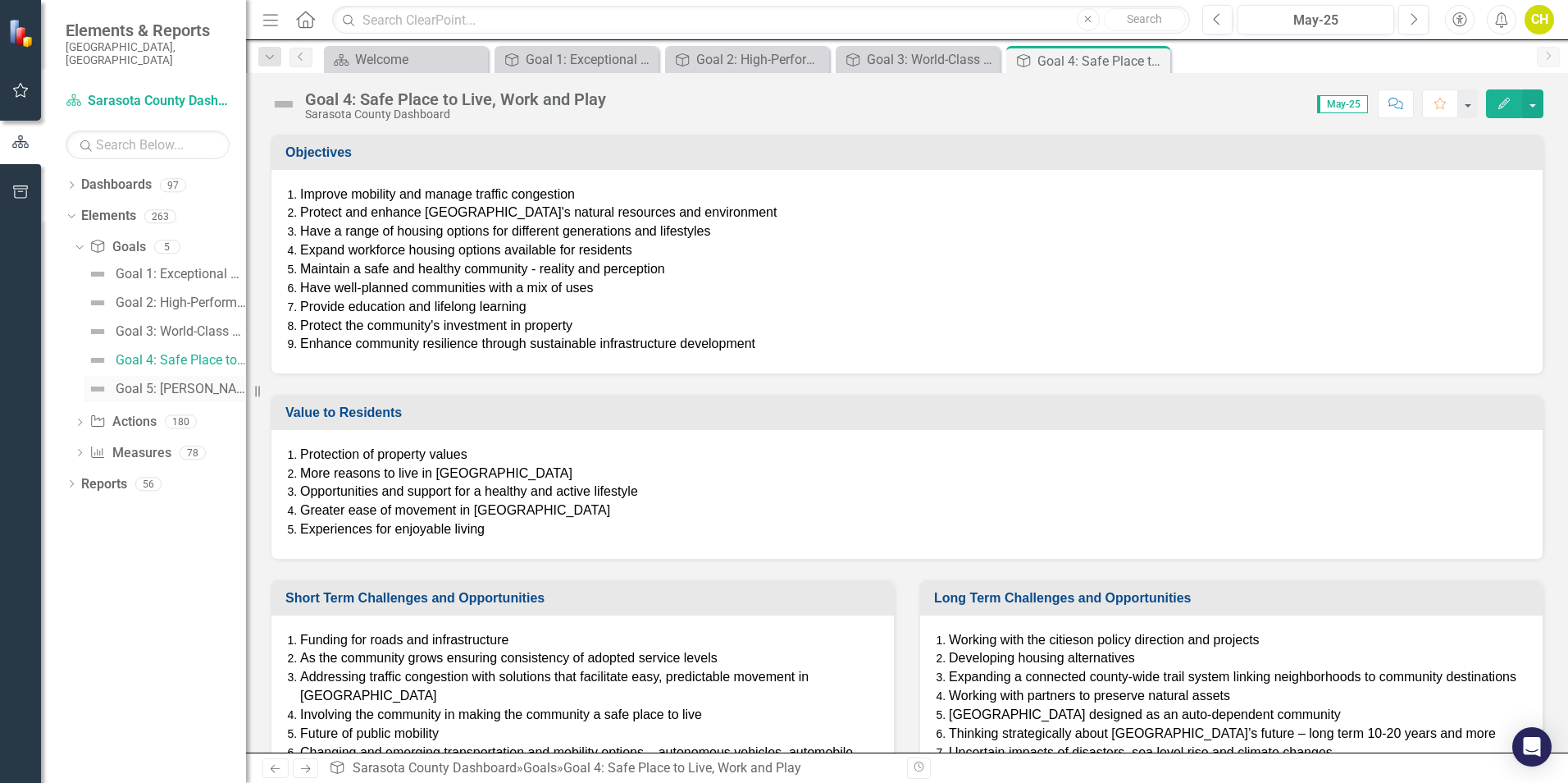
click at [136, 382] on div "Goal 5: [PERSON_NAME], Growing Business Opportunities" at bounding box center [181, 389] width 131 height 15
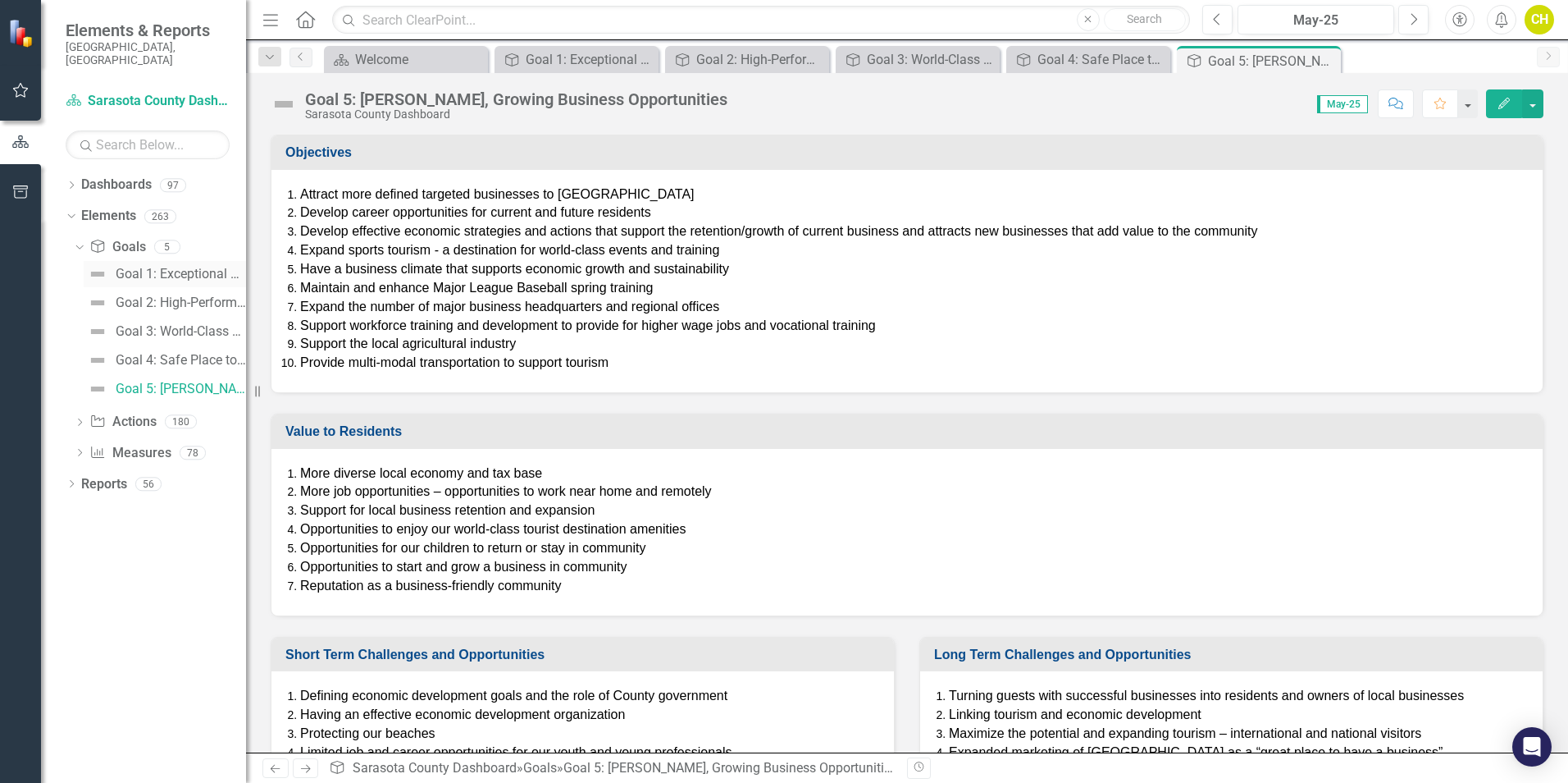
click at [129, 267] on div "Goal 1: Exceptional County Services Aligned with Resources" at bounding box center [181, 274] width 131 height 15
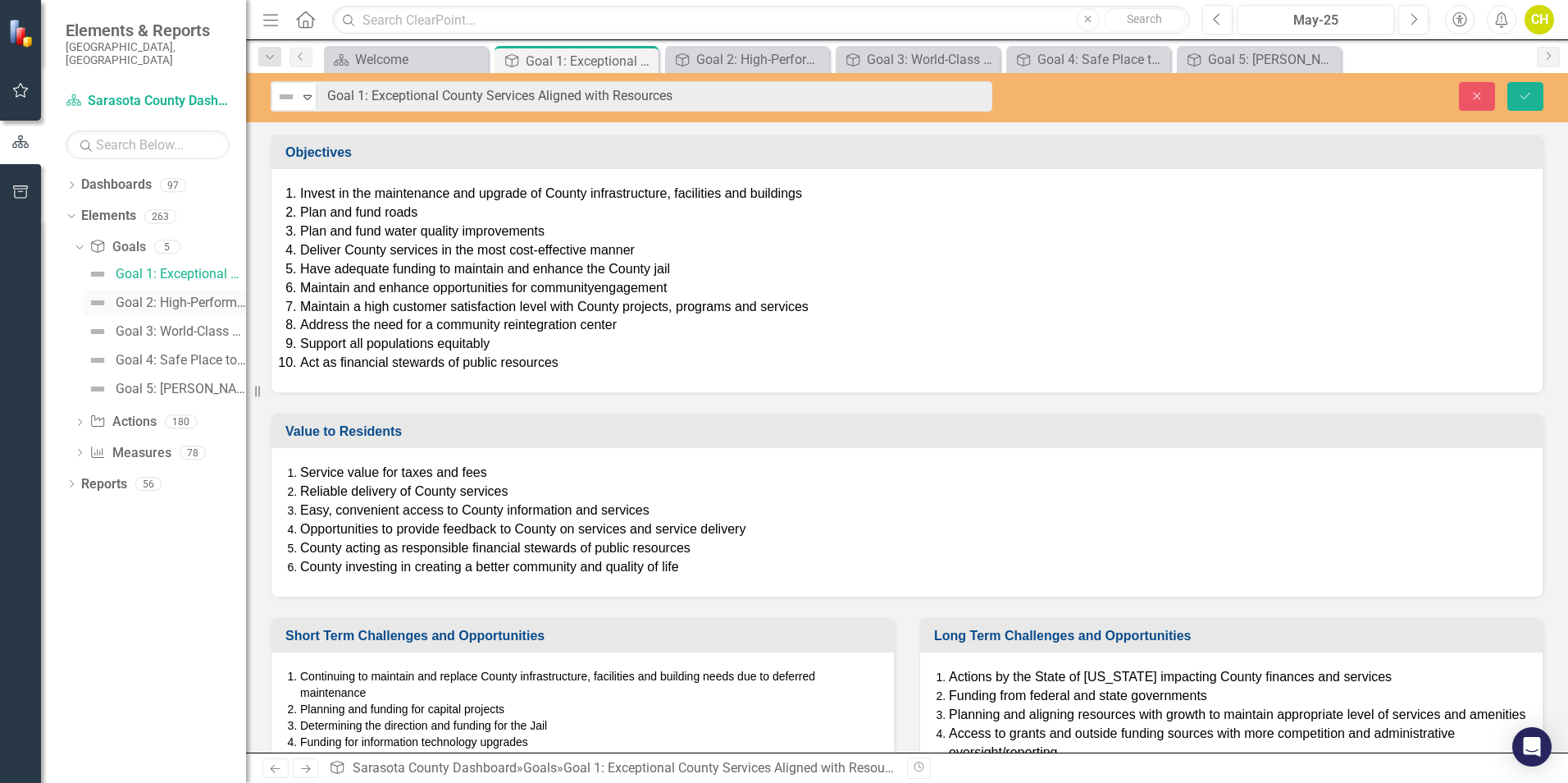
click at [184, 295] on div "Goal 2: High-Performing County Team" at bounding box center [181, 302] width 131 height 15
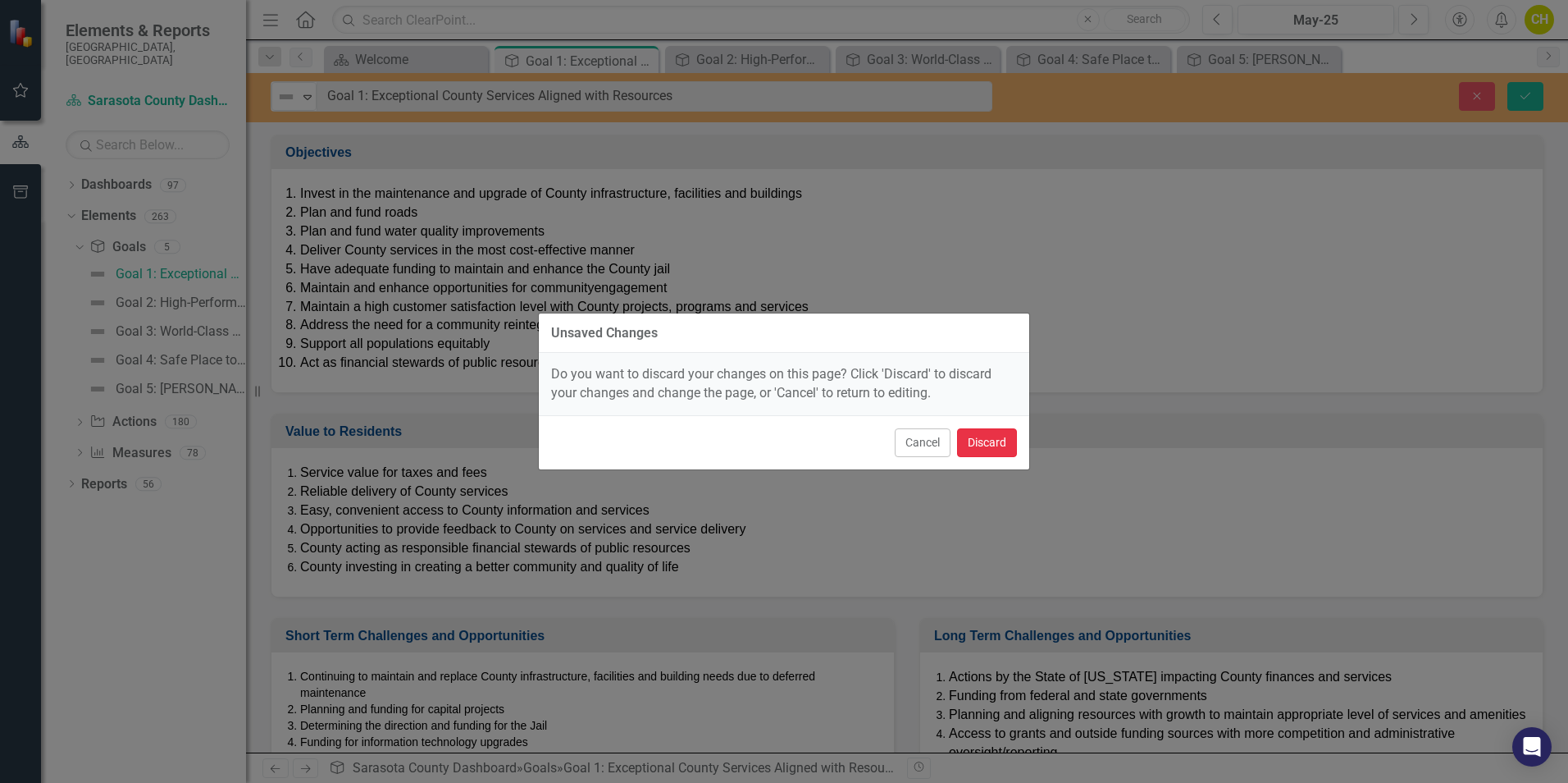
click at [990, 440] on button "Discard" at bounding box center [987, 443] width 60 height 29
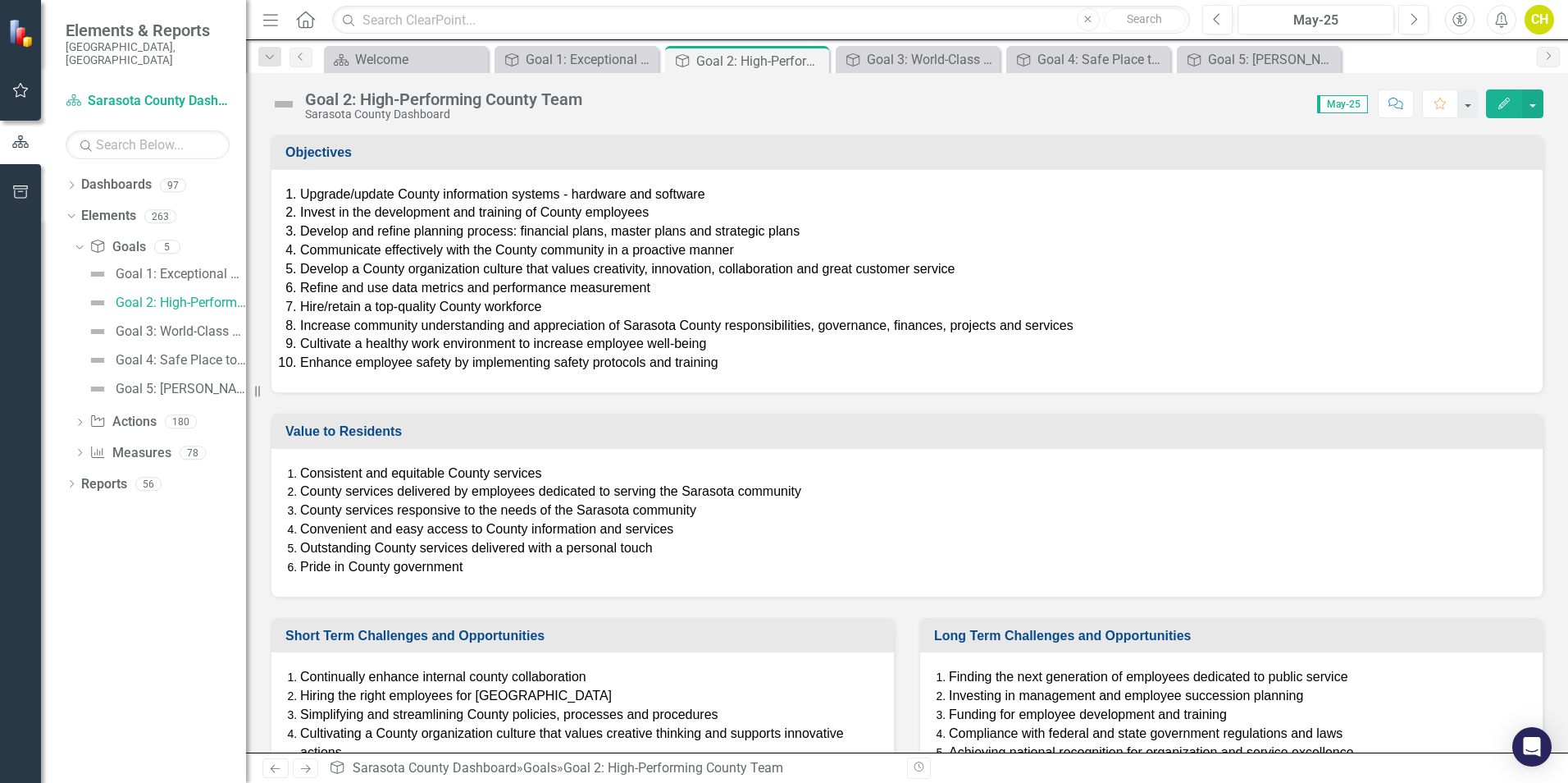
click at [325, 104] on div "Goal 2: High-Performing County Team" at bounding box center [443, 99] width 277 height 18
